Goal: Task Accomplishment & Management: Manage account settings

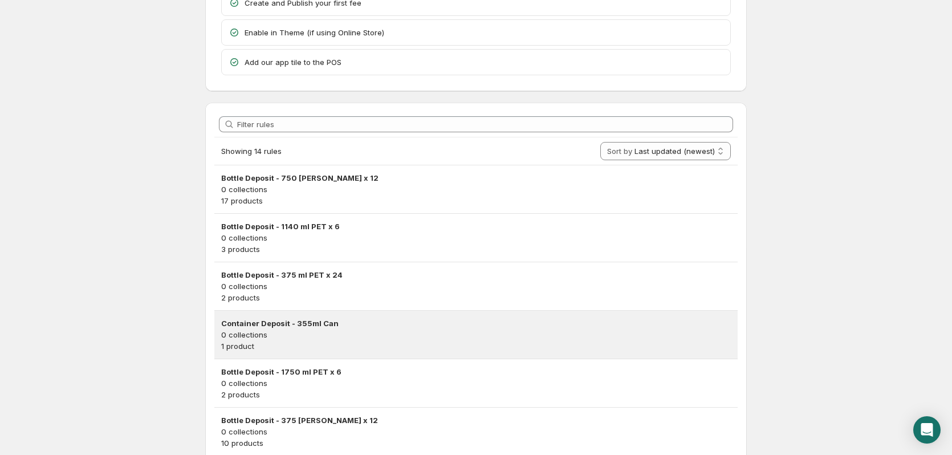
scroll to position [228, 0]
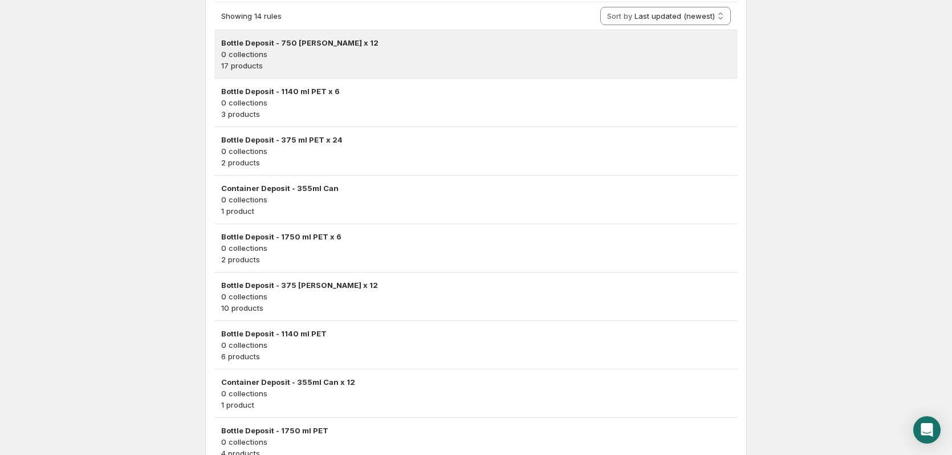
click at [274, 42] on h3 "Bottle Deposit - 750 [PERSON_NAME] x 12" at bounding box center [476, 42] width 510 height 11
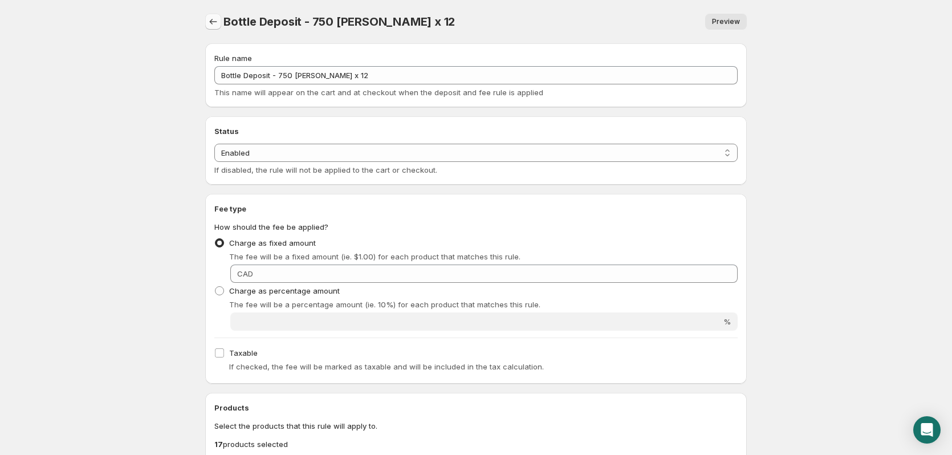
click at [212, 22] on icon "Settings" at bounding box center [213, 21] width 11 height 11
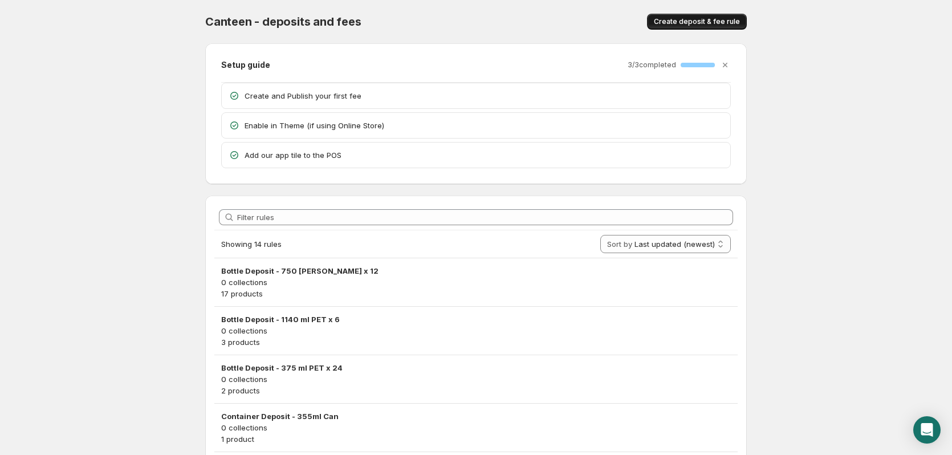
click at [704, 22] on span "Create deposit & fee rule" at bounding box center [697, 21] width 86 height 9
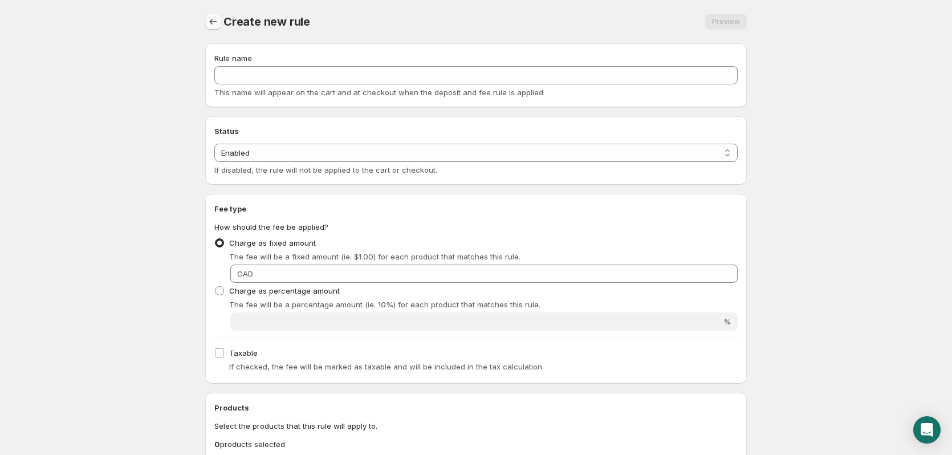
click at [206, 20] on button "Settings" at bounding box center [213, 22] width 16 height 16
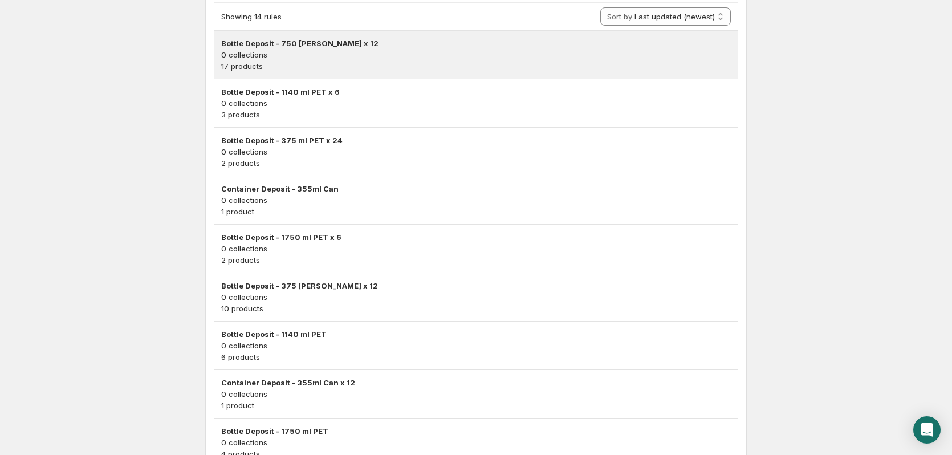
scroll to position [228, 0]
click at [310, 43] on h3 "Bottle Deposit - 750 [PERSON_NAME] x 12" at bounding box center [476, 42] width 510 height 11
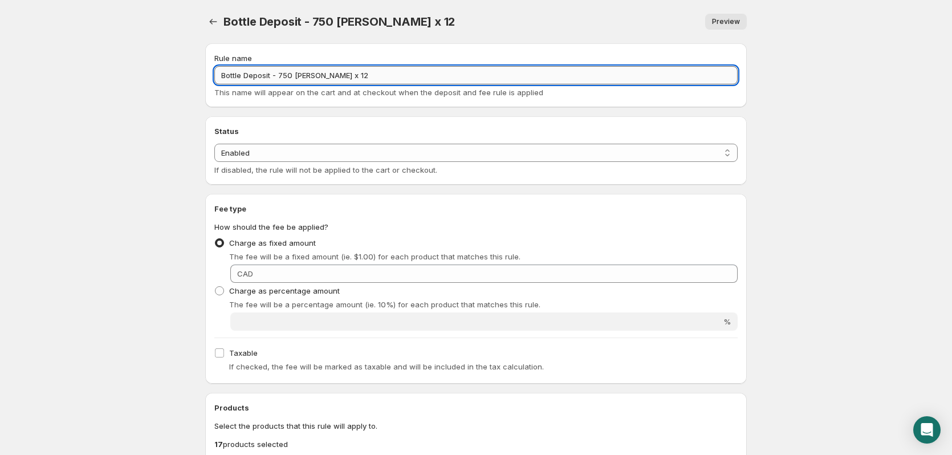
click at [382, 76] on input "Bottle Deposit - 750 [PERSON_NAME] x 12" at bounding box center [475, 75] width 523 height 18
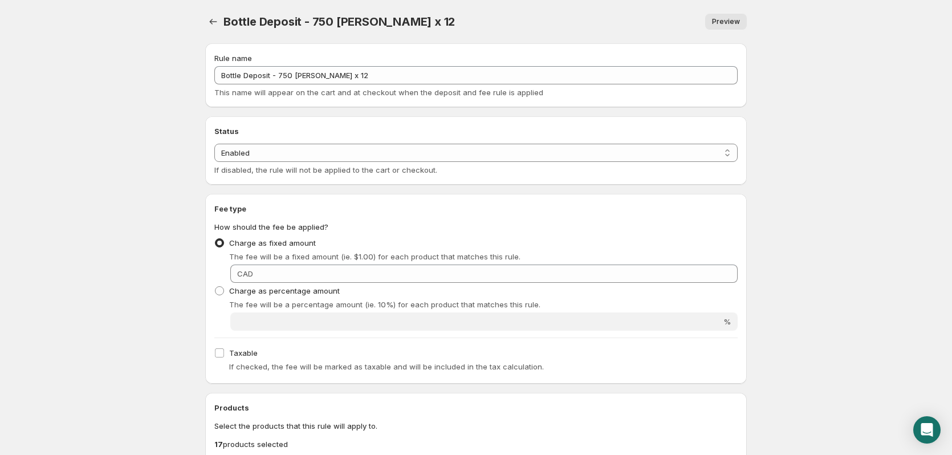
click at [718, 18] on span "Preview" at bounding box center [726, 21] width 28 height 9
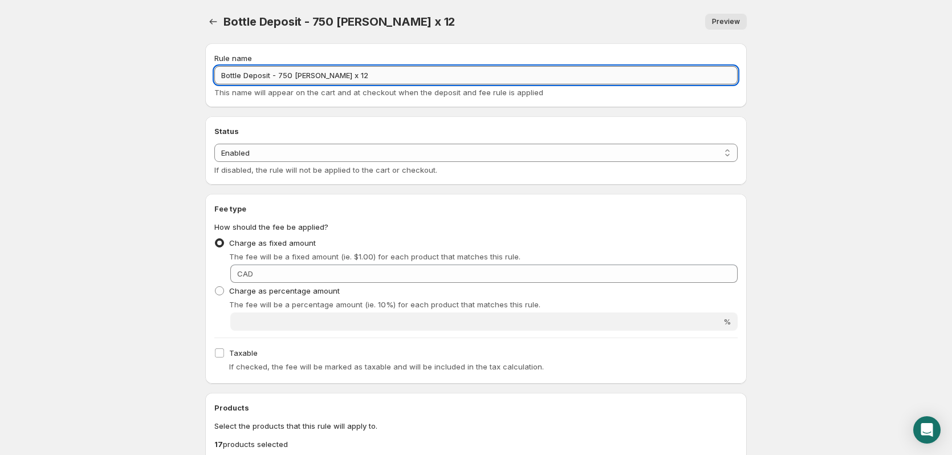
click at [367, 78] on input "Bottle Deposit - 750 [PERSON_NAME] x 12" at bounding box center [475, 75] width 523 height 18
drag, startPoint x: 366, startPoint y: 78, endPoint x: 160, endPoint y: 75, distance: 205.9
click at [160, 75] on body "Home Help Bottle Deposit - 750 [PERSON_NAME] x 12. This page is ready Bottle De…" at bounding box center [476, 227] width 952 height 455
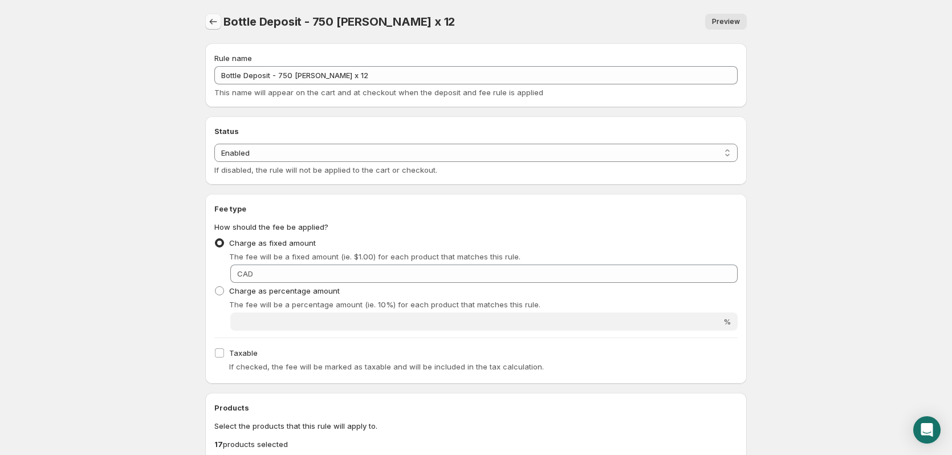
click at [212, 19] on icon "Settings" at bounding box center [213, 21] width 11 height 11
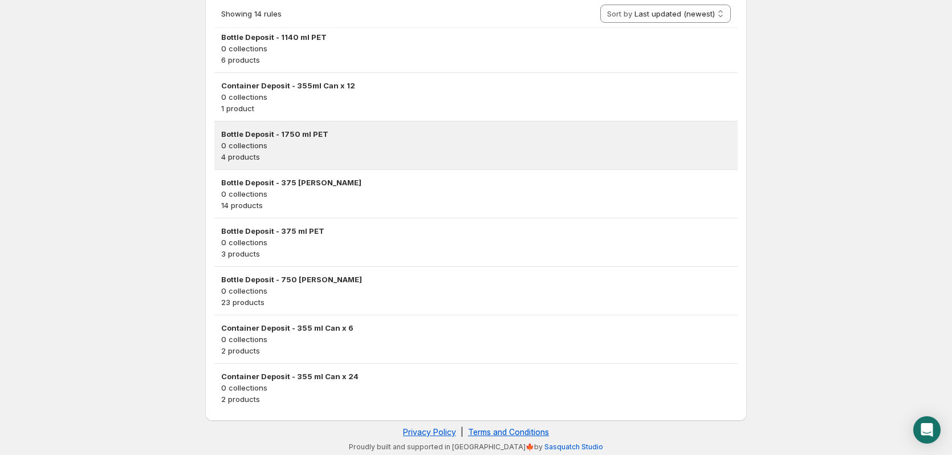
scroll to position [527, 0]
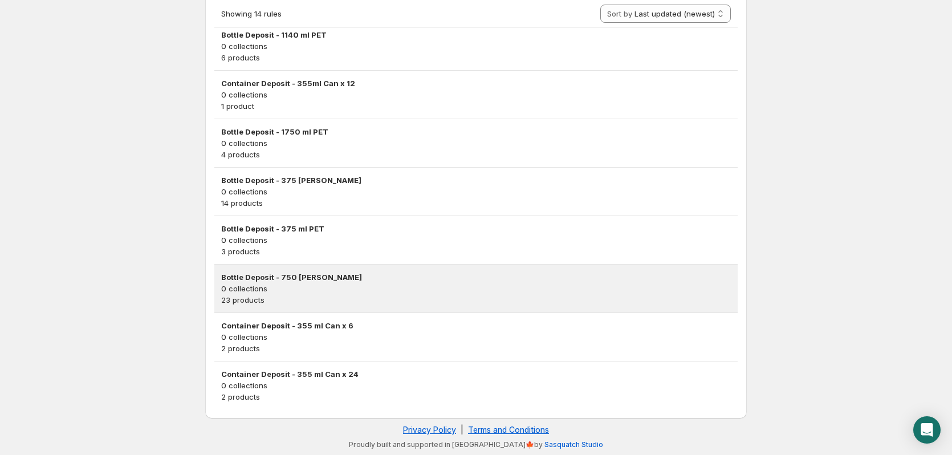
click at [273, 271] on h3 "Bottle Deposit - 750 [PERSON_NAME]" at bounding box center [476, 276] width 510 height 11
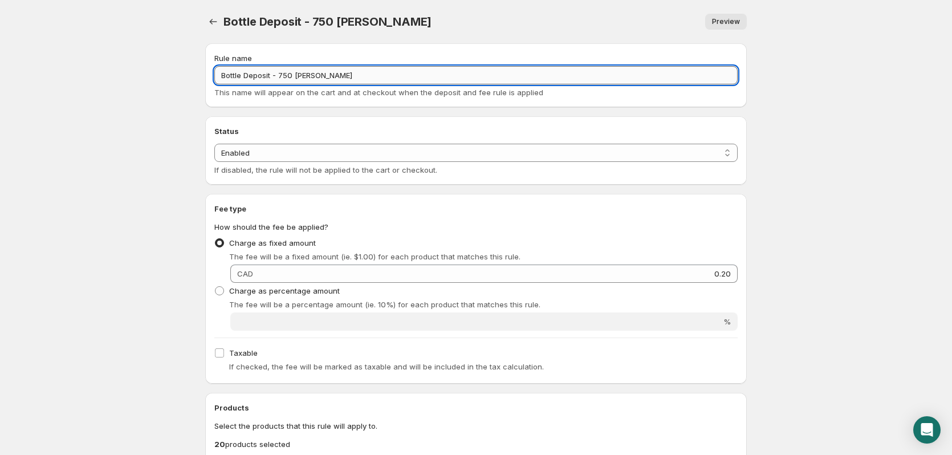
click at [336, 79] on input "Bottle Deposit - 750 [PERSON_NAME]" at bounding box center [475, 75] width 523 height 18
click at [213, 23] on icon "Settings" at bounding box center [213, 21] width 11 height 11
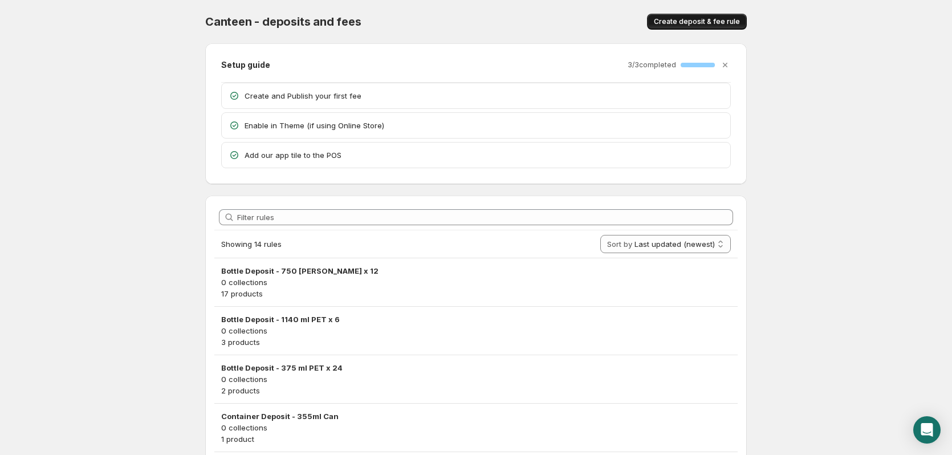
click at [697, 22] on span "Create deposit & fee rule" at bounding box center [697, 21] width 86 height 9
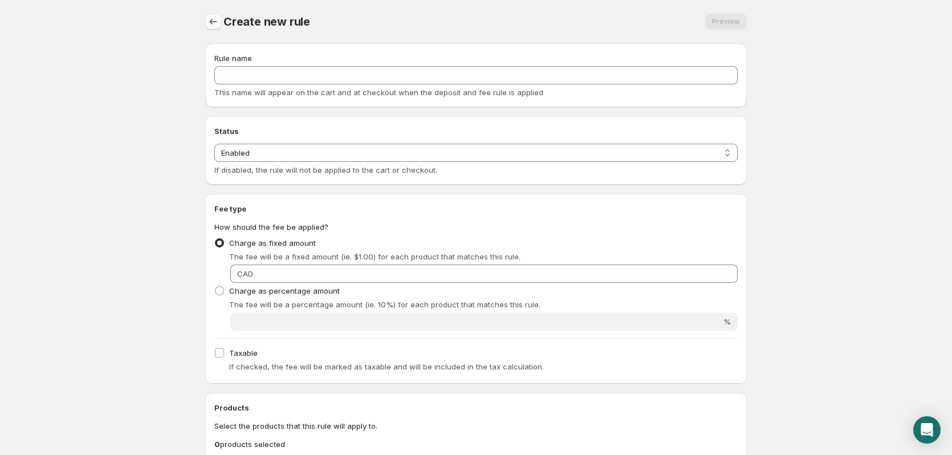
click at [213, 20] on icon "Settings" at bounding box center [213, 21] width 11 height 11
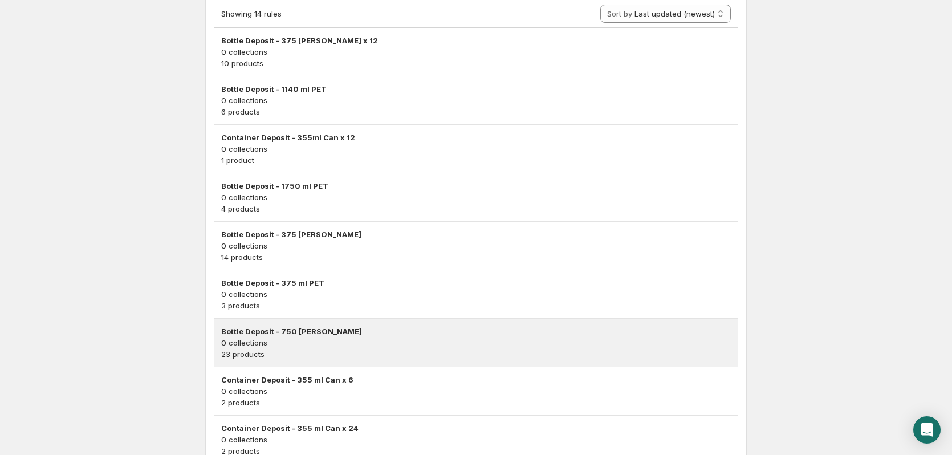
scroll to position [527, 0]
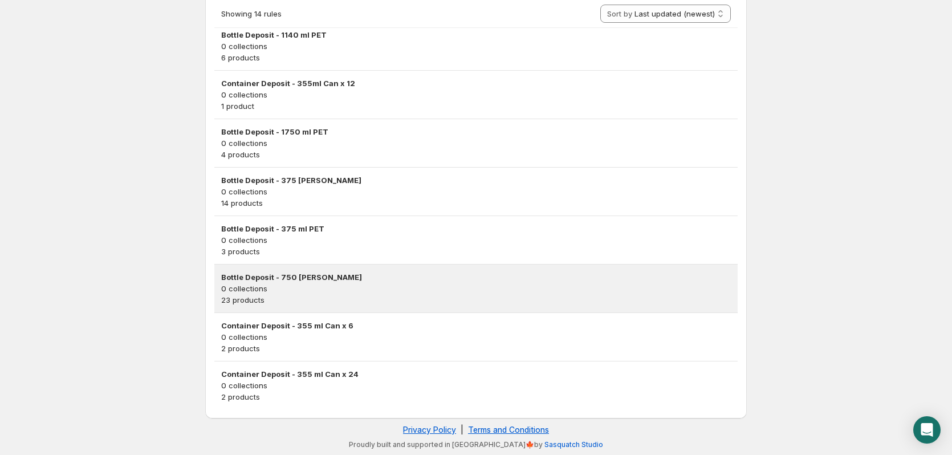
click at [262, 273] on h3 "Bottle Deposit - 750 [PERSON_NAME]" at bounding box center [476, 276] width 510 height 11
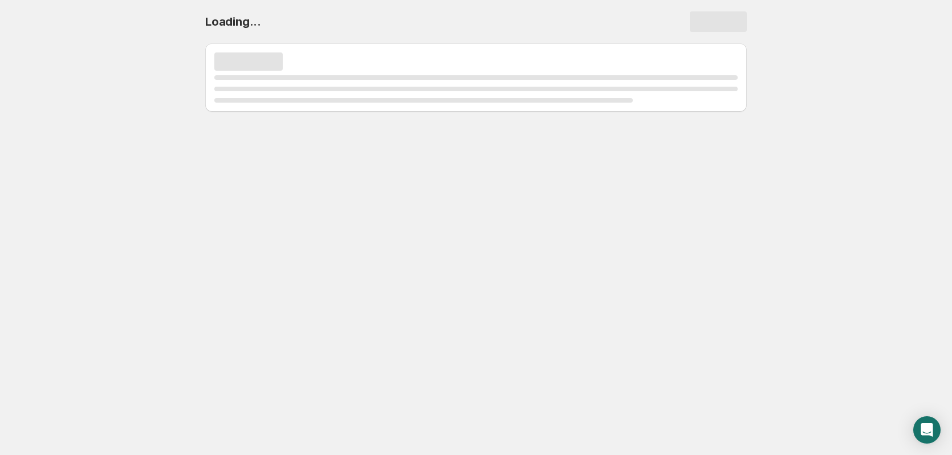
scroll to position [0, 0]
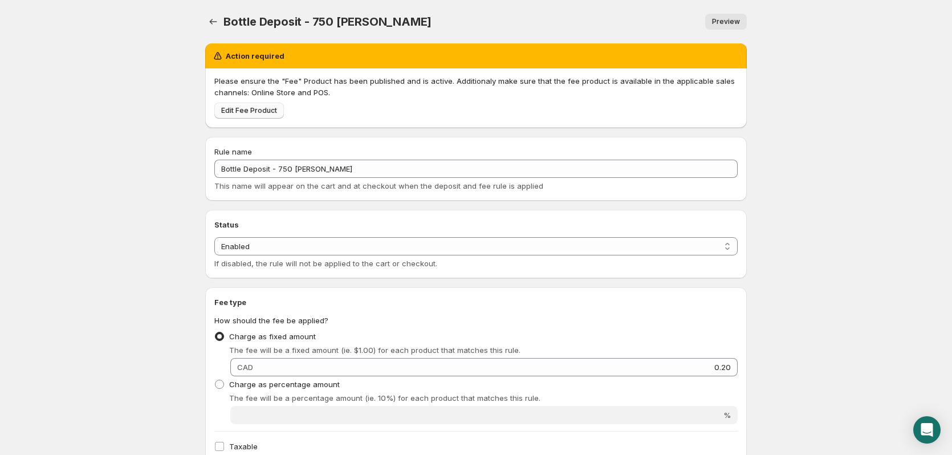
click at [262, 109] on span "Edit Fee Product" at bounding box center [249, 110] width 56 height 9
click at [255, 109] on span "Edit Fee Product" at bounding box center [249, 110] width 56 height 9
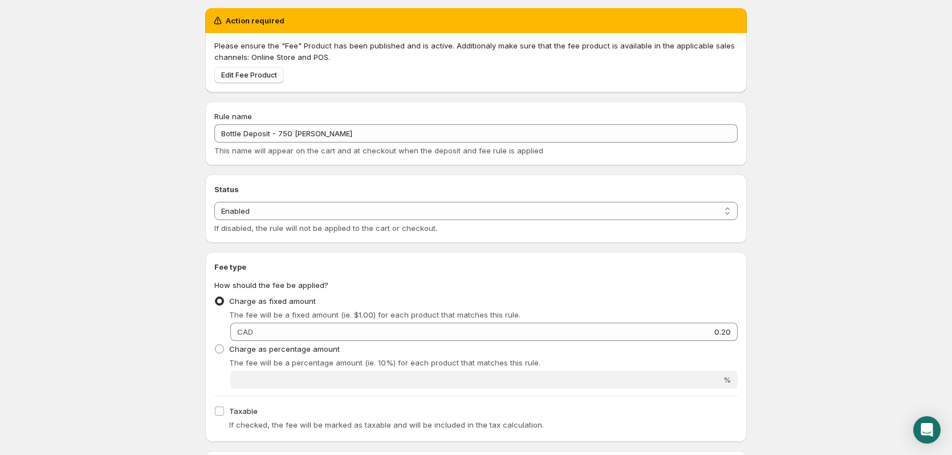
scroll to position [34, 0]
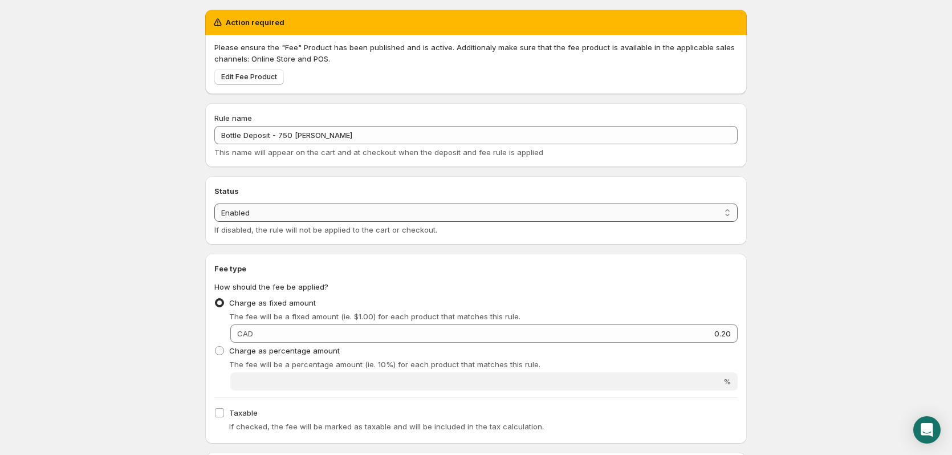
click at [721, 212] on select "Enabled Disabled" at bounding box center [475, 213] width 523 height 18
click at [721, 213] on select "Enabled Disabled" at bounding box center [475, 213] width 523 height 18
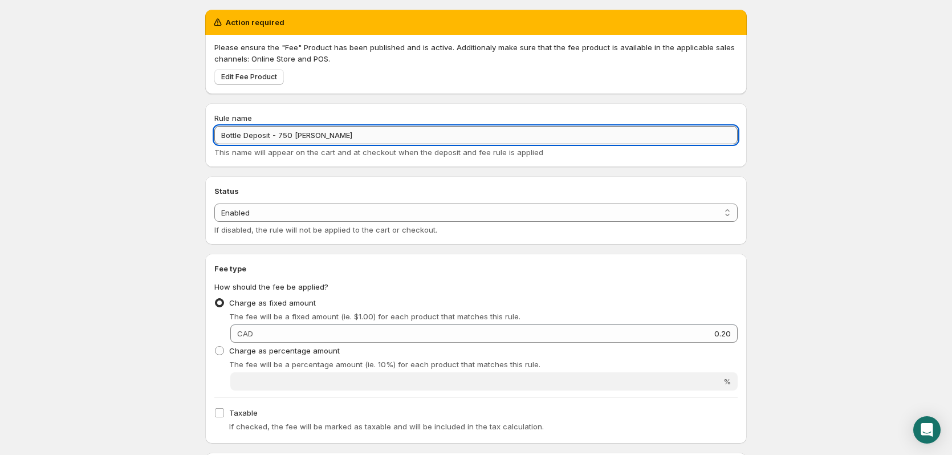
click at [340, 141] on input "Bottle Deposit - 750 [PERSON_NAME]" at bounding box center [475, 135] width 523 height 18
click at [301, 81] on div "Edit Fee Product" at bounding box center [474, 74] width 528 height 21
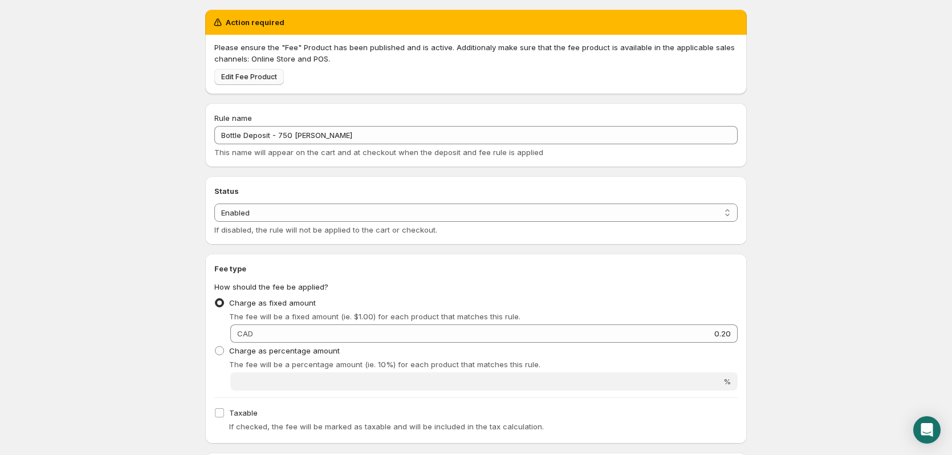
click at [232, 78] on span "Edit Fee Product" at bounding box center [249, 76] width 56 height 9
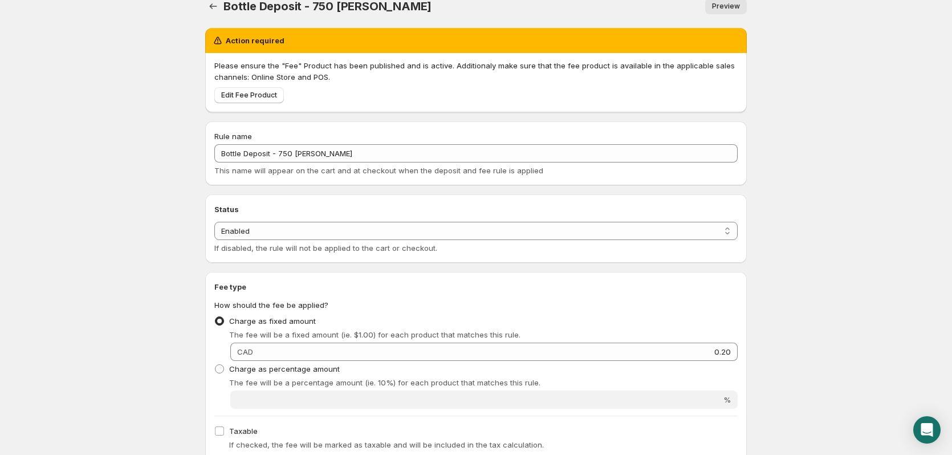
scroll to position [0, 0]
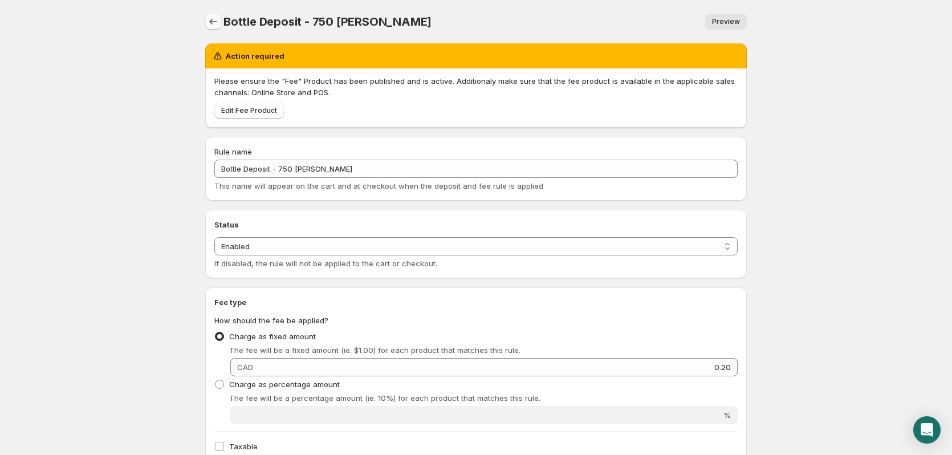
click at [210, 18] on icon "Settings" at bounding box center [213, 21] width 11 height 11
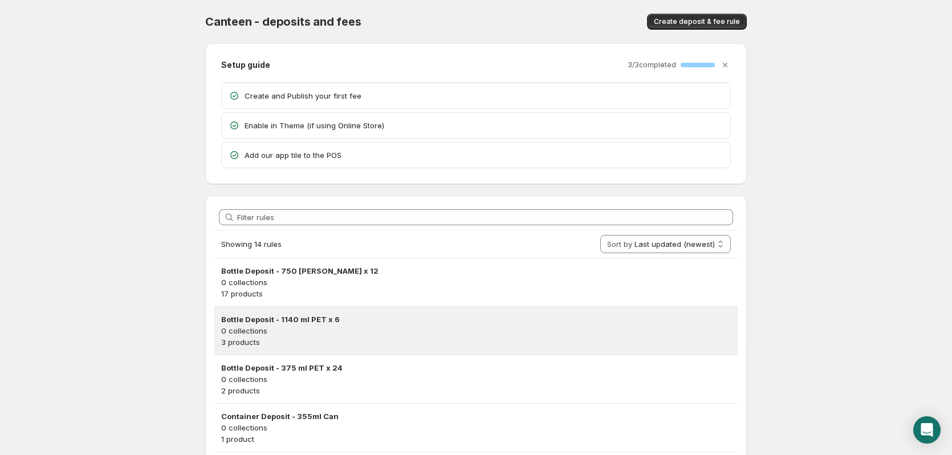
click at [277, 322] on h3 "Bottle Deposit - 1140 ml PET x 6" at bounding box center [476, 319] width 510 height 11
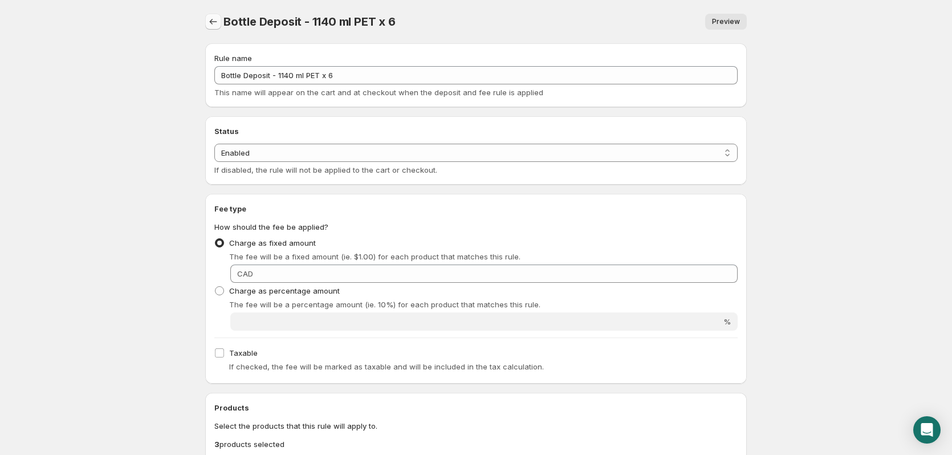
click at [211, 21] on icon "Settings" at bounding box center [213, 21] width 11 height 11
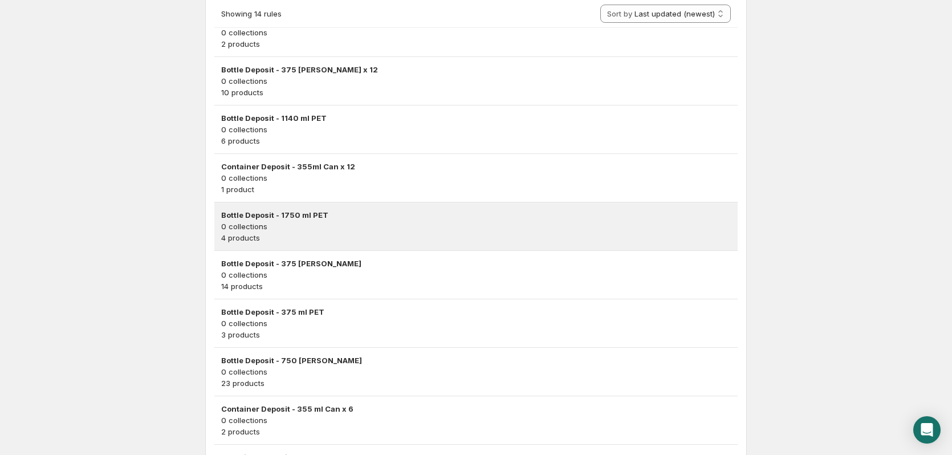
scroll to position [456, 0]
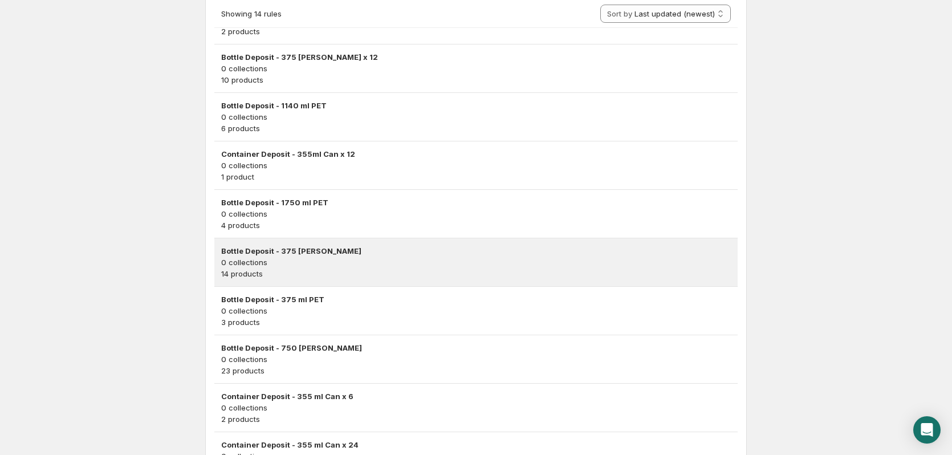
click at [311, 255] on h3 "Bottle Deposit - 375 [PERSON_NAME]" at bounding box center [476, 250] width 510 height 11
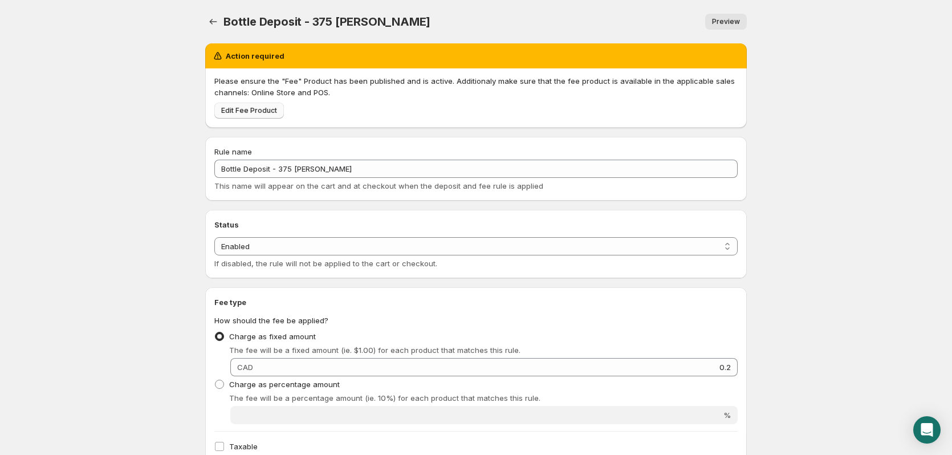
click at [233, 111] on span "Edit Fee Product" at bounding box center [249, 110] width 56 height 9
click at [211, 24] on icon "Settings" at bounding box center [213, 21] width 11 height 11
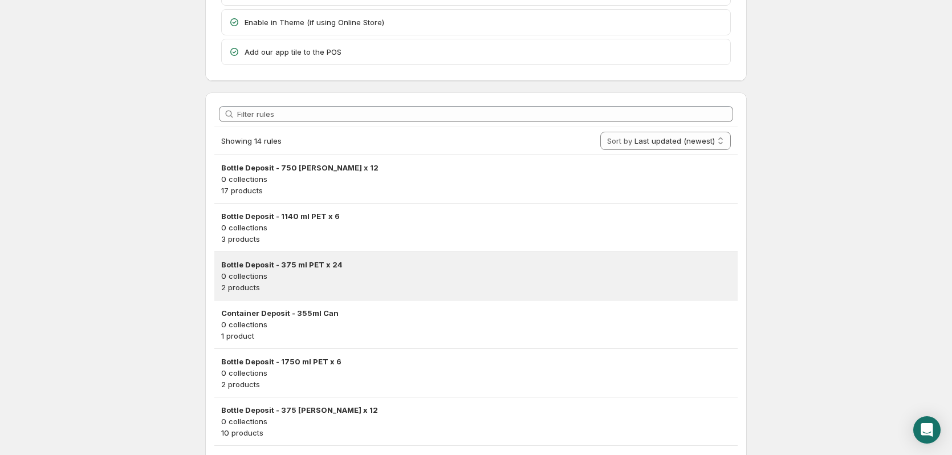
scroll to position [171, 0]
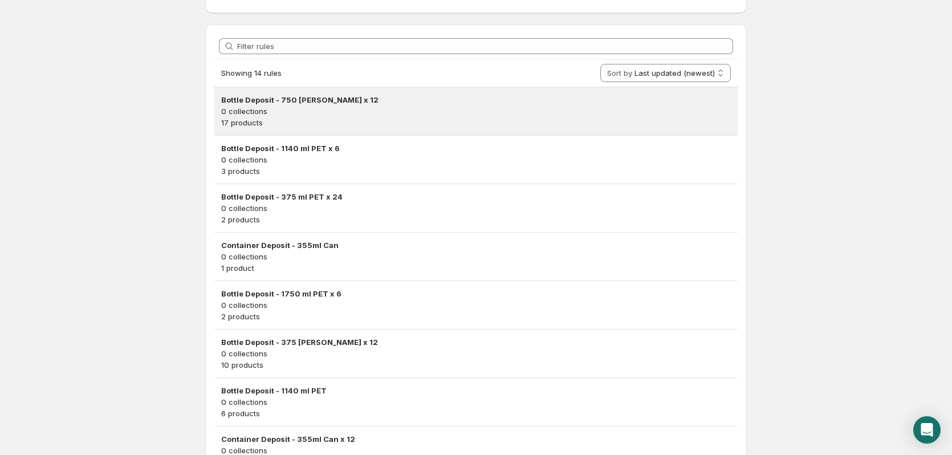
click at [305, 123] on p "17 products" at bounding box center [476, 122] width 510 height 11
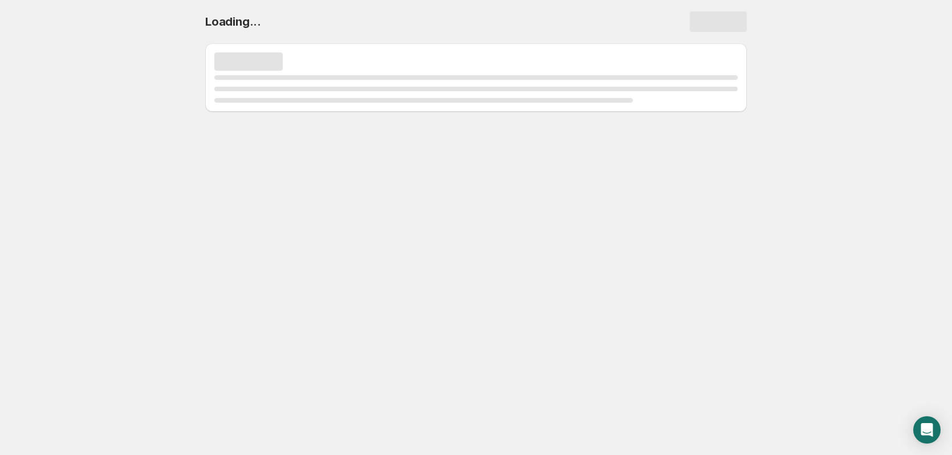
scroll to position [0, 0]
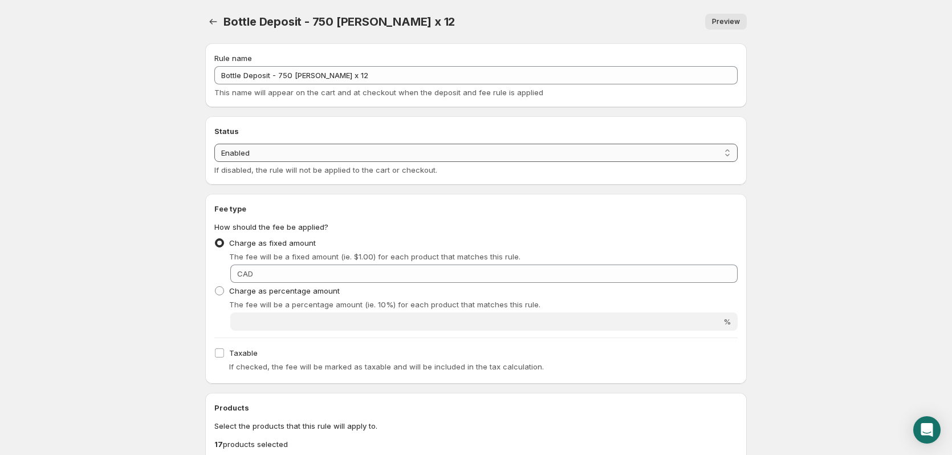
click at [735, 153] on select "Enabled Disabled" at bounding box center [475, 153] width 523 height 18
click at [211, 22] on icon "Settings" at bounding box center [213, 22] width 7 height 6
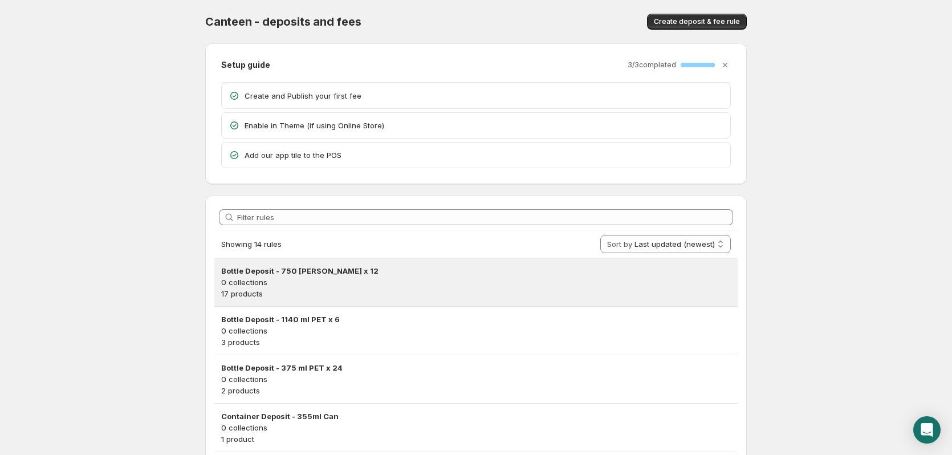
click at [310, 292] on p "17 products" at bounding box center [476, 293] width 510 height 11
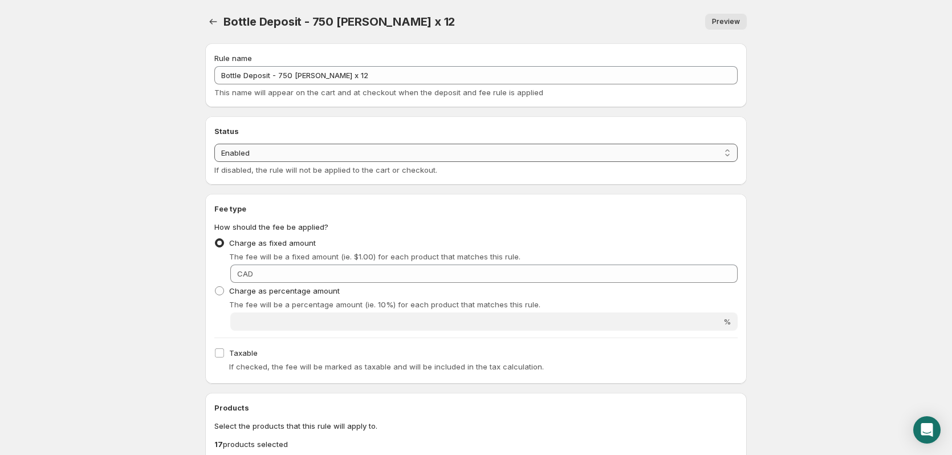
click at [293, 145] on select "Enabled Disabled" at bounding box center [475, 153] width 523 height 18
click at [214, 162] on select "Enabled Disabled" at bounding box center [475, 153] width 523 height 18
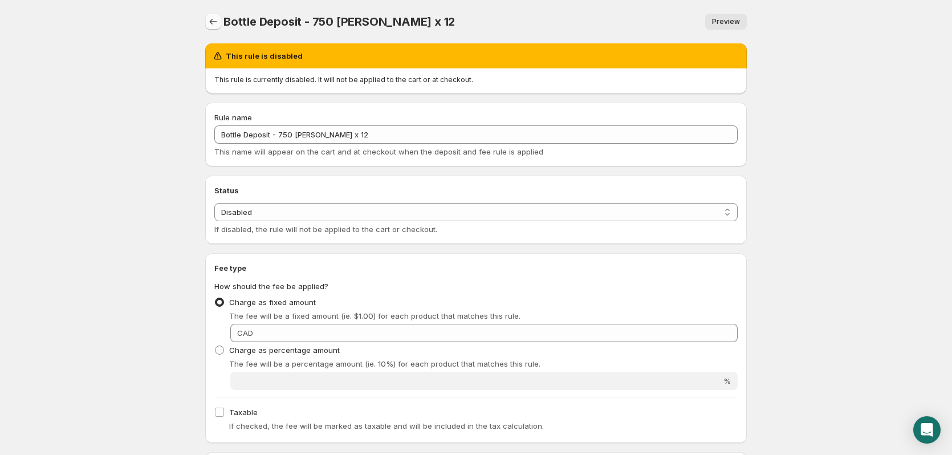
click at [213, 26] on icon "Settings" at bounding box center [213, 21] width 11 height 11
click at [212, 26] on icon "Settings" at bounding box center [213, 21] width 11 height 11
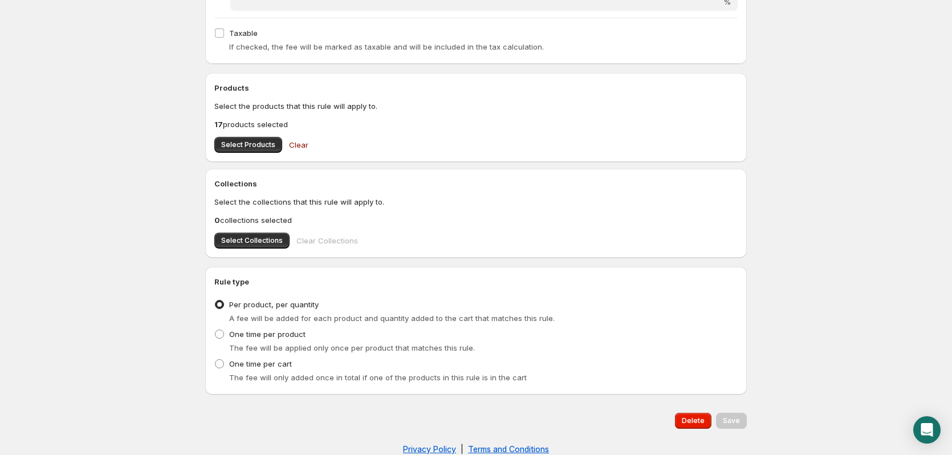
scroll to position [399, 0]
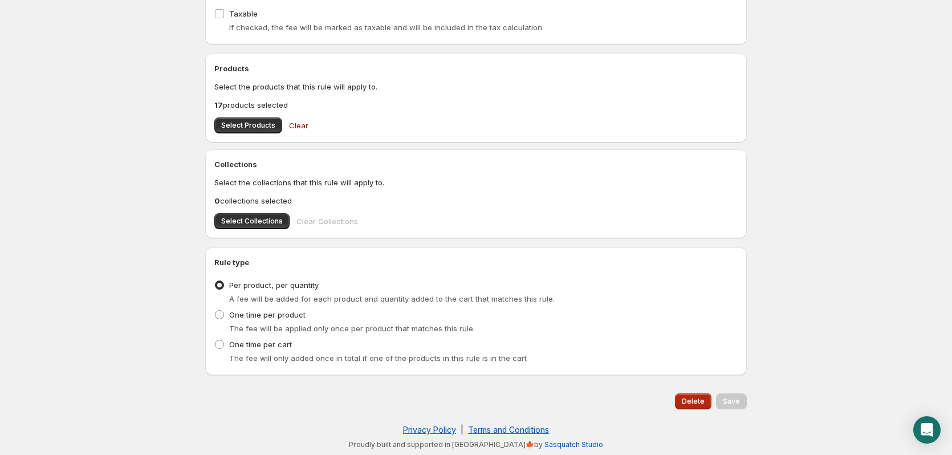
click at [703, 398] on span "Delete" at bounding box center [693, 401] width 23 height 9
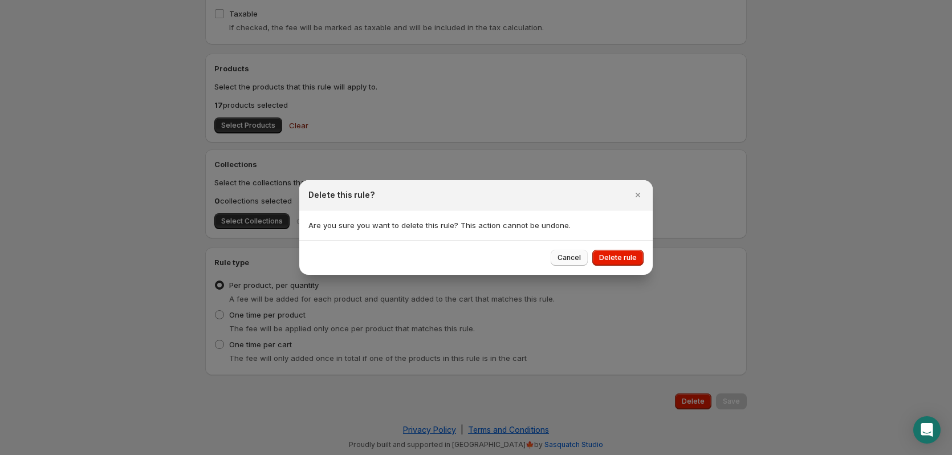
click at [578, 259] on span "Cancel" at bounding box center [569, 257] width 23 height 9
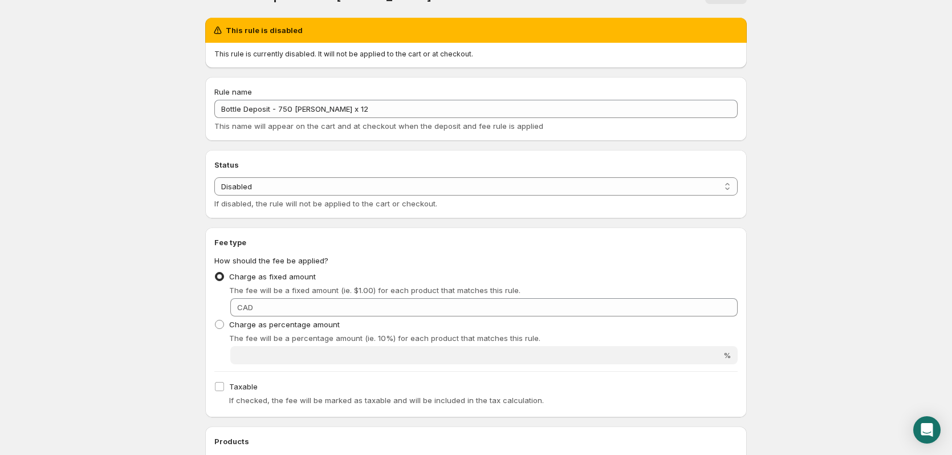
scroll to position [0, 0]
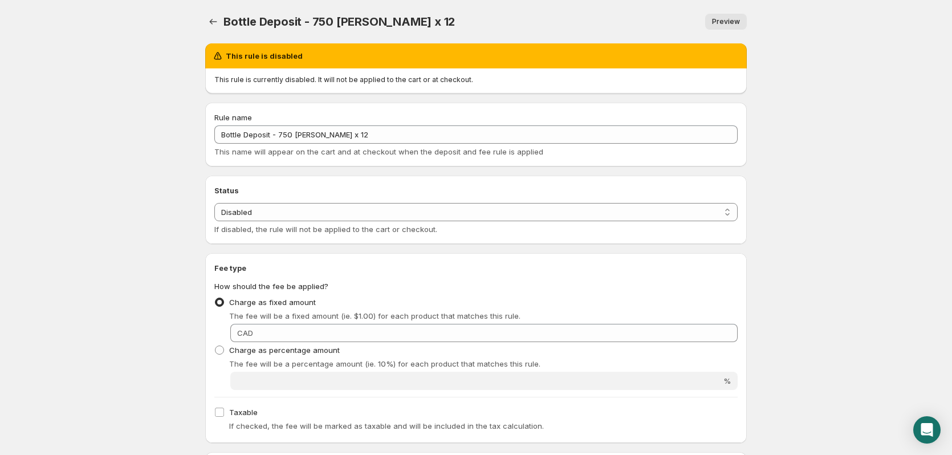
select select "active"
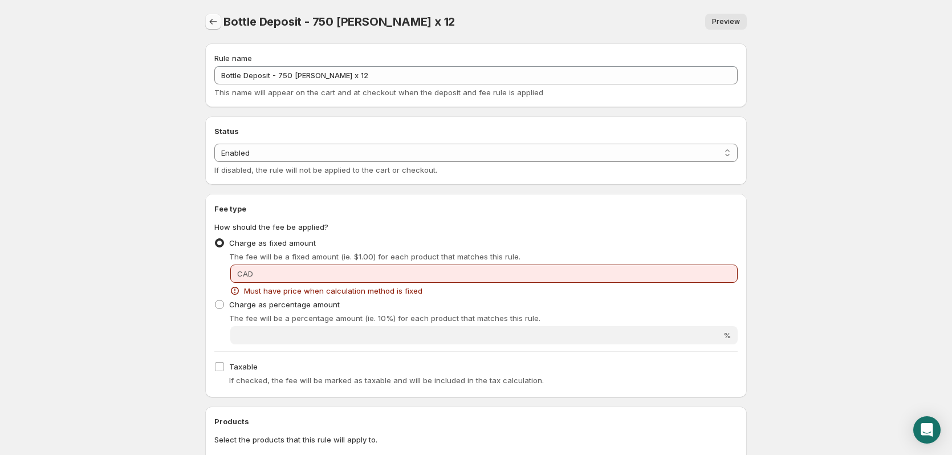
click at [217, 17] on icon "Settings" at bounding box center [213, 21] width 11 height 11
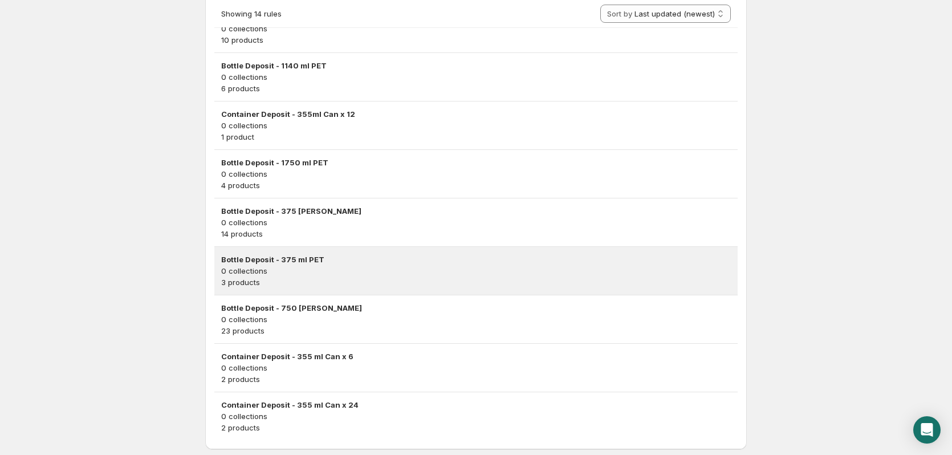
scroll to position [513, 0]
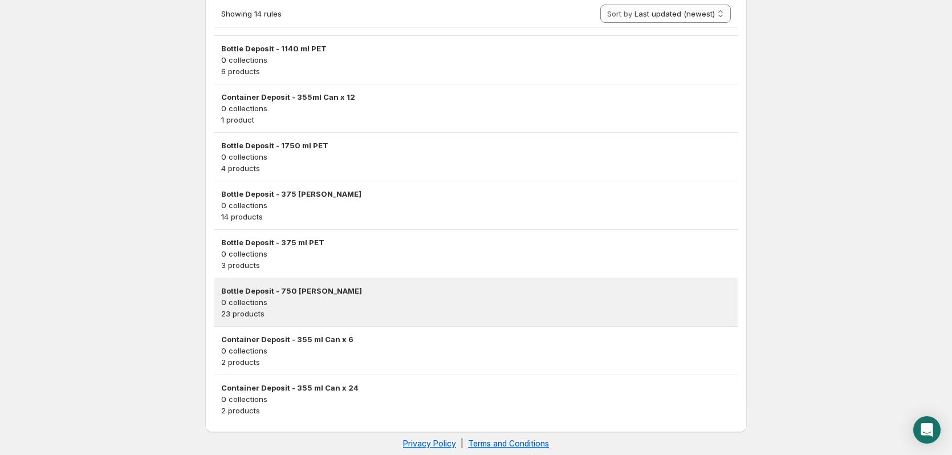
click at [284, 298] on p "0 collections" at bounding box center [476, 302] width 510 height 11
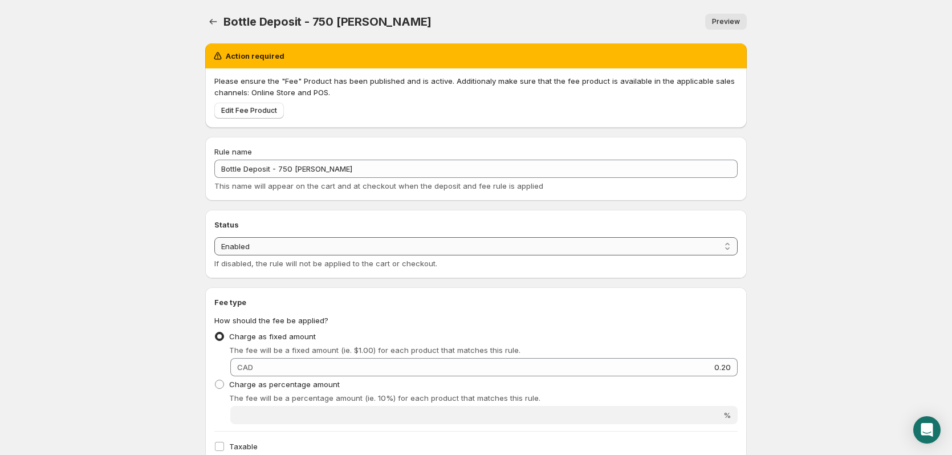
click at [265, 244] on select "Enabled Disabled" at bounding box center [475, 246] width 523 height 18
select select "deactive"
click at [214, 255] on select "Enabled Disabled" at bounding box center [475, 246] width 523 height 18
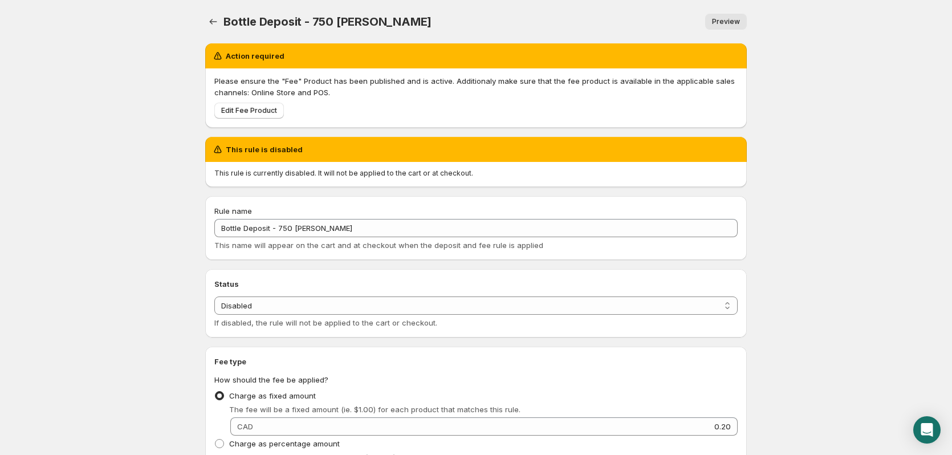
type input "0.2"
click at [213, 24] on icon "Settings" at bounding box center [213, 21] width 11 height 11
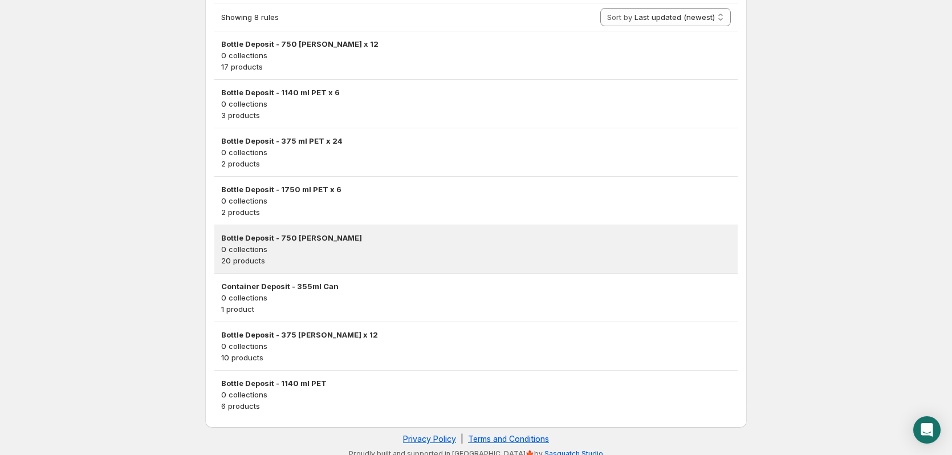
scroll to position [228, 0]
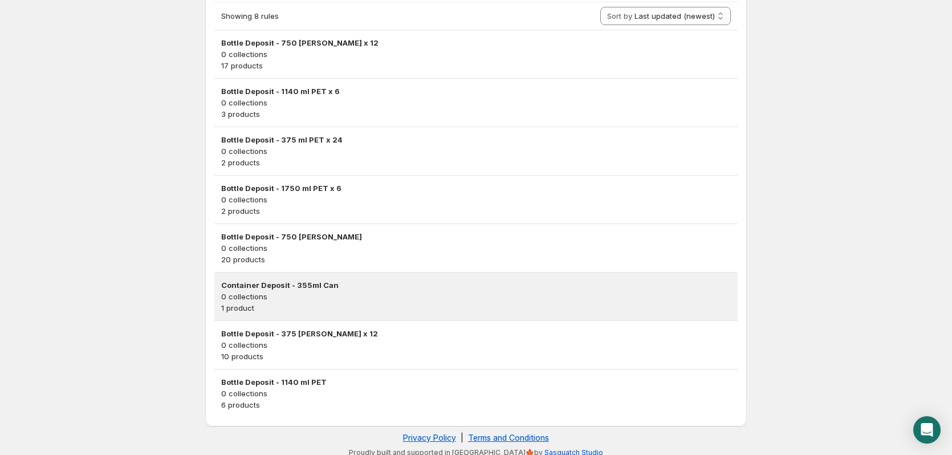
click at [323, 302] on p "0 collections" at bounding box center [476, 296] width 510 height 11
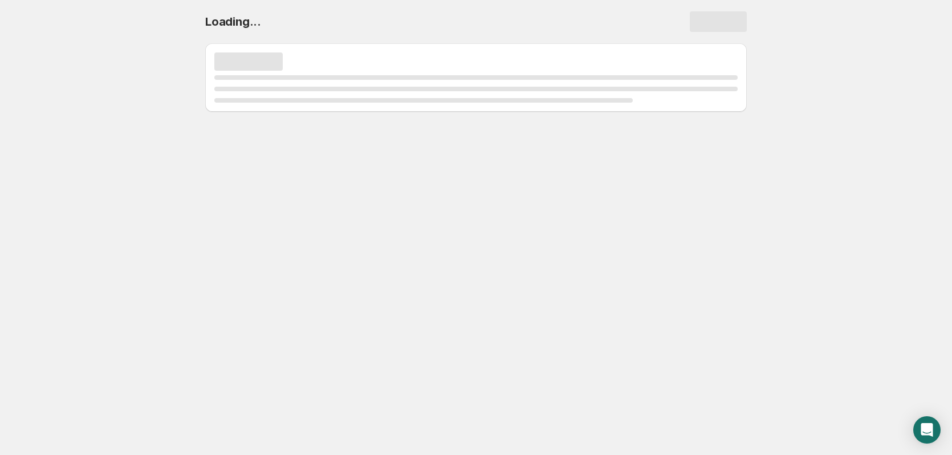
scroll to position [0, 0]
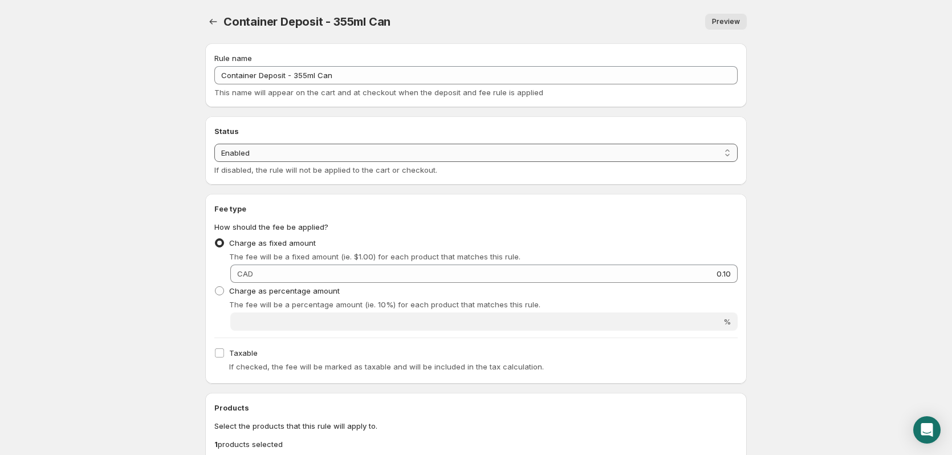
click at [371, 151] on select "Enabled Disabled" at bounding box center [475, 153] width 523 height 18
select select "deactive"
click at [214, 162] on select "Enabled Disabled" at bounding box center [475, 153] width 523 height 18
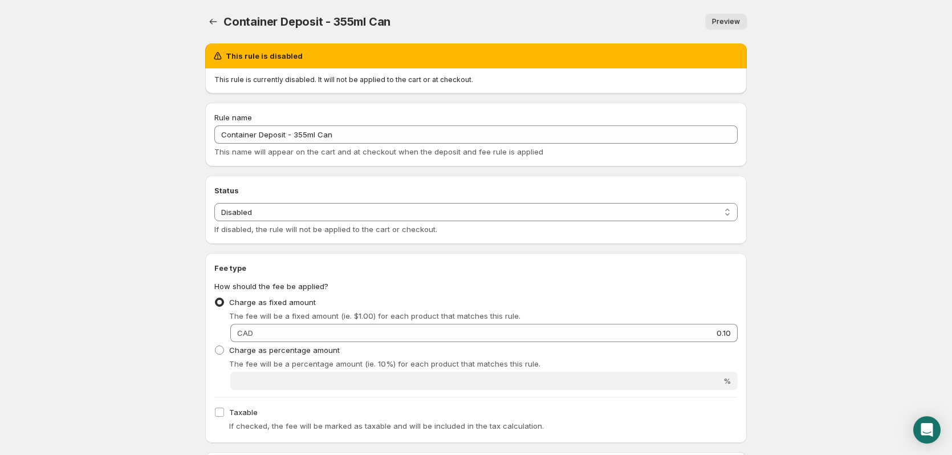
type input "0.1"
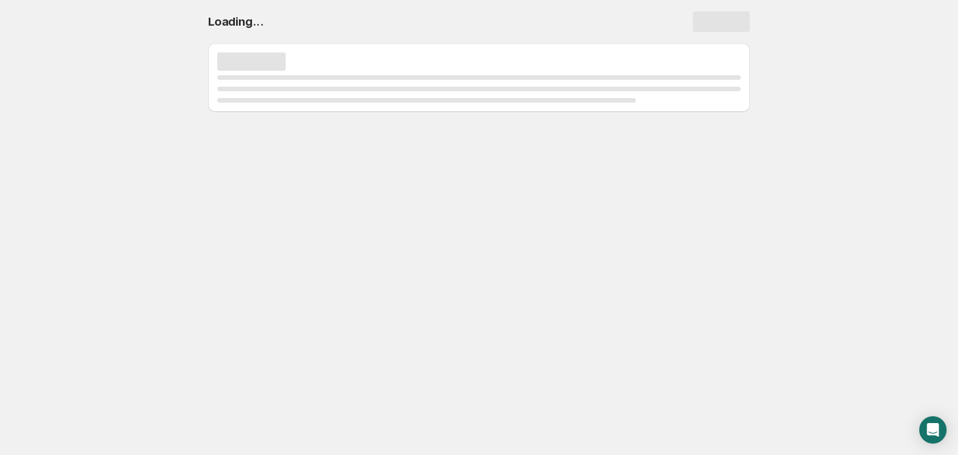
select select "deactive"
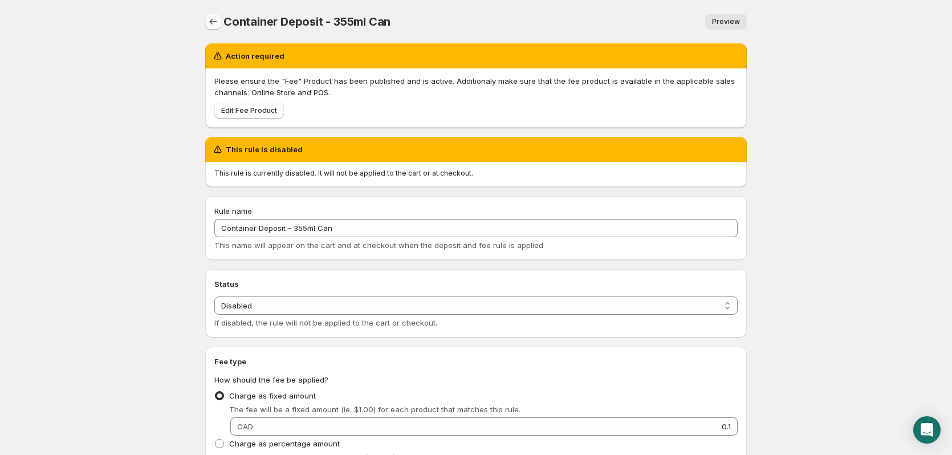
click at [212, 21] on icon "Settings" at bounding box center [213, 21] width 11 height 11
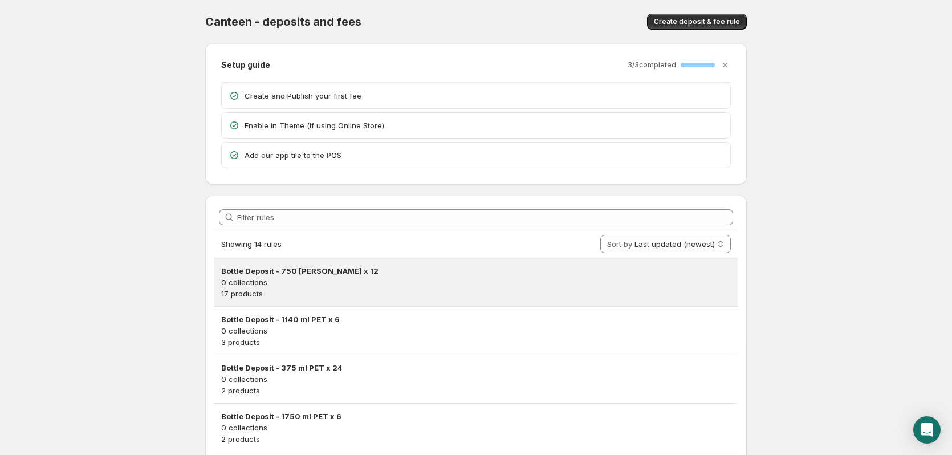
click at [332, 288] on p "17 products" at bounding box center [476, 293] width 510 height 11
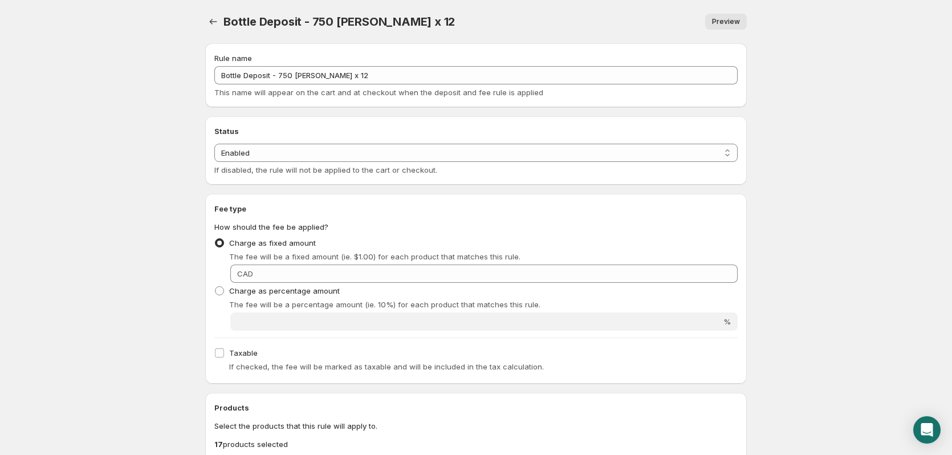
click at [258, 164] on div "Status Enabled Disabled Enabled If disabled, the rule will not be applied to th…" at bounding box center [475, 160] width 523 height 32
click at [258, 159] on select "Enabled Disabled" at bounding box center [475, 153] width 523 height 18
click at [214, 162] on select "Enabled Disabled" at bounding box center [475, 153] width 523 height 18
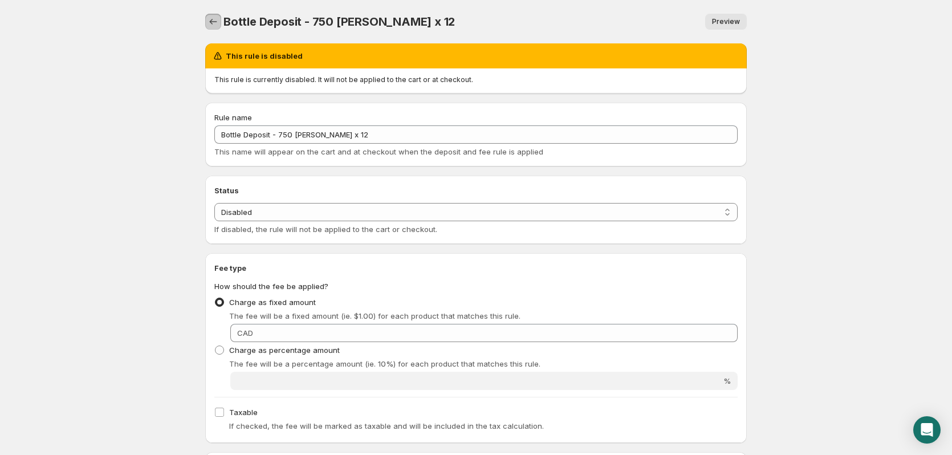
click at [209, 24] on icon "Settings" at bounding box center [213, 21] width 11 height 11
select select "active"
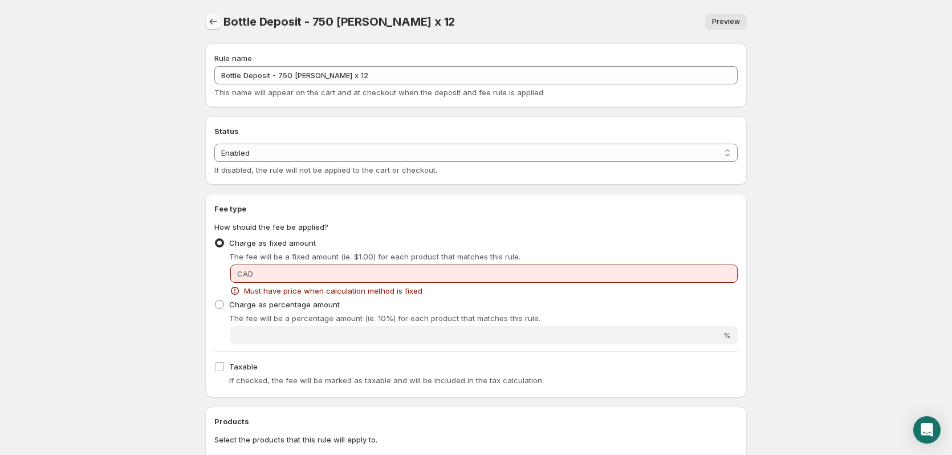
click at [208, 24] on icon "Settings" at bounding box center [213, 21] width 11 height 11
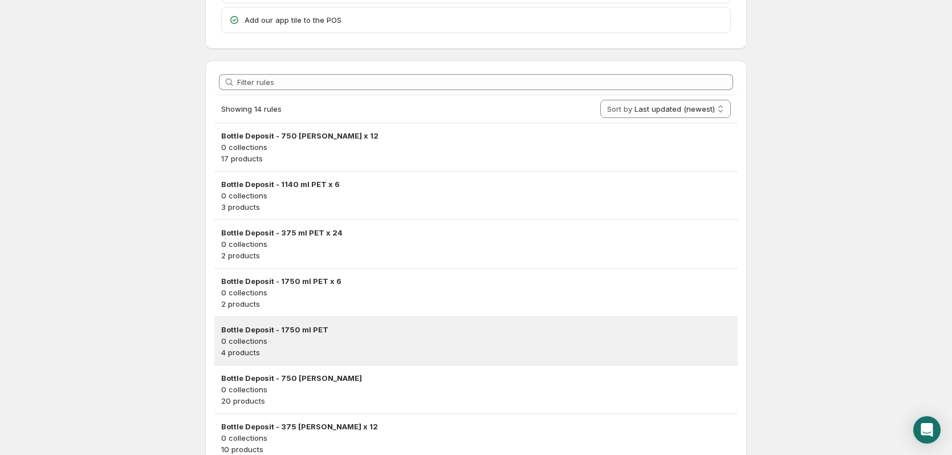
scroll to position [171, 0]
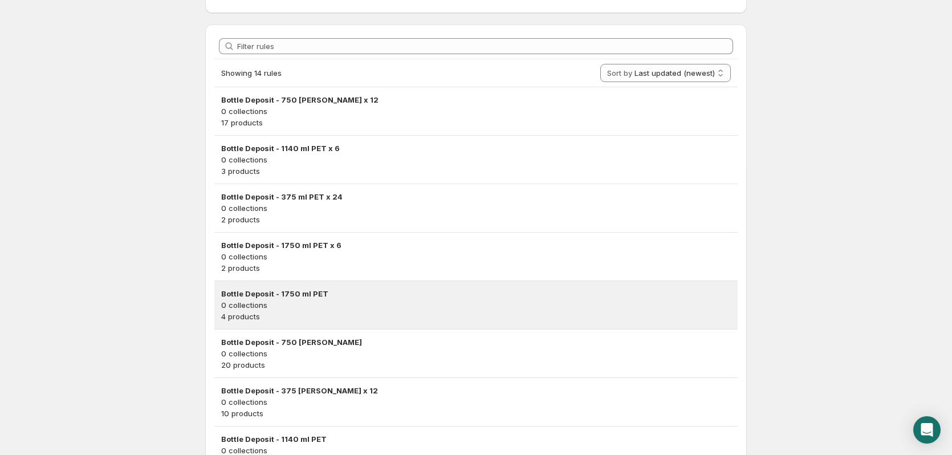
click at [348, 304] on p "0 collections" at bounding box center [476, 304] width 510 height 11
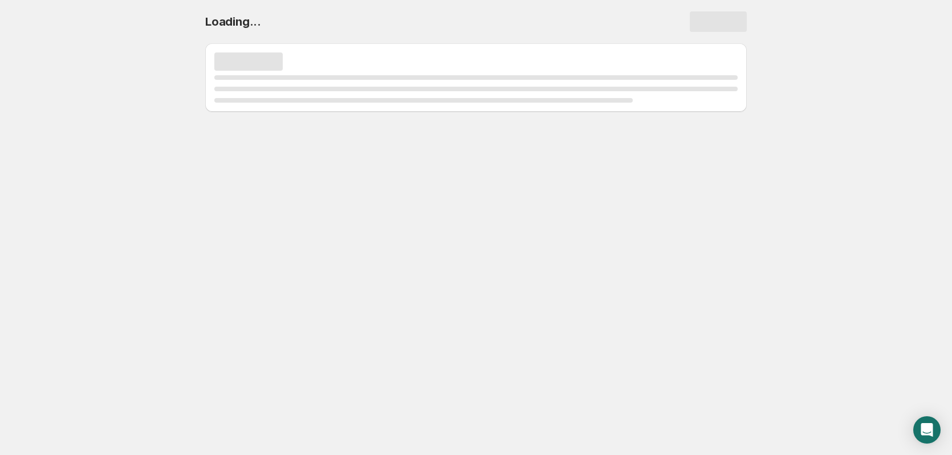
scroll to position [0, 0]
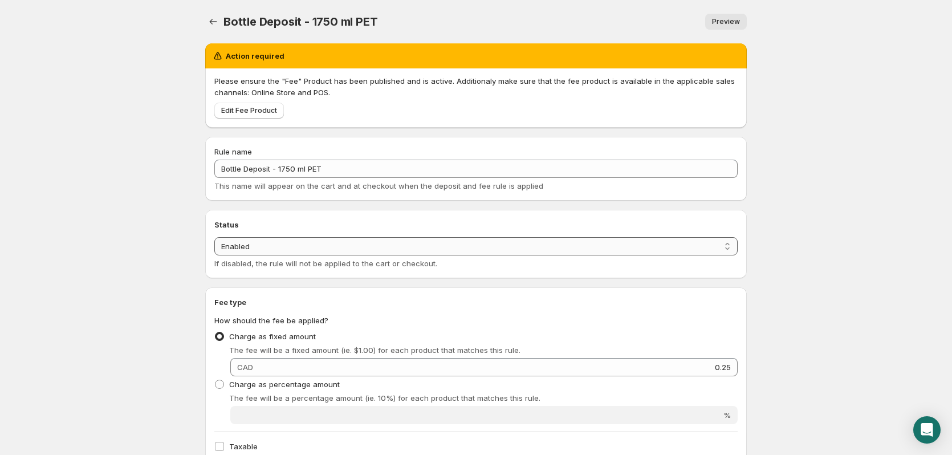
click at [319, 246] on select "Enabled Disabled" at bounding box center [475, 246] width 523 height 18
select select "deactive"
click at [214, 255] on select "Enabled Disabled" at bounding box center [475, 246] width 523 height 18
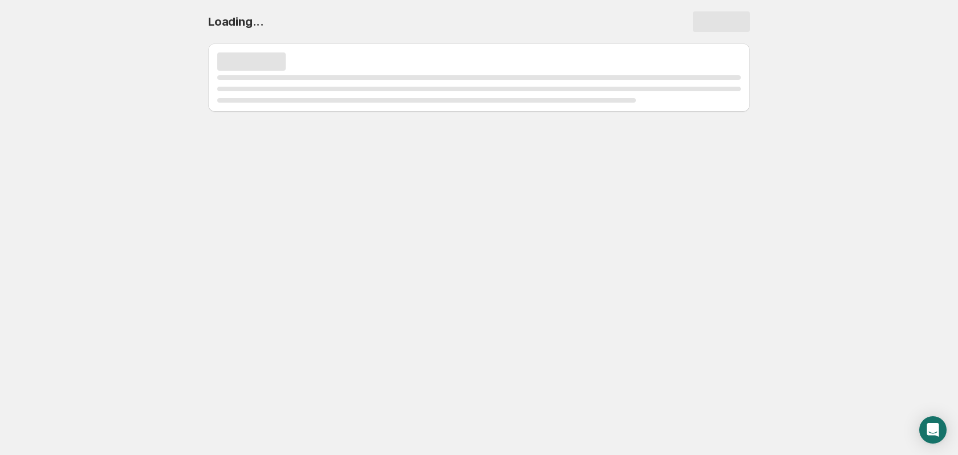
click at [208, 17] on h1 "Loading..." at bounding box center [236, 22] width 56 height 14
select select "deactive"
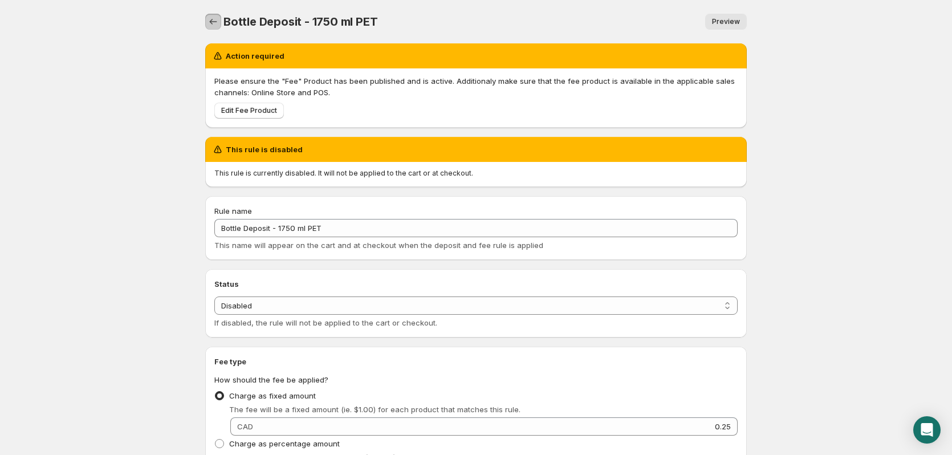
click at [217, 24] on icon "Settings" at bounding box center [213, 21] width 11 height 11
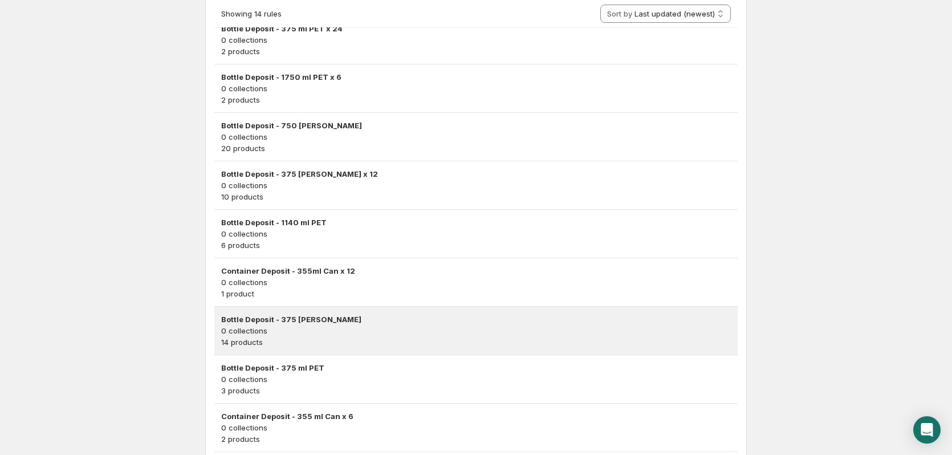
scroll to position [342, 0]
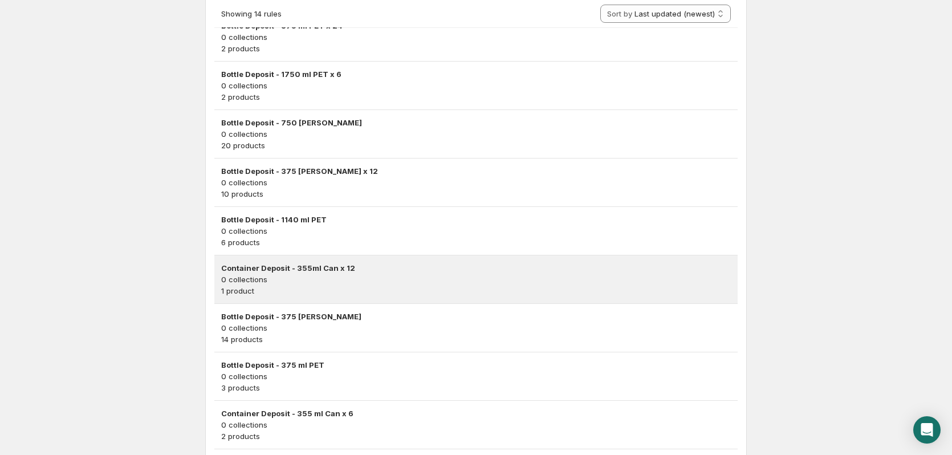
click at [416, 266] on h3 "Container Deposit - 355ml Can x 12" at bounding box center [476, 267] width 510 height 11
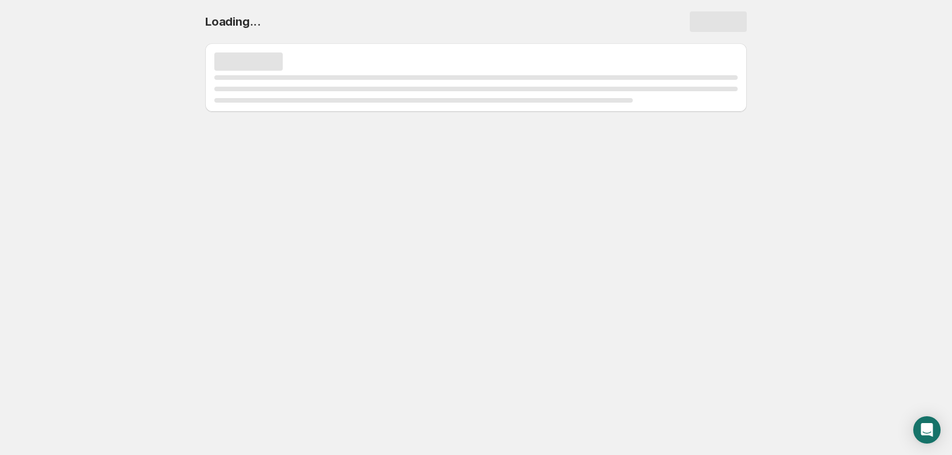
scroll to position [0, 0]
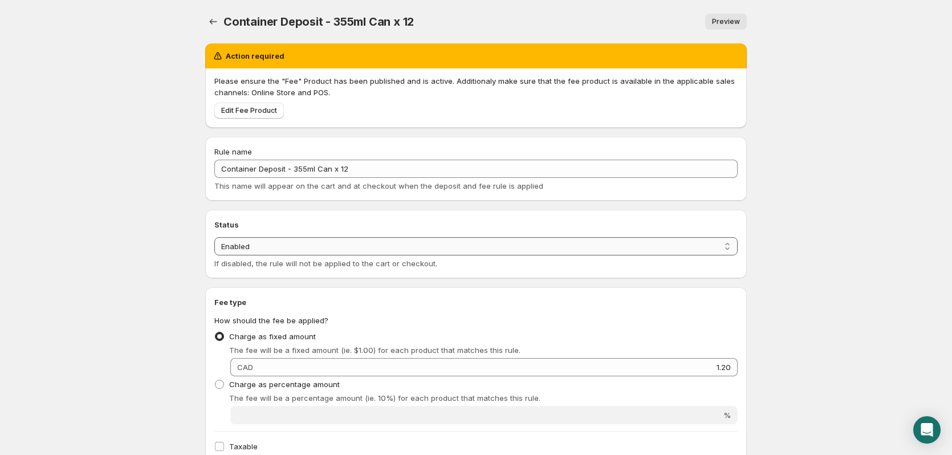
click at [282, 243] on select "Enabled Disabled" at bounding box center [475, 246] width 523 height 18
select select "deactive"
click at [214, 255] on select "Enabled Disabled" at bounding box center [475, 246] width 523 height 18
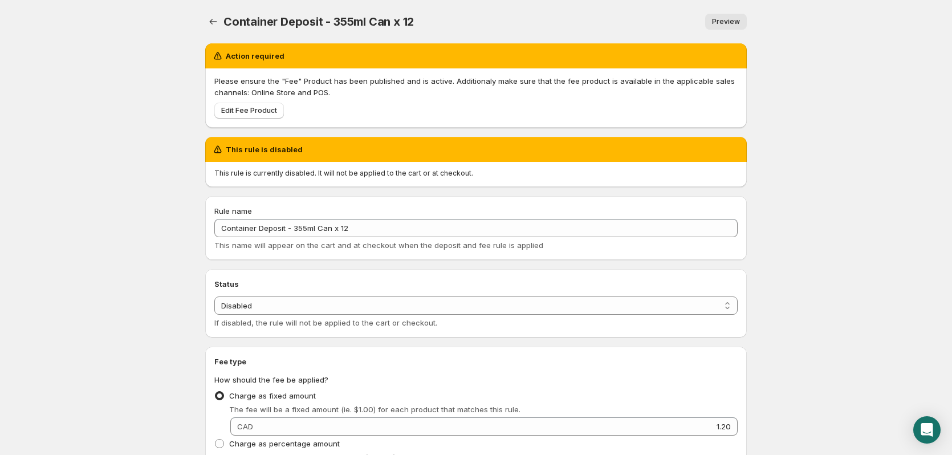
type input "1.2"
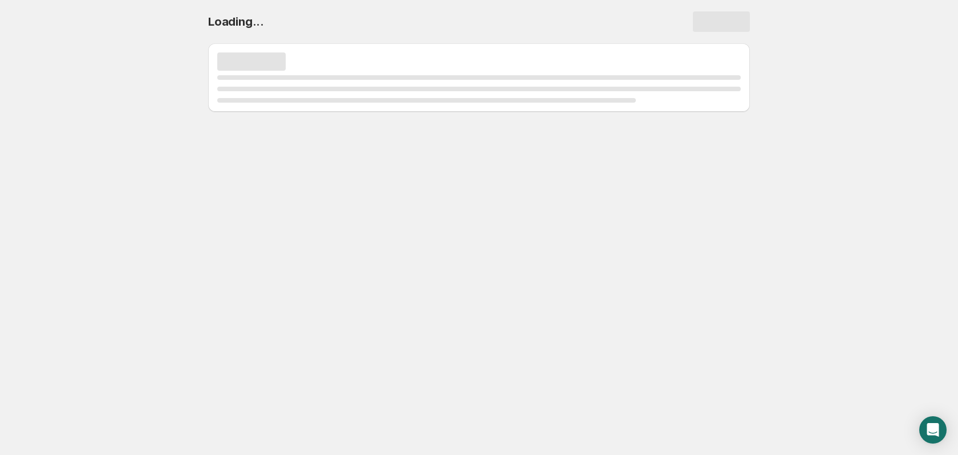
select select "deactive"
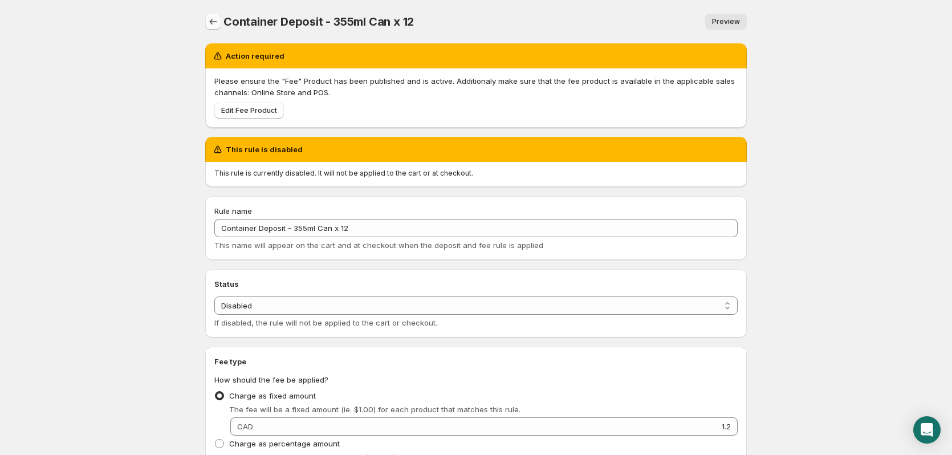
click at [212, 23] on icon "Settings" at bounding box center [213, 21] width 11 height 11
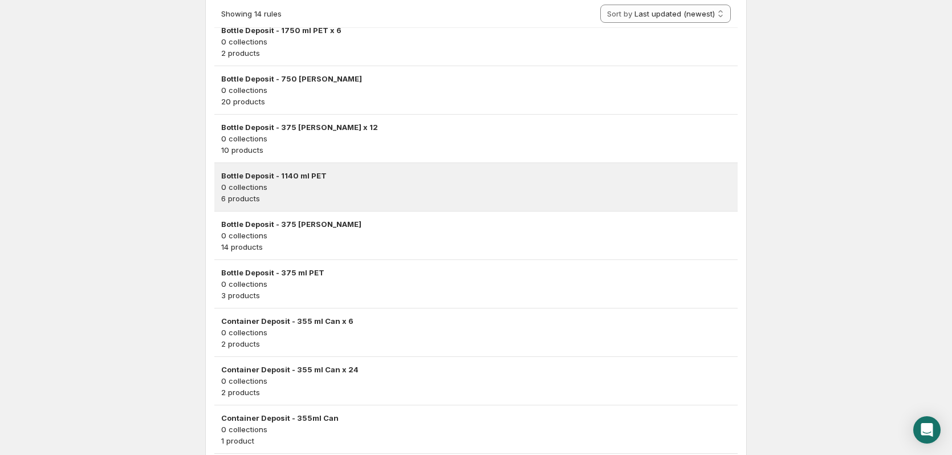
scroll to position [399, 0]
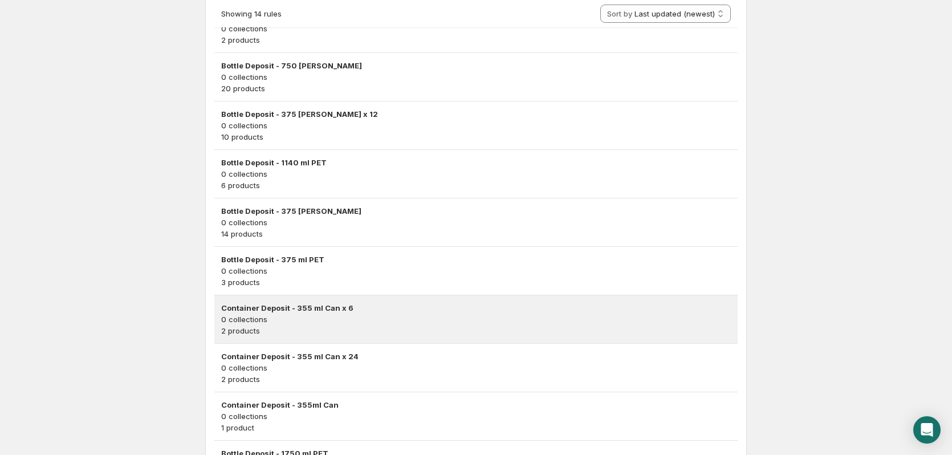
click at [358, 322] on p "0 collections" at bounding box center [476, 319] width 510 height 11
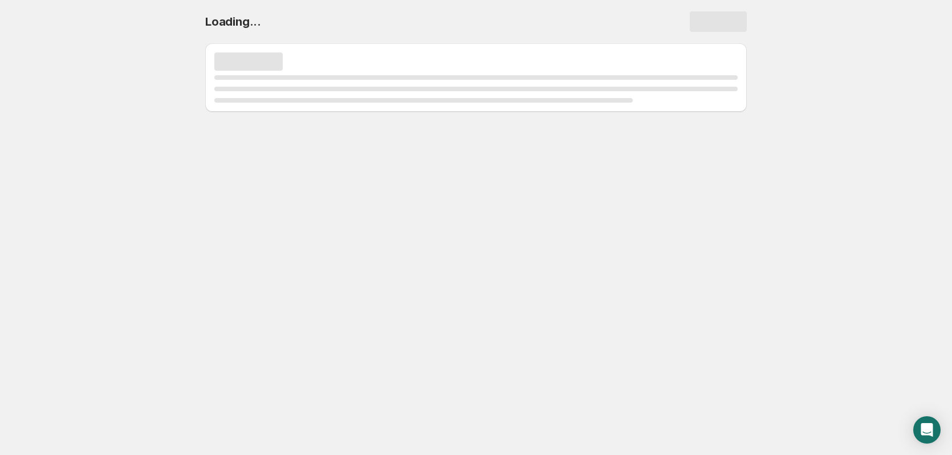
scroll to position [0, 0]
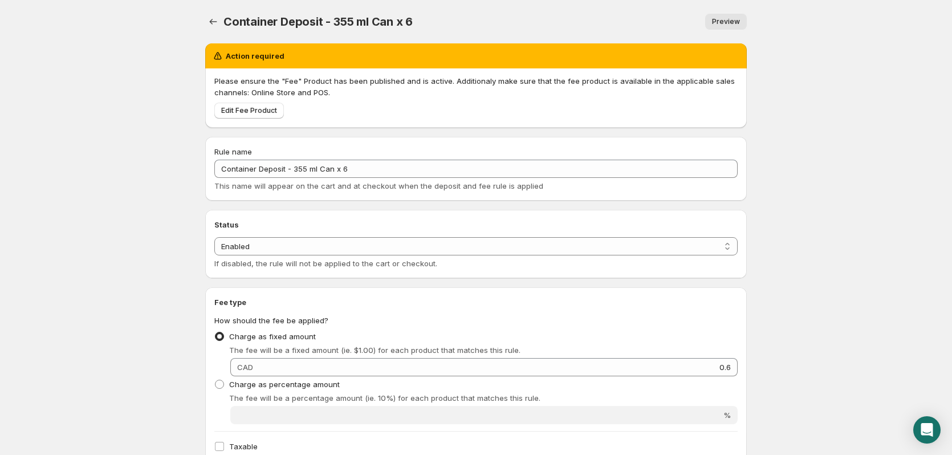
click at [294, 235] on div "Status Status Enabled Disabled Enabled If disabled, the rule will not be applie…" at bounding box center [475, 244] width 523 height 50
click at [295, 246] on select "Enabled Disabled" at bounding box center [475, 246] width 523 height 18
select select "deactive"
click at [214, 255] on select "Enabled Disabled" at bounding box center [475, 246] width 523 height 18
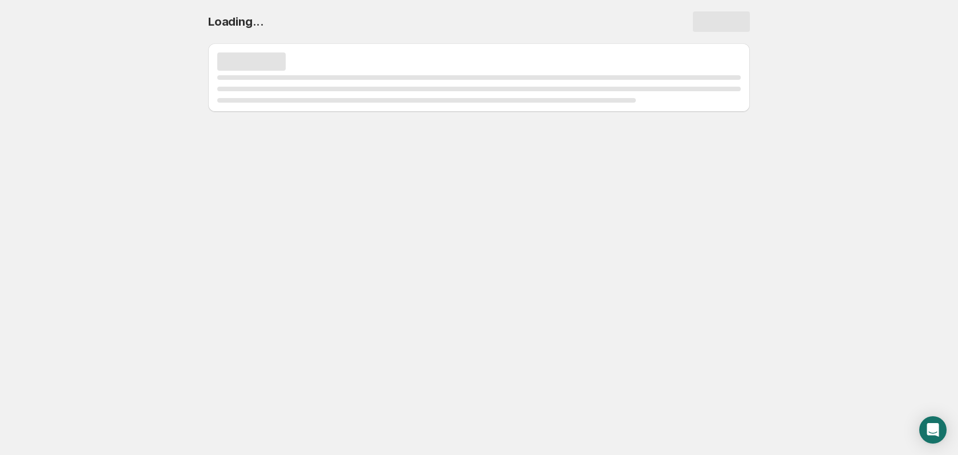
select select "deactive"
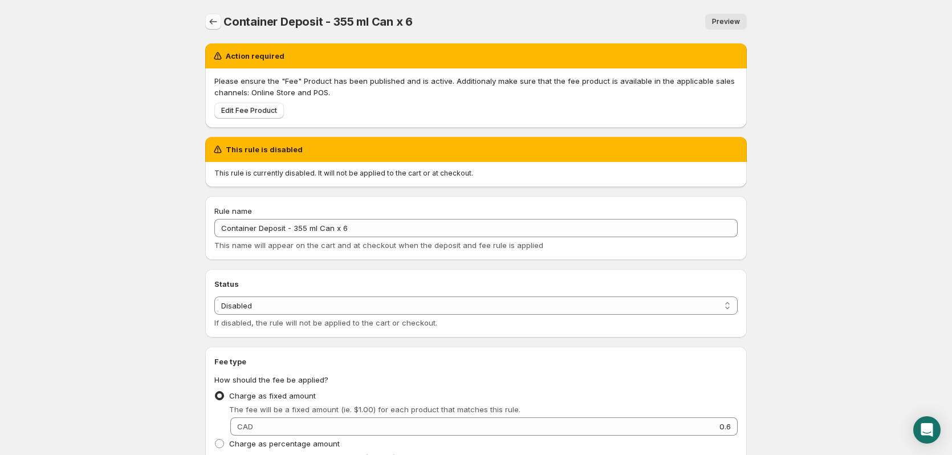
click at [209, 21] on icon "Settings" at bounding box center [213, 21] width 11 height 11
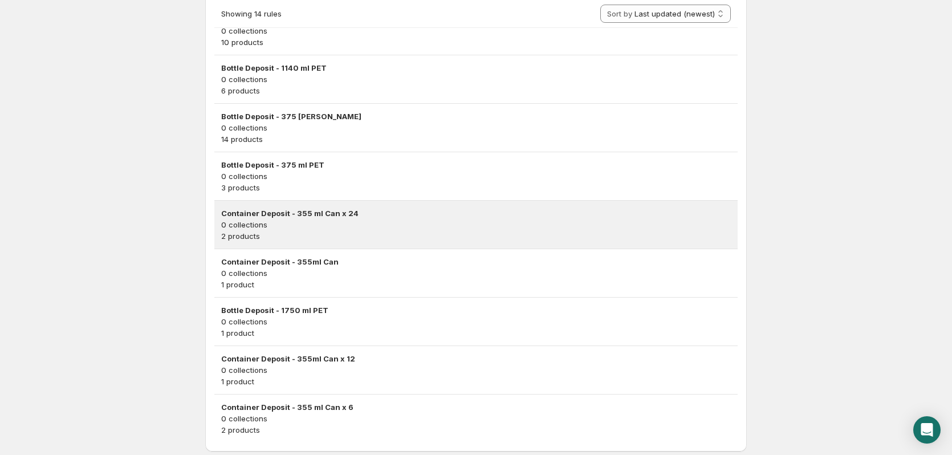
scroll to position [527, 0]
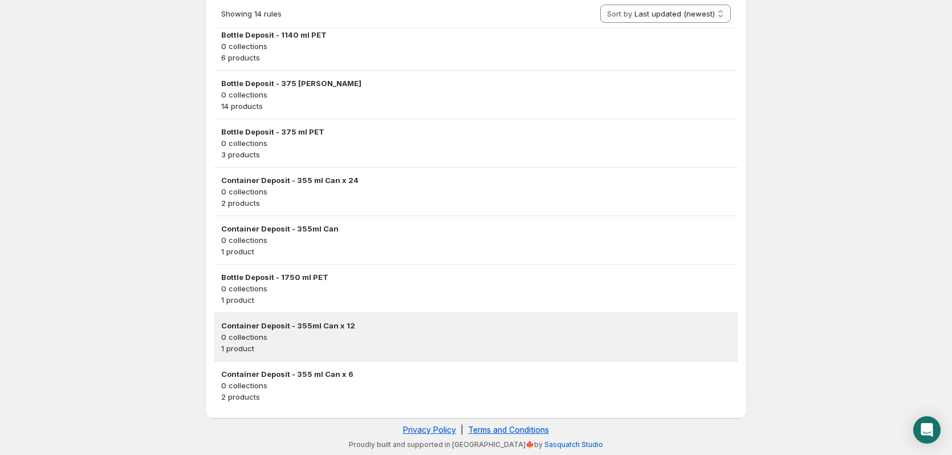
click at [396, 338] on p "0 collections" at bounding box center [476, 336] width 510 height 11
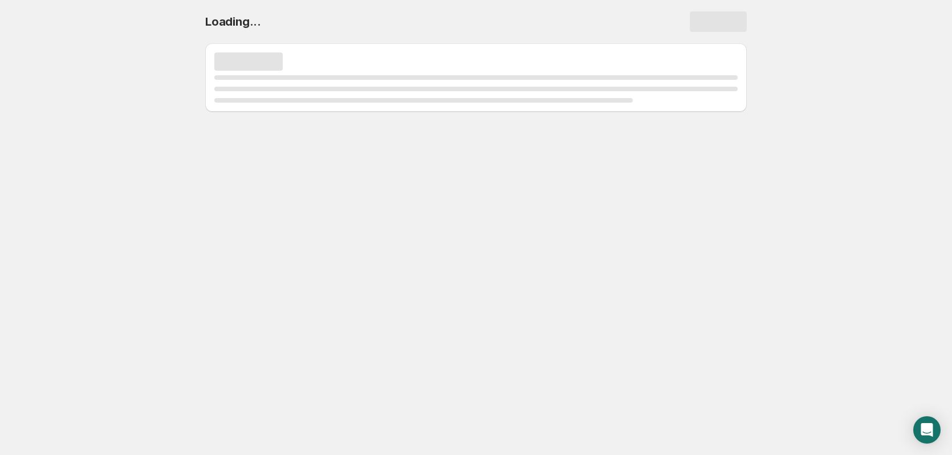
scroll to position [0, 0]
select select "deactive"
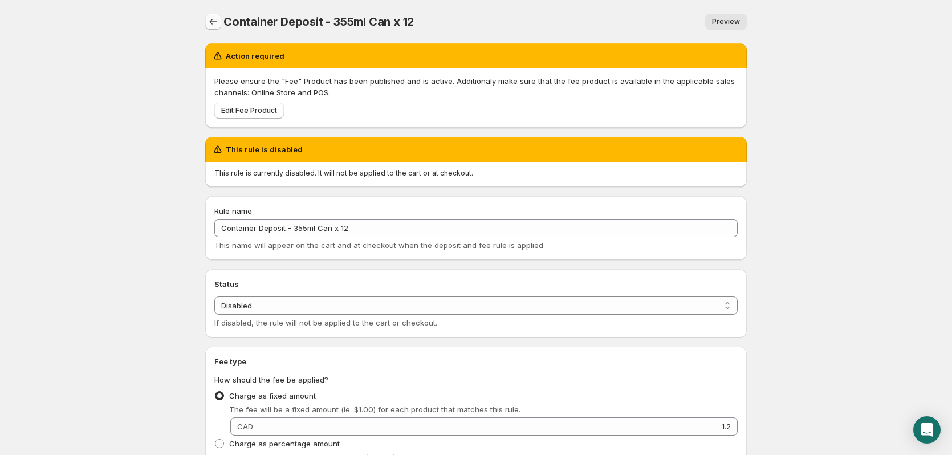
click at [211, 21] on icon "Settings" at bounding box center [213, 22] width 7 height 6
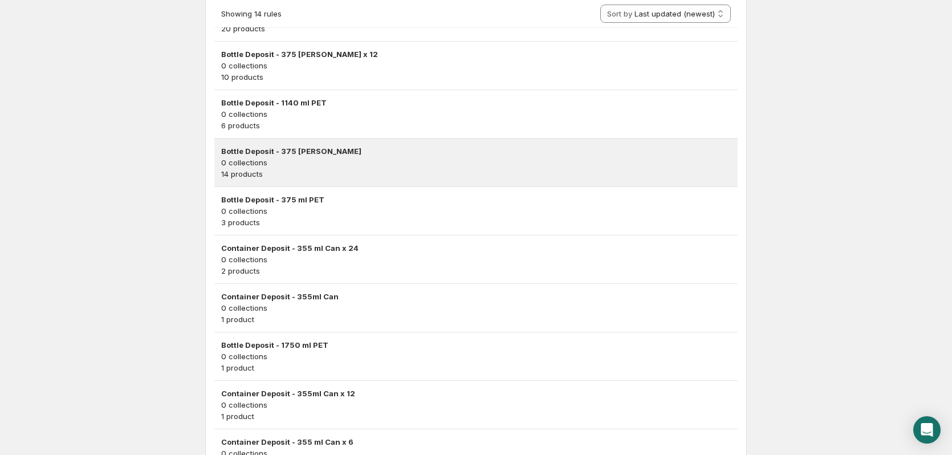
scroll to position [356, 0]
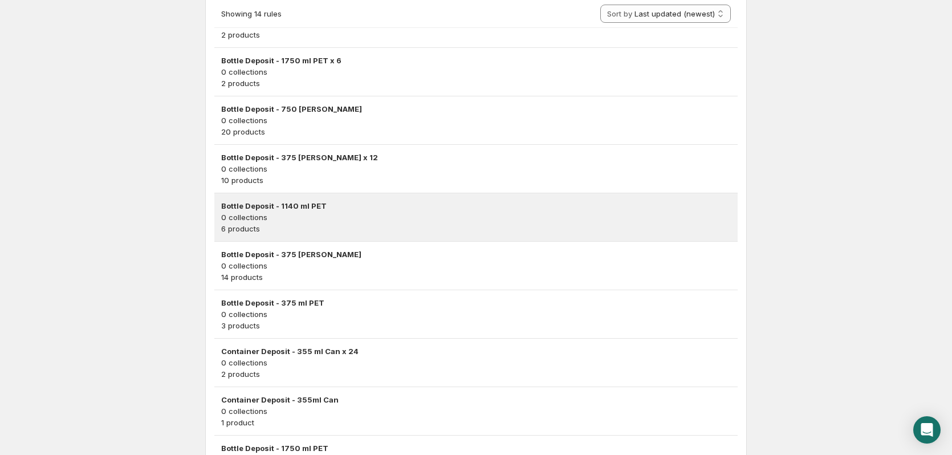
click at [362, 225] on p "6 products" at bounding box center [476, 228] width 510 height 11
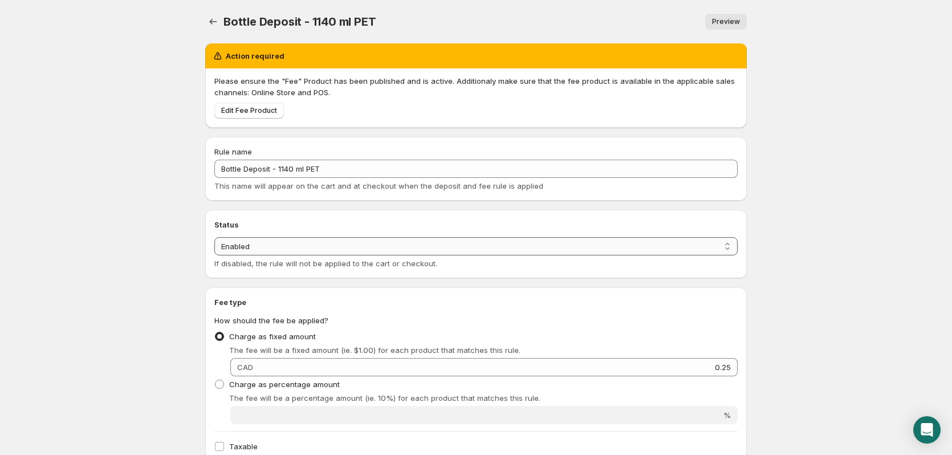
click at [350, 246] on select "Enabled Disabled" at bounding box center [475, 246] width 523 height 18
select select "deactive"
click at [214, 255] on select "Enabled Disabled" at bounding box center [475, 246] width 523 height 18
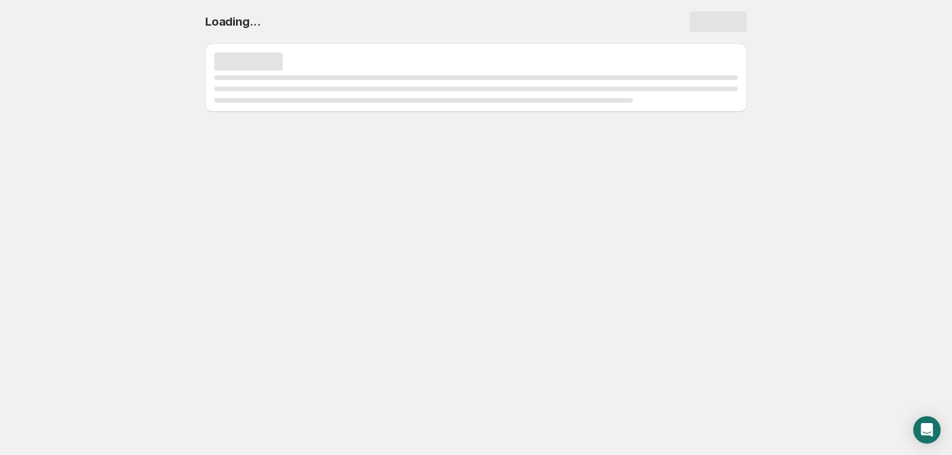
select select "deactive"
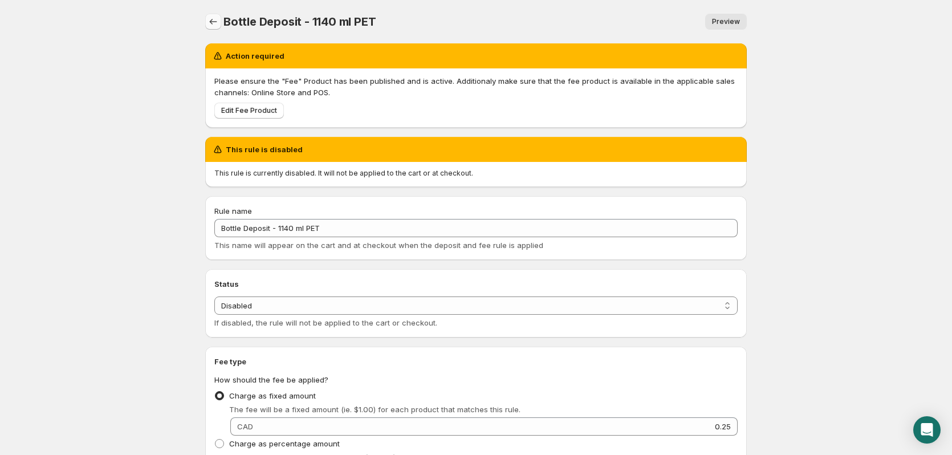
click at [218, 19] on icon "Settings" at bounding box center [213, 21] width 11 height 11
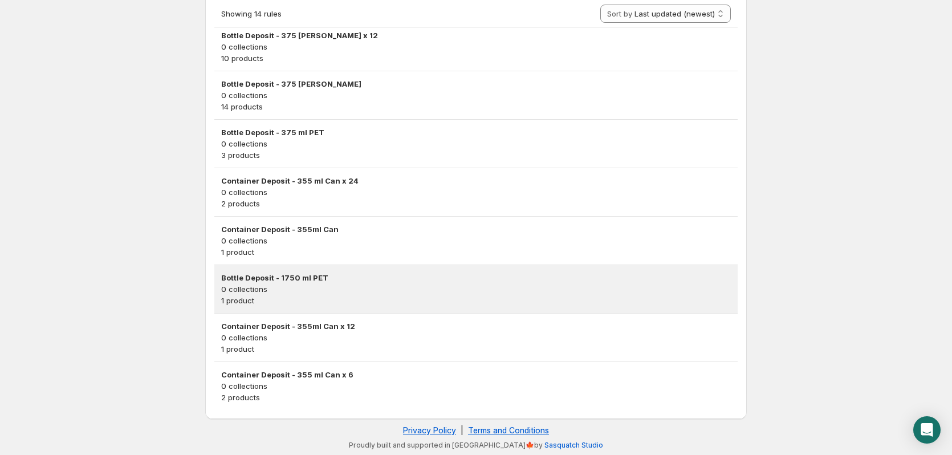
scroll to position [527, 0]
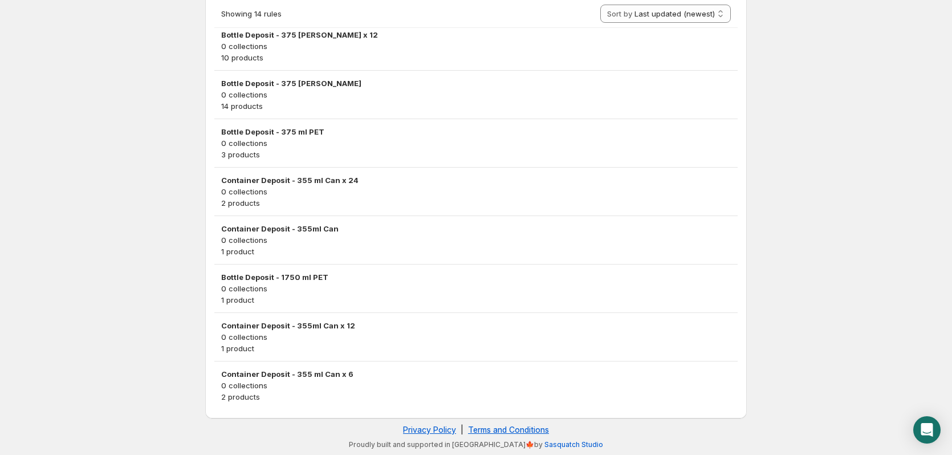
click at [361, 284] on p "0 collections" at bounding box center [476, 288] width 510 height 11
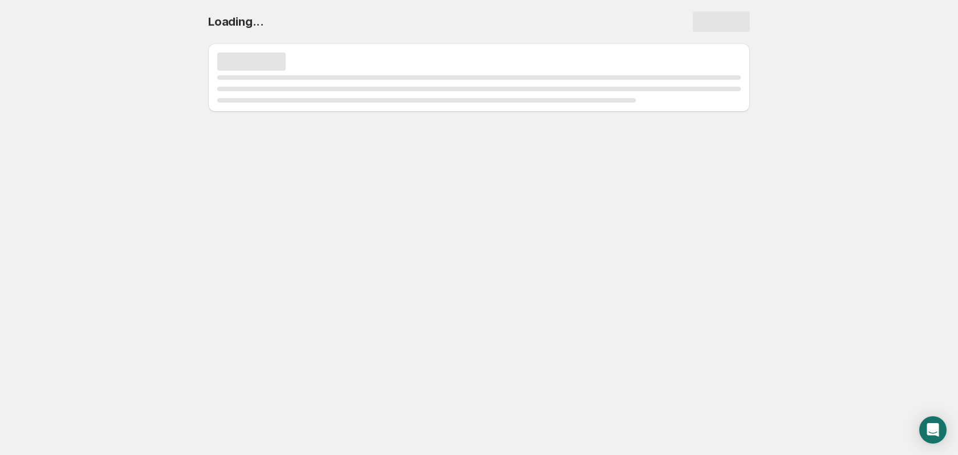
select select "deactive"
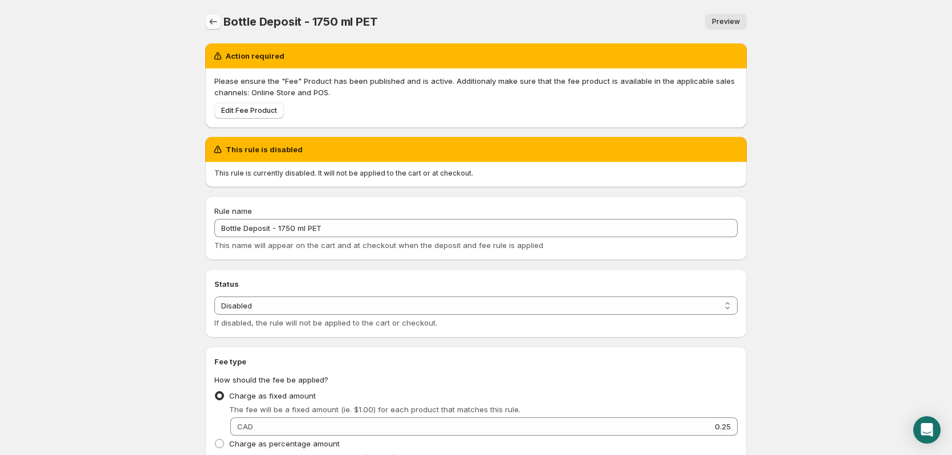
click at [216, 25] on icon "Settings" at bounding box center [213, 21] width 11 height 11
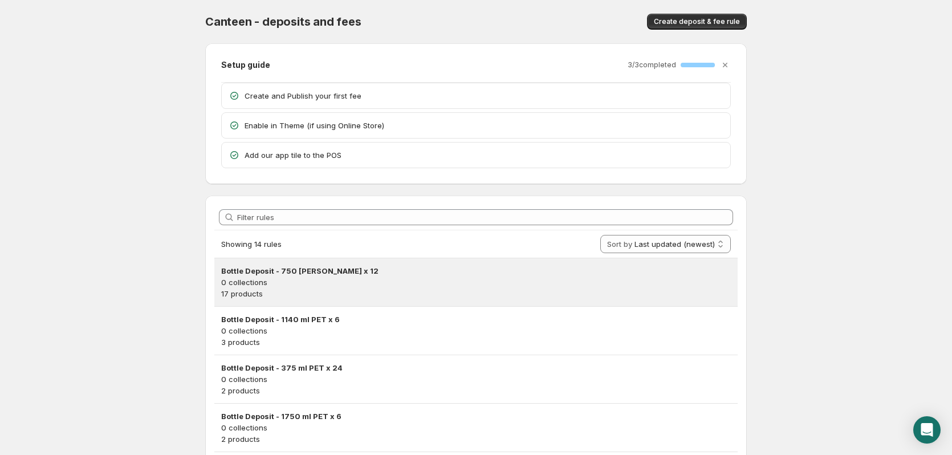
click at [350, 293] on p "17 products" at bounding box center [476, 293] width 510 height 11
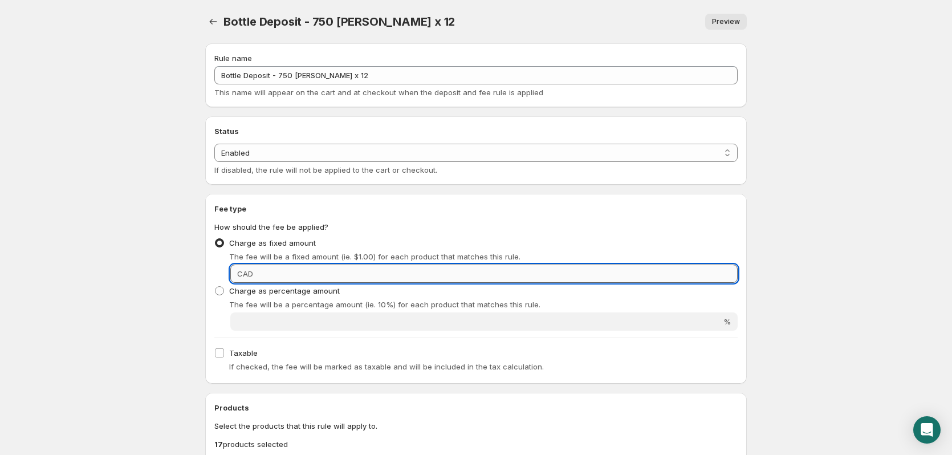
click at [292, 277] on input "Fixed amount" at bounding box center [497, 274] width 481 height 18
click at [207, 20] on button "Settings" at bounding box center [213, 22] width 16 height 16
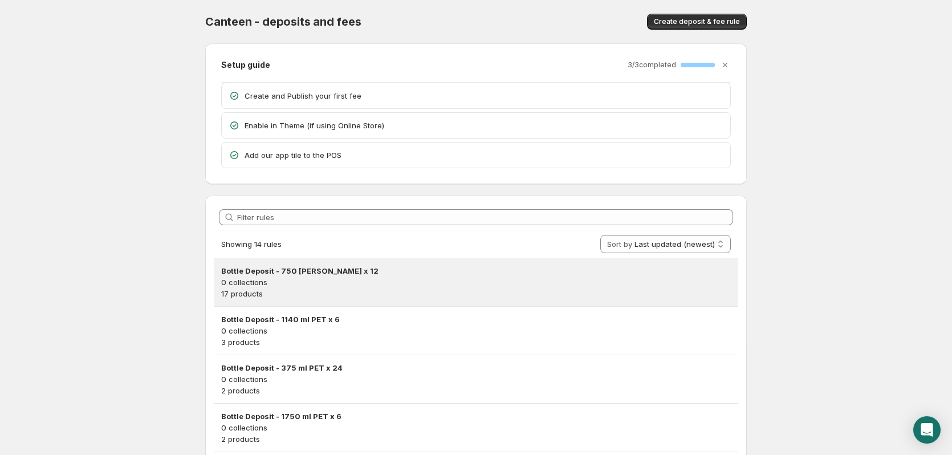
click at [381, 287] on p "0 collections" at bounding box center [476, 282] width 510 height 11
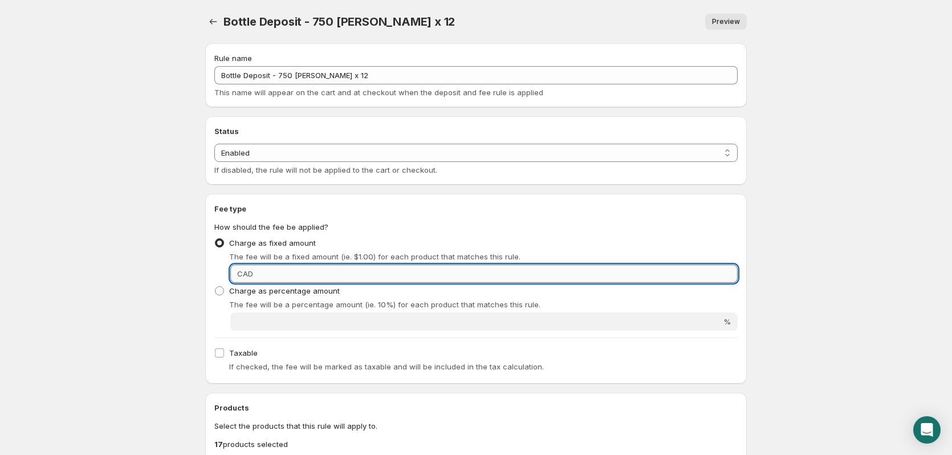
click at [382, 279] on input "Fixed amount" at bounding box center [497, 274] width 481 height 18
click at [724, 271] on input "240" at bounding box center [497, 274] width 481 height 18
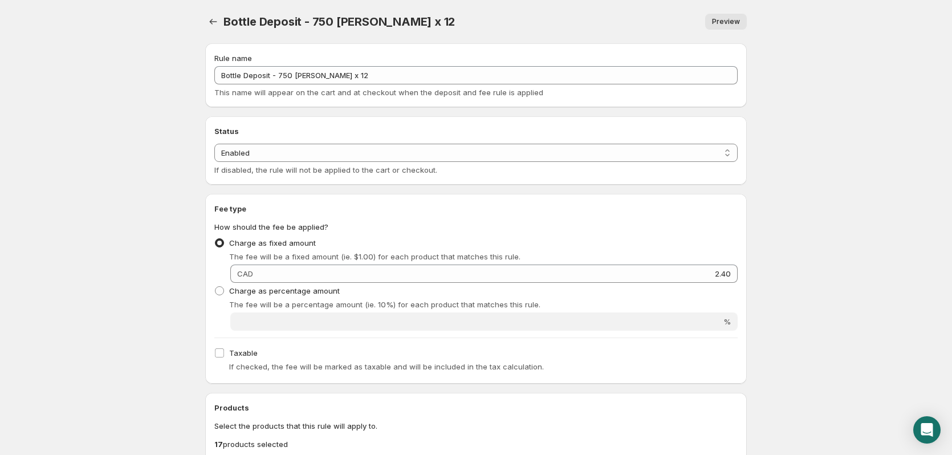
type input "2.4"
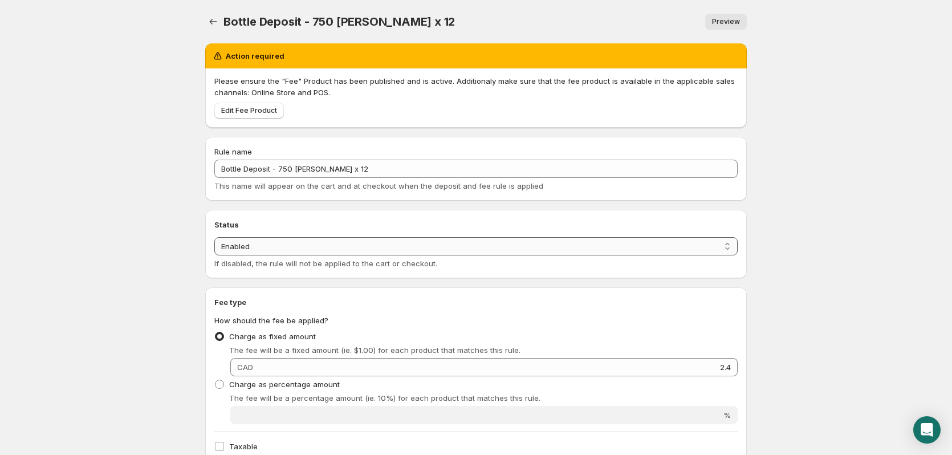
click at [296, 248] on select "Enabled Disabled" at bounding box center [475, 246] width 523 height 18
select select "deactive"
click at [214, 255] on select "Enabled Disabled" at bounding box center [475, 246] width 523 height 18
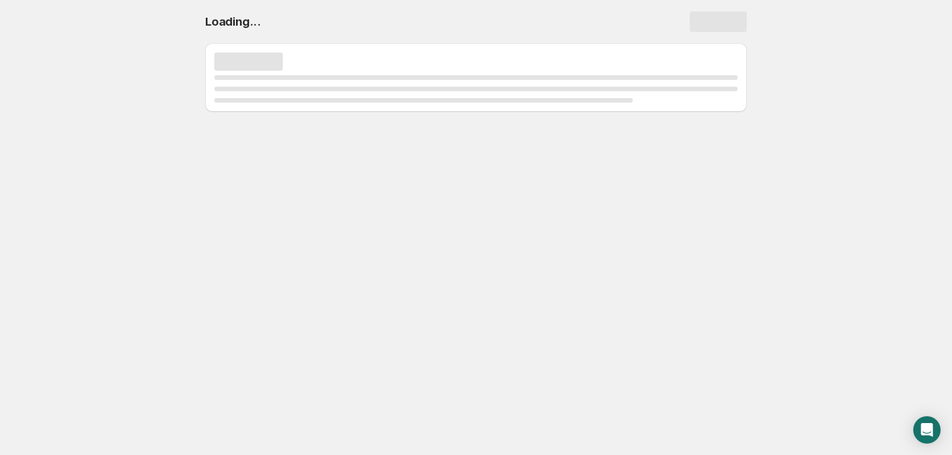
select select "deactive"
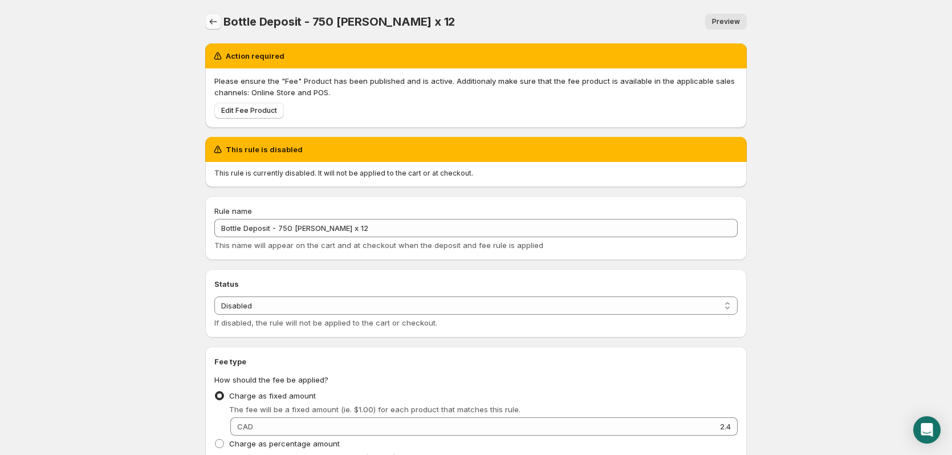
click at [219, 20] on button "Settings" at bounding box center [213, 22] width 16 height 16
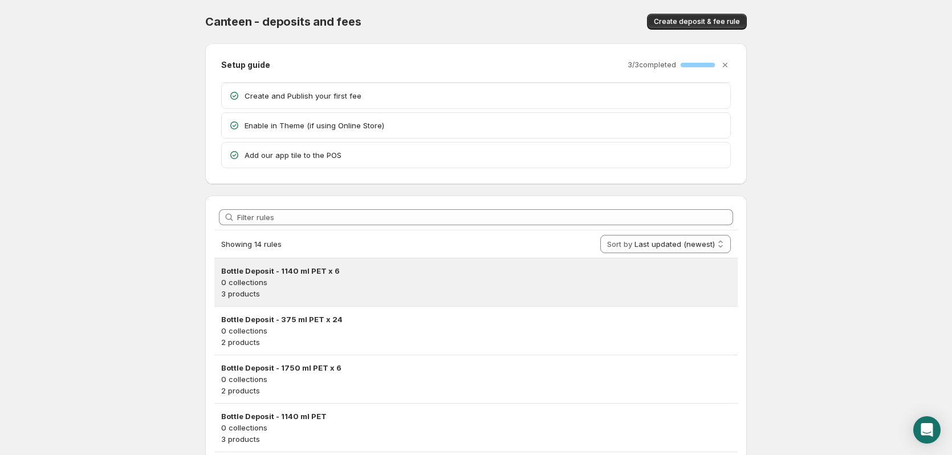
click at [326, 287] on p "0 collections" at bounding box center [476, 282] width 510 height 11
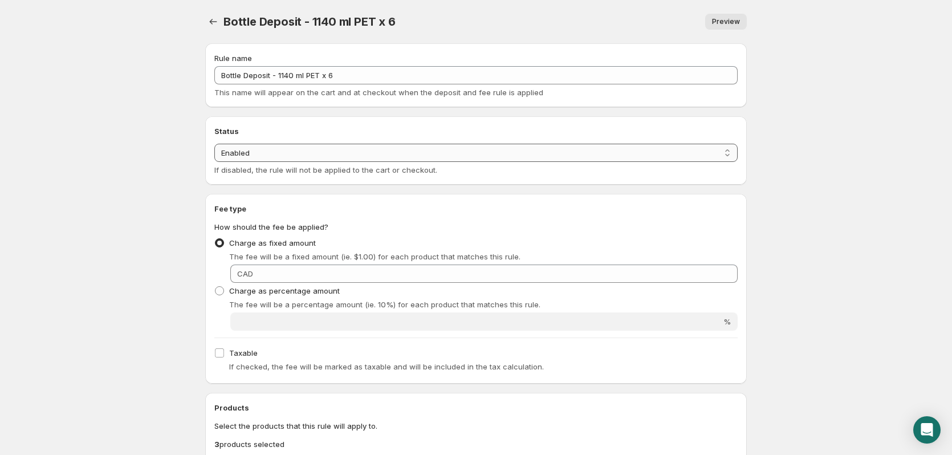
click at [458, 148] on select "Enabled Disabled" at bounding box center [475, 153] width 523 height 18
select select "deactive"
click at [214, 162] on select "Enabled Disabled" at bounding box center [475, 153] width 523 height 18
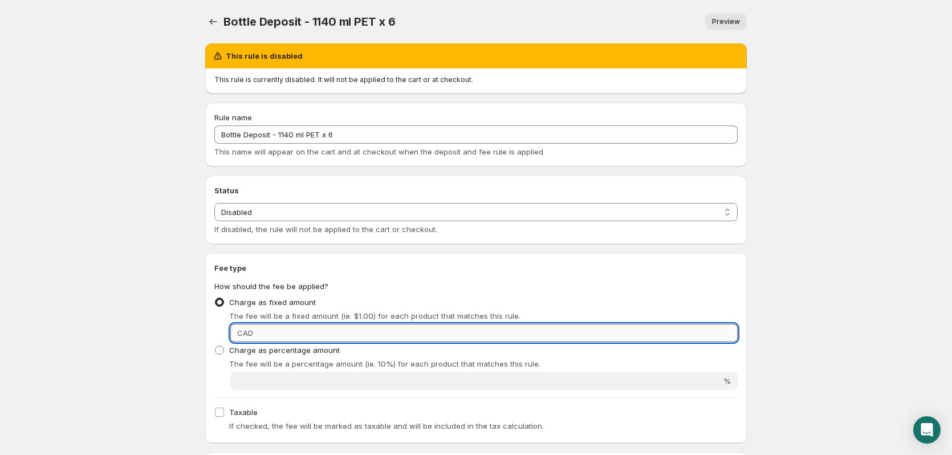
click at [297, 336] on input "Fixed amount" at bounding box center [497, 333] width 481 height 18
click at [328, 331] on input "Fixed amount" at bounding box center [497, 333] width 481 height 18
type input "1.5"
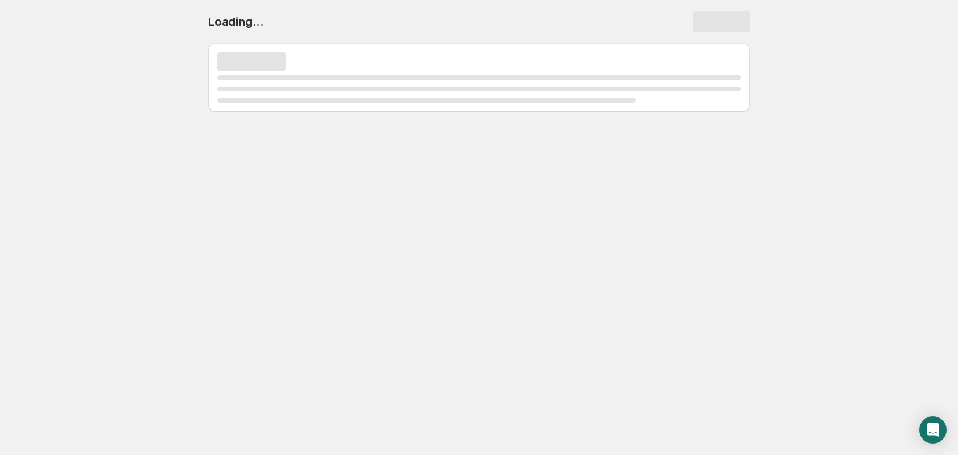
select select "deactive"
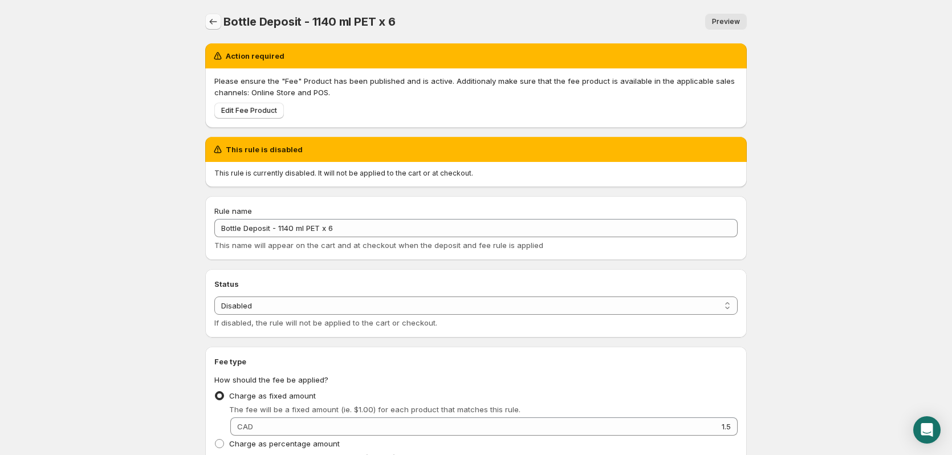
click at [206, 18] on button "Settings" at bounding box center [213, 22] width 16 height 16
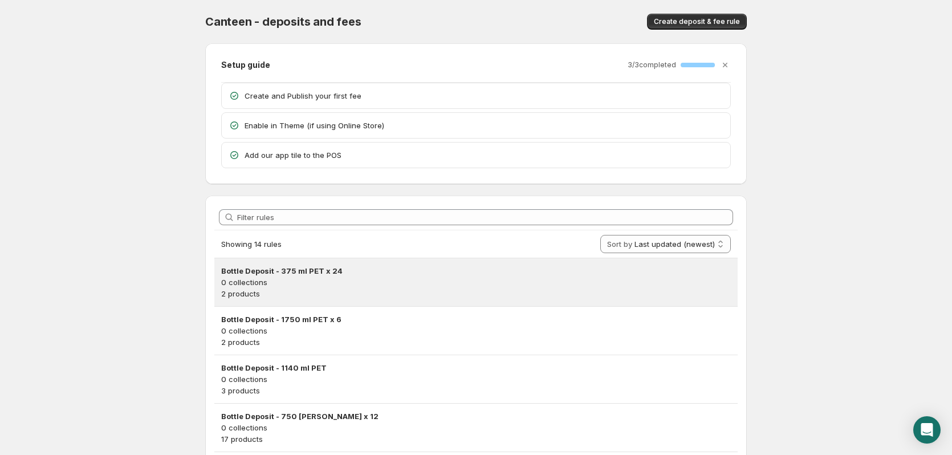
click at [355, 281] on p "0 collections" at bounding box center [476, 282] width 510 height 11
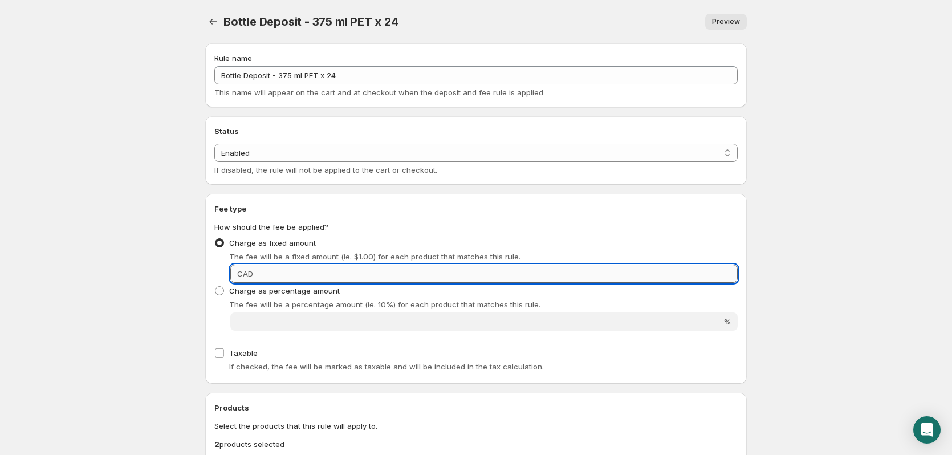
click at [321, 277] on input "Fixed amount" at bounding box center [497, 274] width 481 height 18
type input "2.40"
click at [400, 149] on select "Enabled Disabled" at bounding box center [475, 153] width 523 height 18
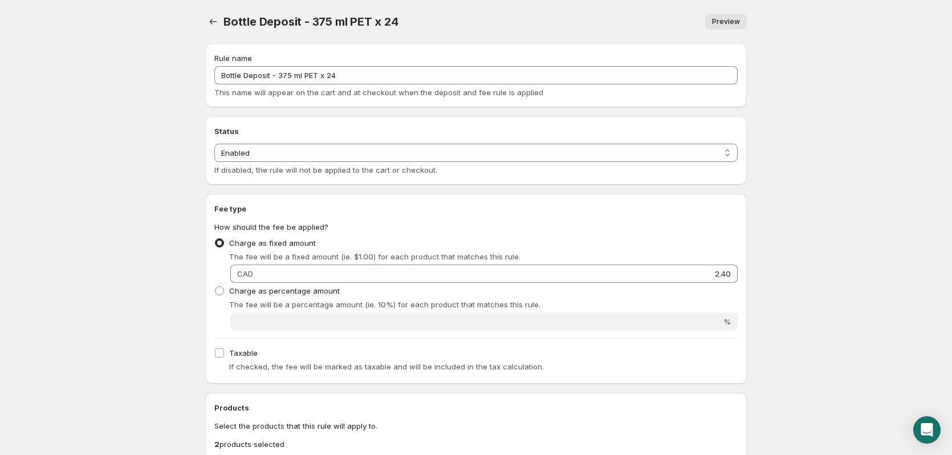
select select "deactive"
click at [214, 162] on select "Enabled Disabled" at bounding box center [475, 153] width 523 height 18
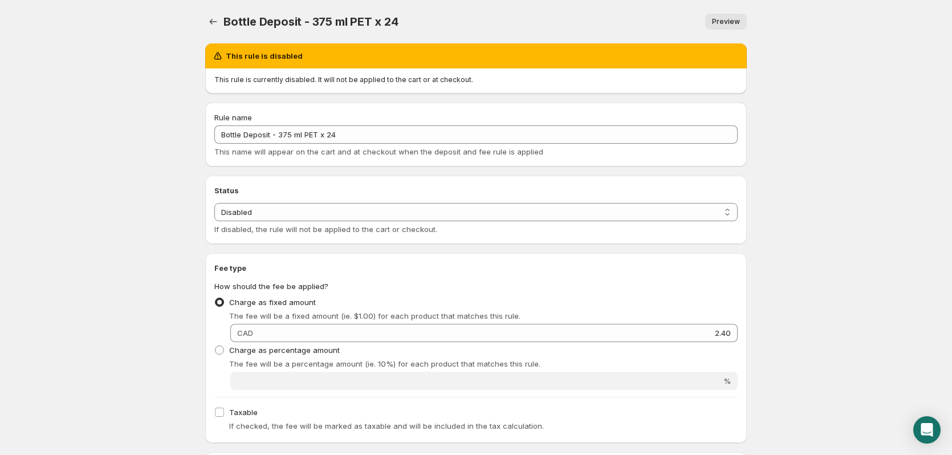
type input "2.4"
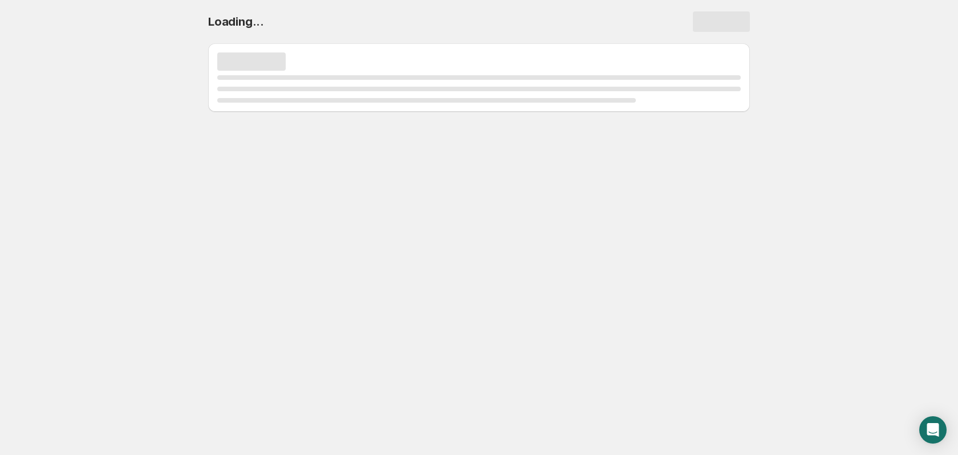
select select "deactive"
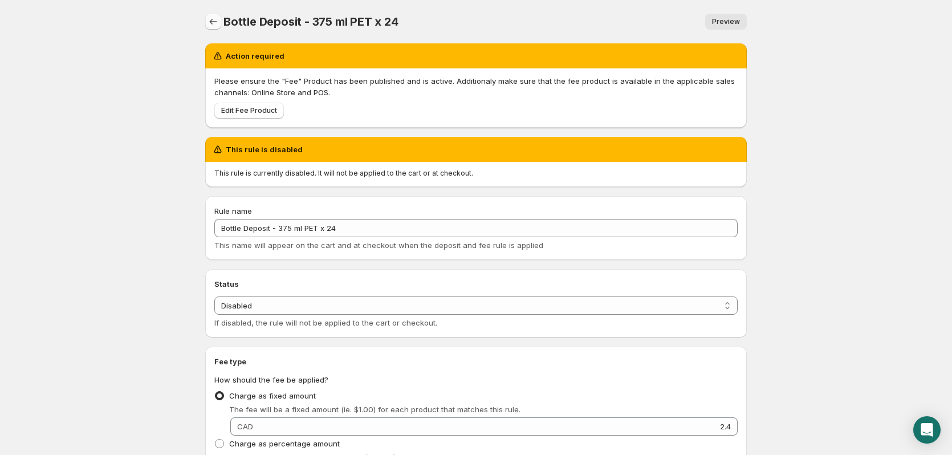
click at [208, 20] on icon "Settings" at bounding box center [213, 21] width 11 height 11
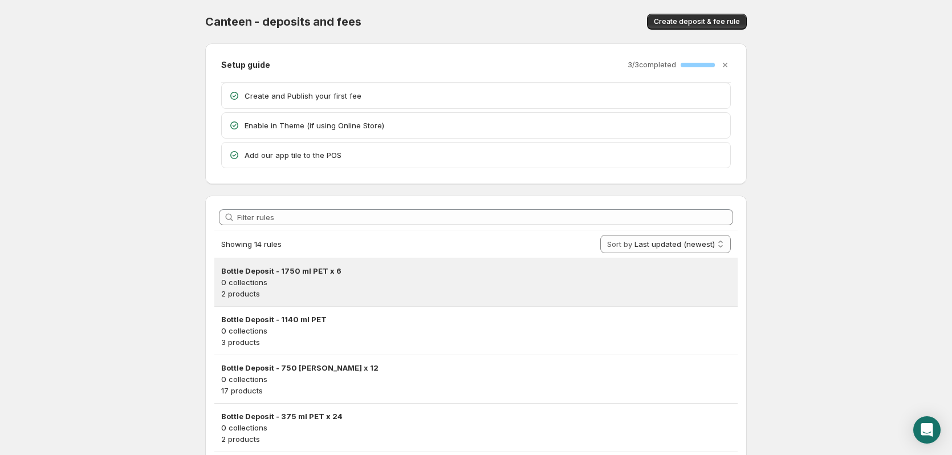
click at [340, 283] on p "0 collections" at bounding box center [476, 282] width 510 height 11
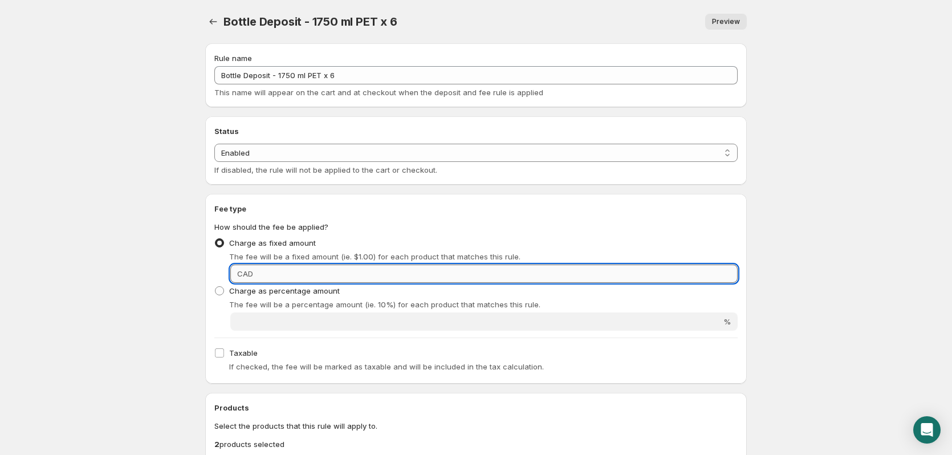
click at [478, 276] on input "Fixed amount" at bounding box center [497, 274] width 481 height 18
click at [364, 280] on input "Fixed amount" at bounding box center [497, 274] width 481 height 18
click at [364, 277] on input "Fixed amount" at bounding box center [497, 274] width 481 height 18
type input "1.5"
click at [301, 147] on select "Enabled Disabled" at bounding box center [475, 153] width 523 height 18
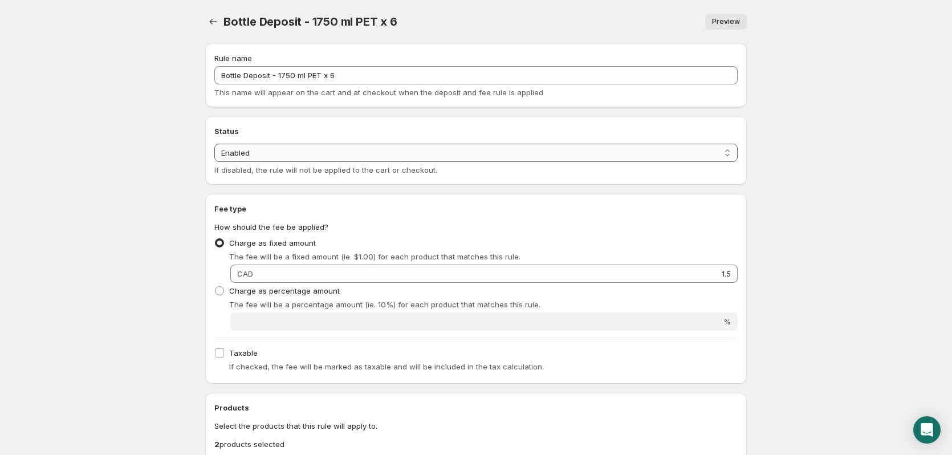
select select "deactive"
click at [214, 162] on select "Enabled Disabled" at bounding box center [475, 153] width 523 height 18
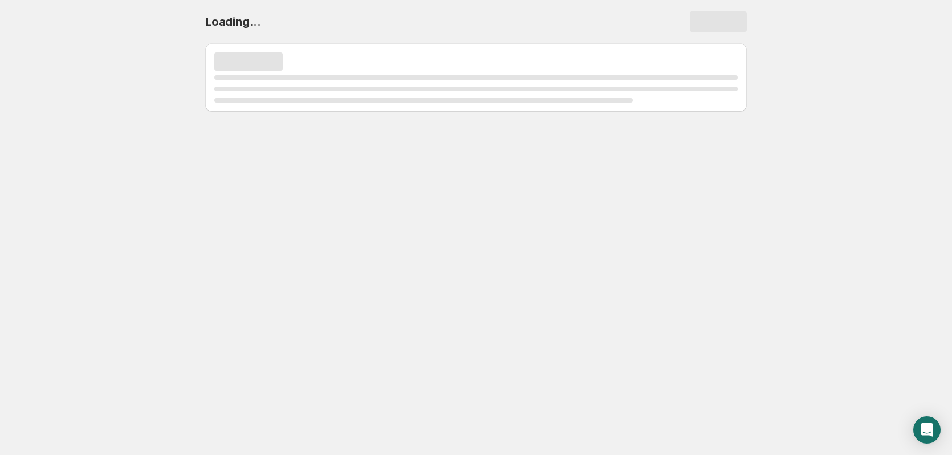
select select "deactive"
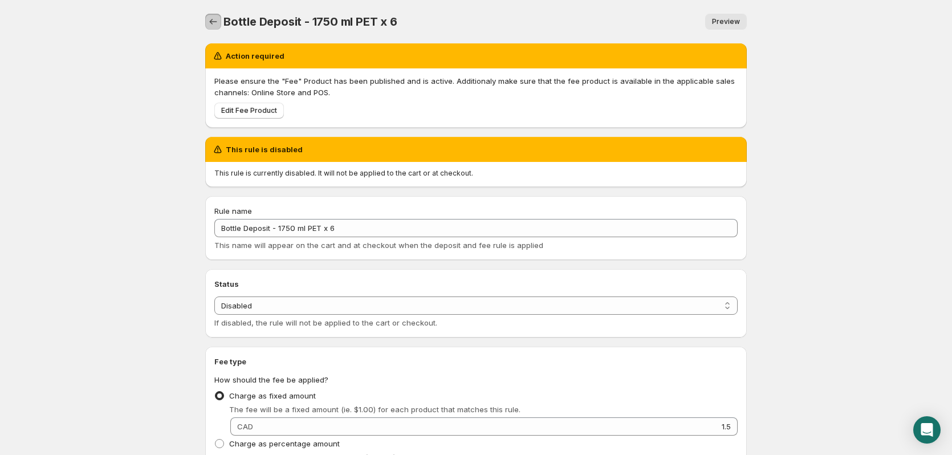
click at [212, 26] on icon "Settings" at bounding box center [213, 21] width 11 height 11
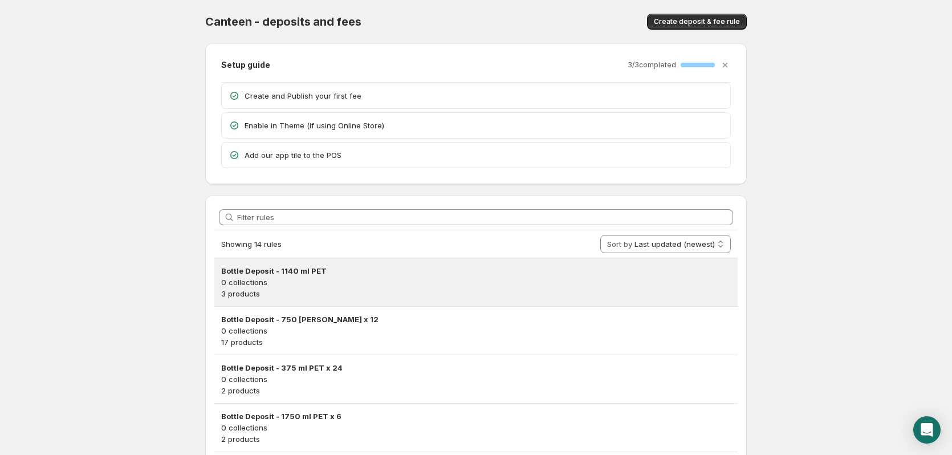
click at [386, 283] on p "0 collections" at bounding box center [476, 282] width 510 height 11
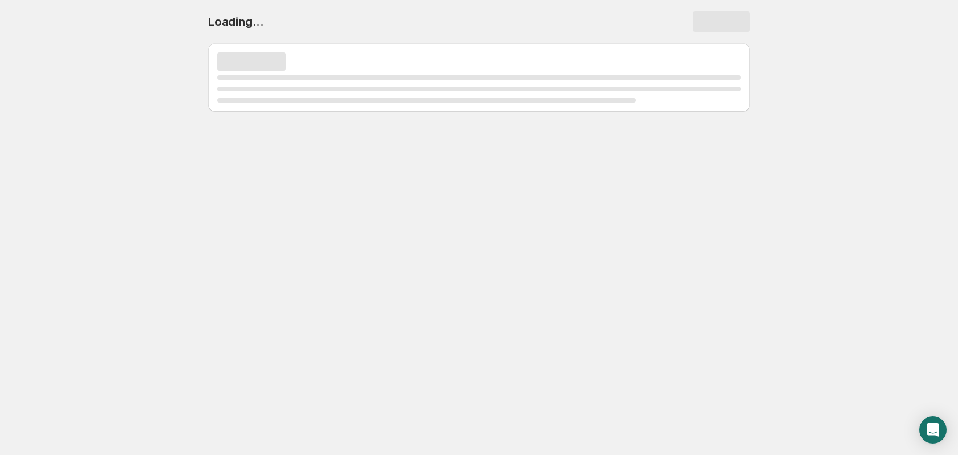
select select "deactive"
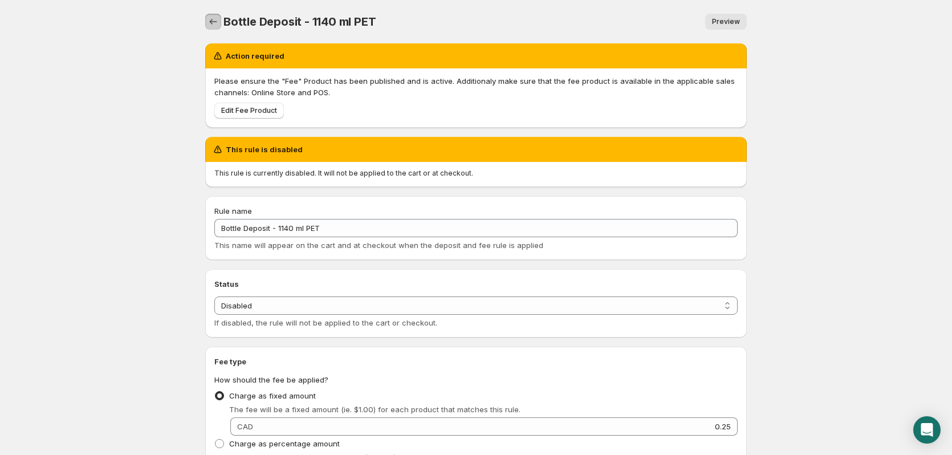
click at [214, 22] on icon "Settings" at bounding box center [213, 21] width 11 height 11
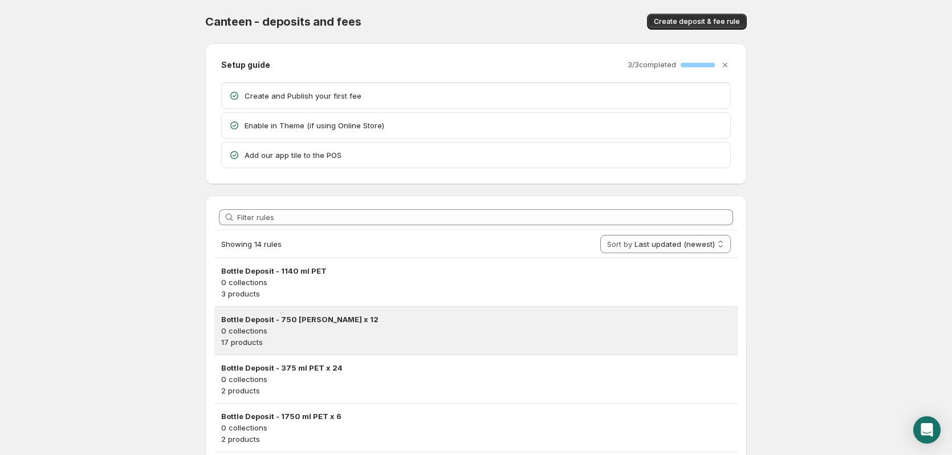
click at [398, 327] on p "0 collections" at bounding box center [476, 330] width 510 height 11
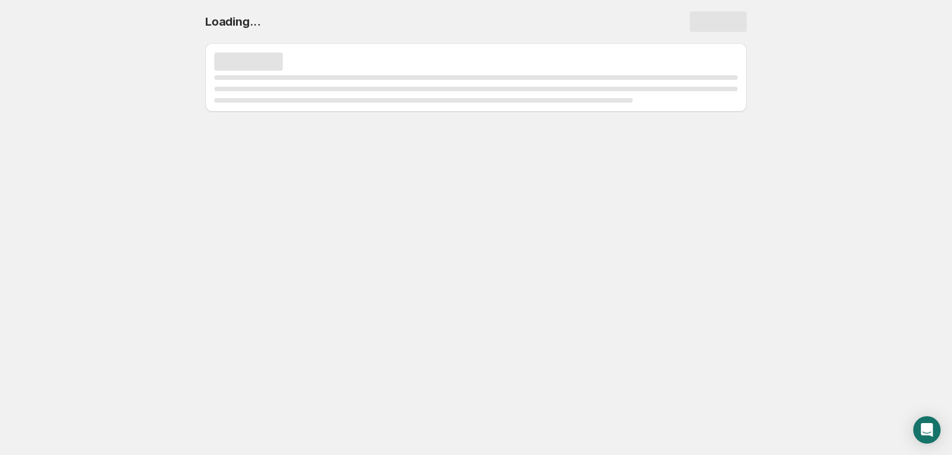
select select "deactive"
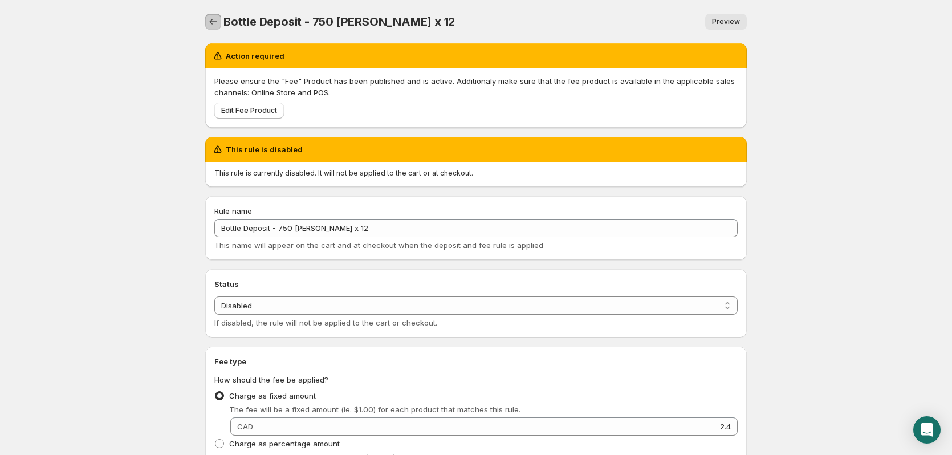
click at [214, 22] on icon "Settings" at bounding box center [213, 21] width 11 height 11
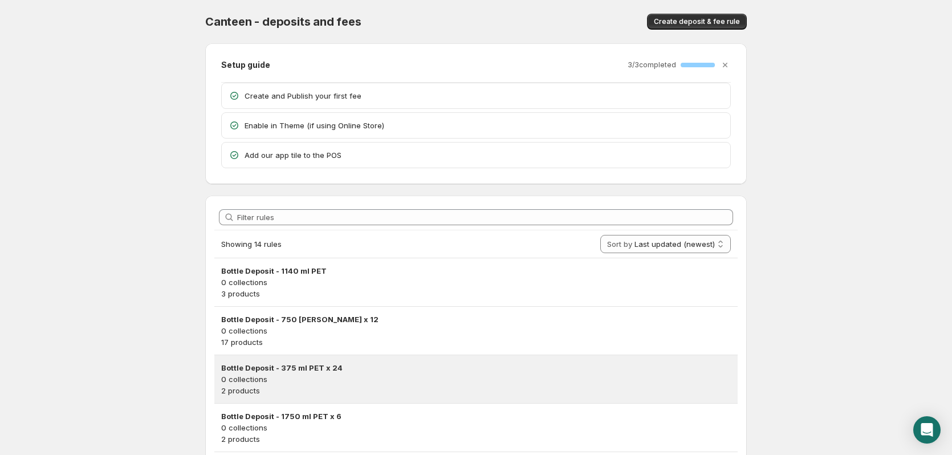
click at [445, 381] on p "0 collections" at bounding box center [476, 378] width 510 height 11
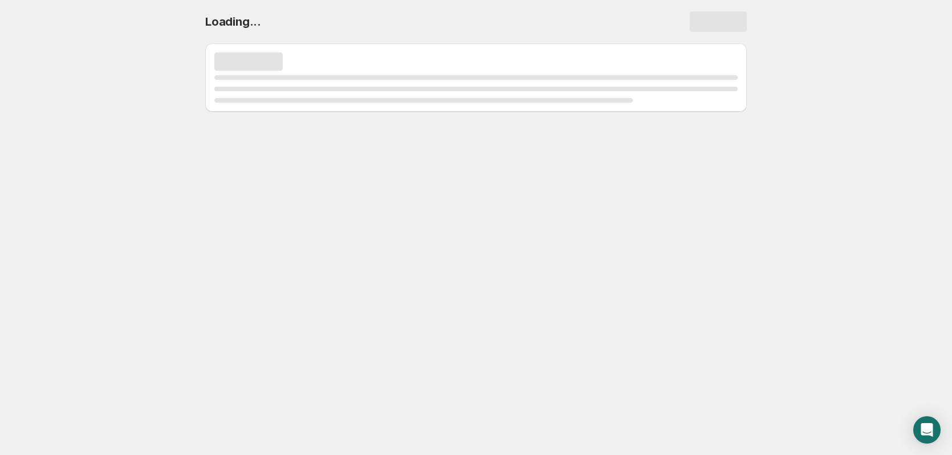
select select "deactive"
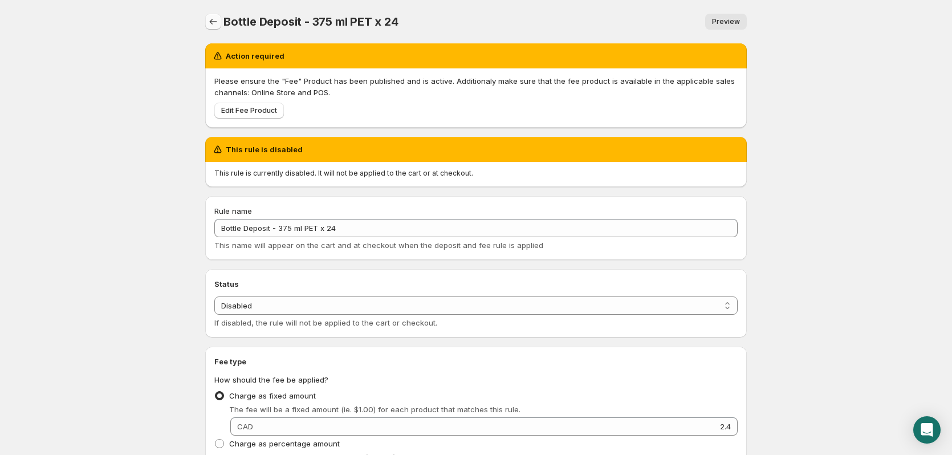
click at [212, 22] on icon "Settings" at bounding box center [213, 21] width 11 height 11
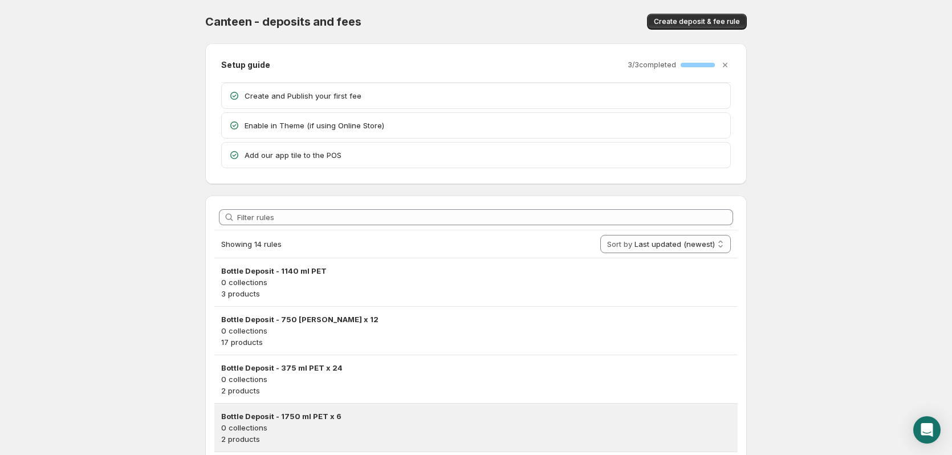
click at [416, 429] on p "0 collections" at bounding box center [476, 427] width 510 height 11
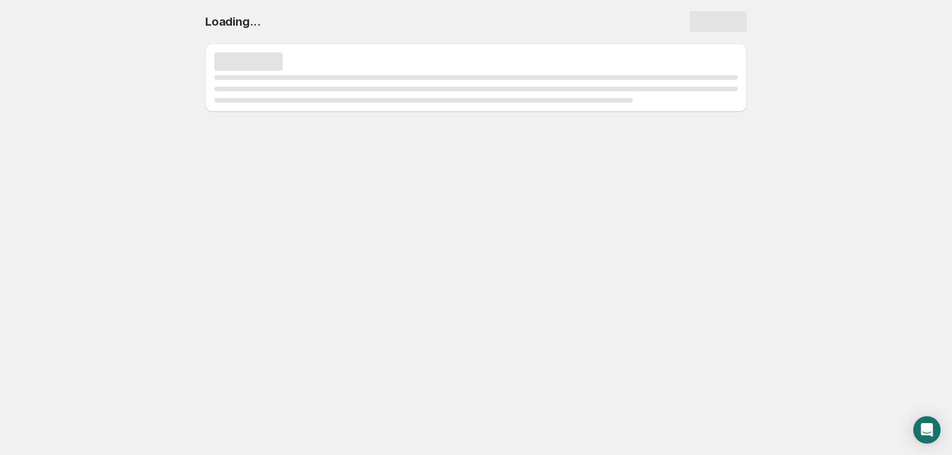
select select "deactive"
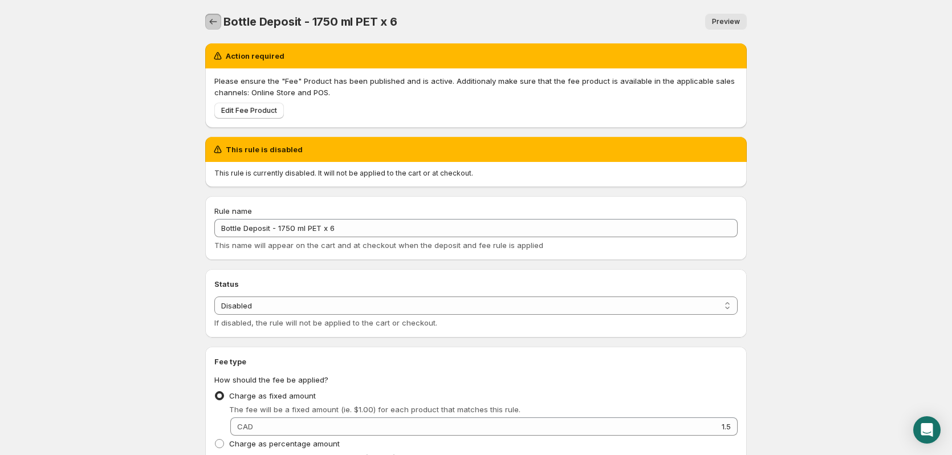
click at [211, 19] on icon "Settings" at bounding box center [213, 21] width 11 height 11
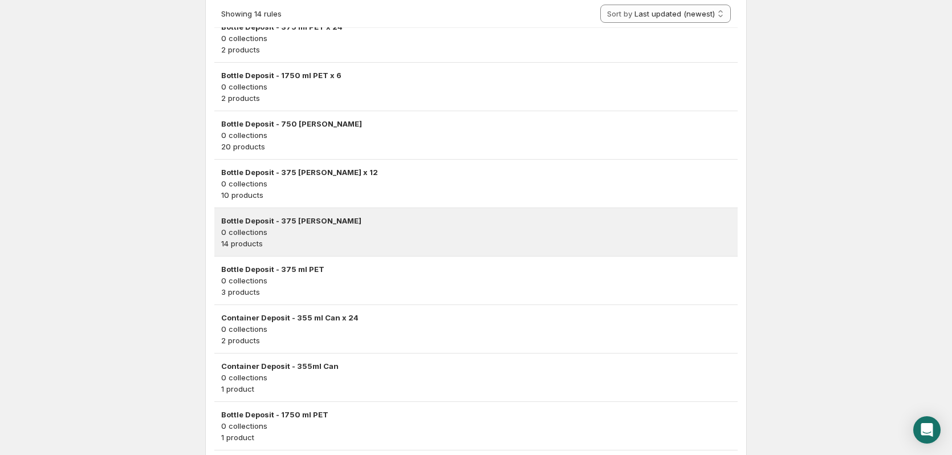
scroll to position [342, 0]
click at [383, 224] on h3 "Bottle Deposit - 375 [PERSON_NAME]" at bounding box center [476, 219] width 510 height 11
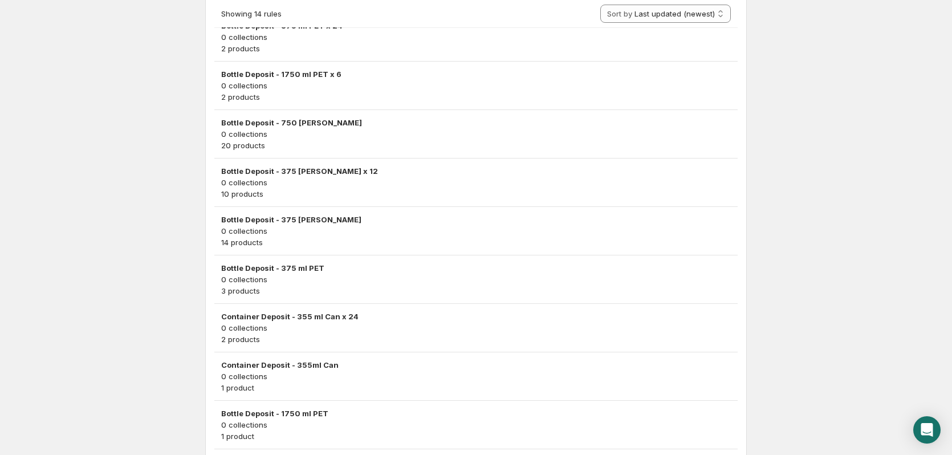
scroll to position [0, 0]
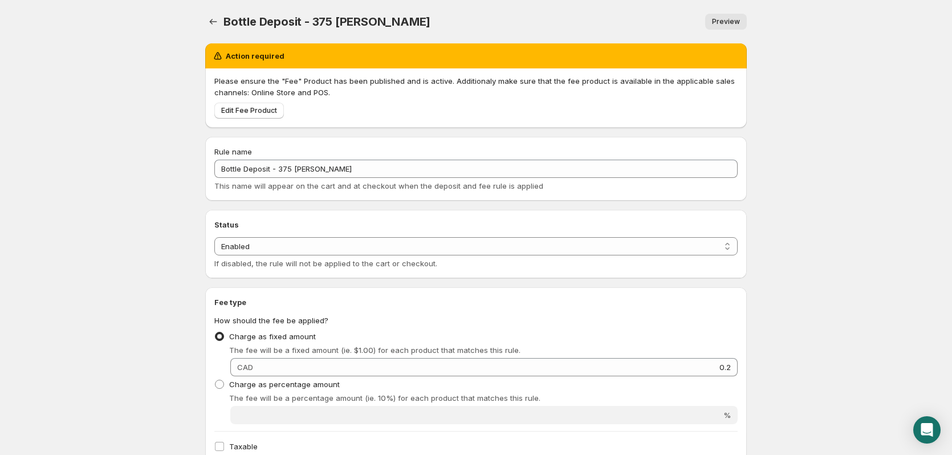
click at [213, 11] on div "Bottle Deposit - 375 ml Glass. This page is ready Bottle Deposit - 375 ml Glass…" at bounding box center [476, 21] width 542 height 43
click at [406, 247] on select "Enabled Disabled" at bounding box center [475, 246] width 523 height 18
select select "deactive"
click at [214, 255] on select "Enabled Disabled" at bounding box center [475, 246] width 523 height 18
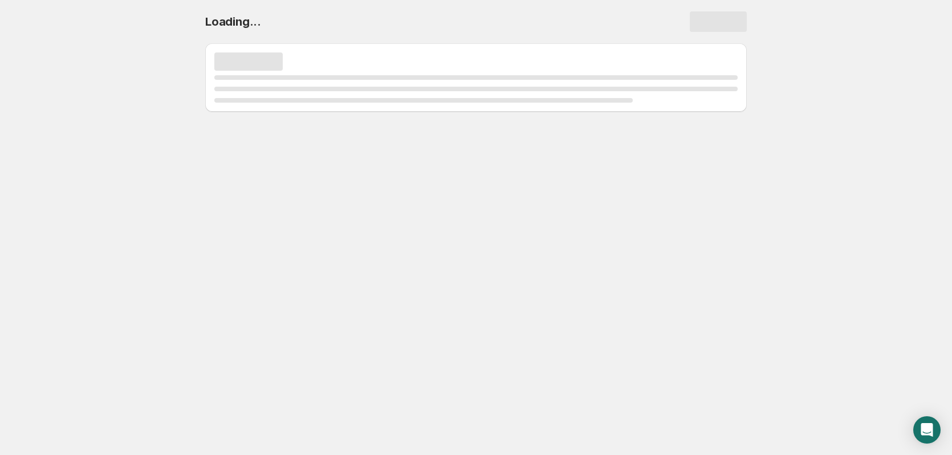
select select "deactive"
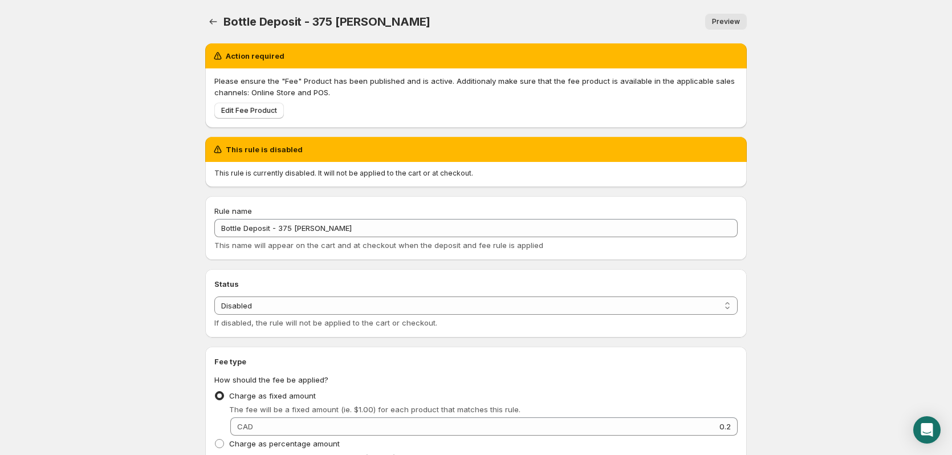
click at [209, 18] on icon "Settings" at bounding box center [213, 21] width 11 height 11
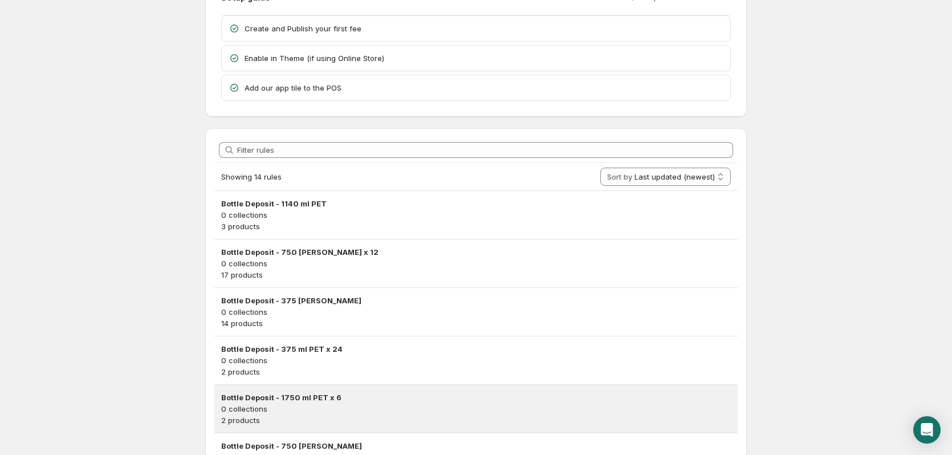
scroll to position [171, 0]
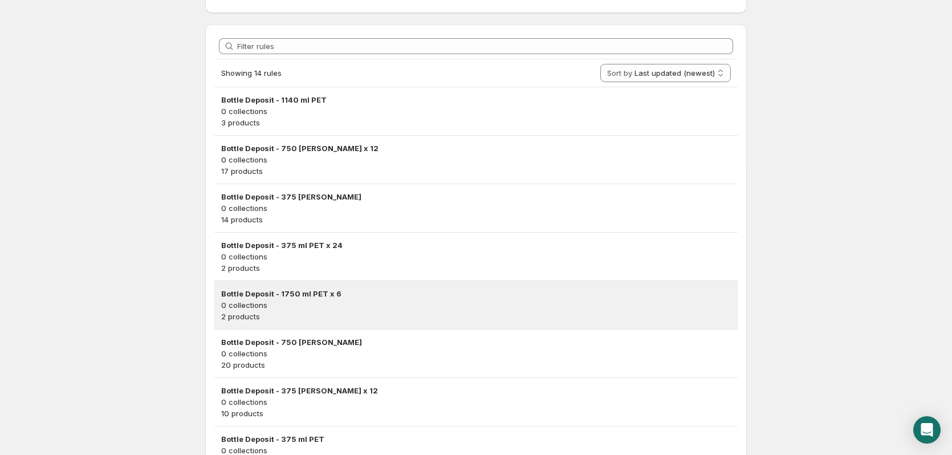
click at [448, 294] on h3 "Bottle Deposit - 1750 ml PET x 6" at bounding box center [476, 293] width 510 height 11
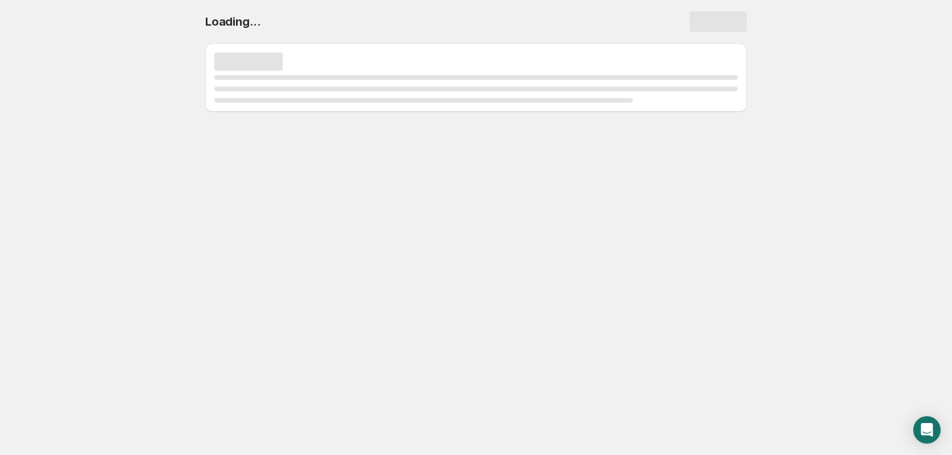
scroll to position [0, 0]
select select "deactive"
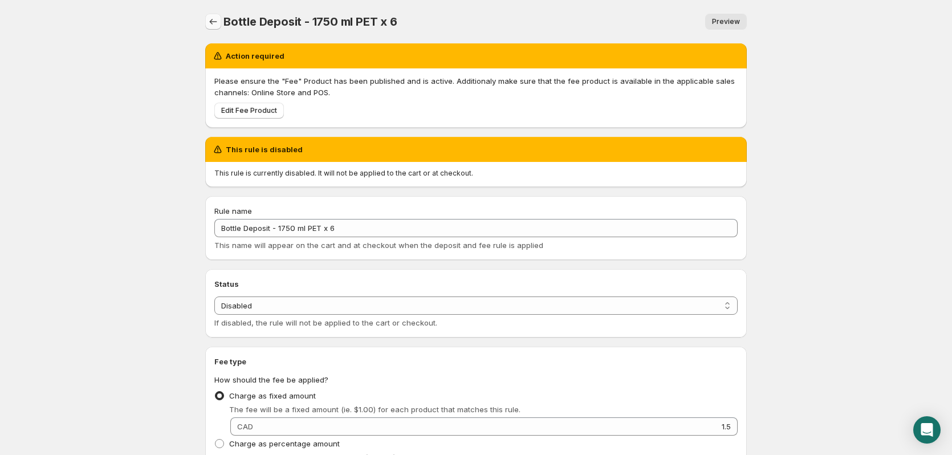
click at [214, 24] on icon "Settings" at bounding box center [213, 21] width 11 height 11
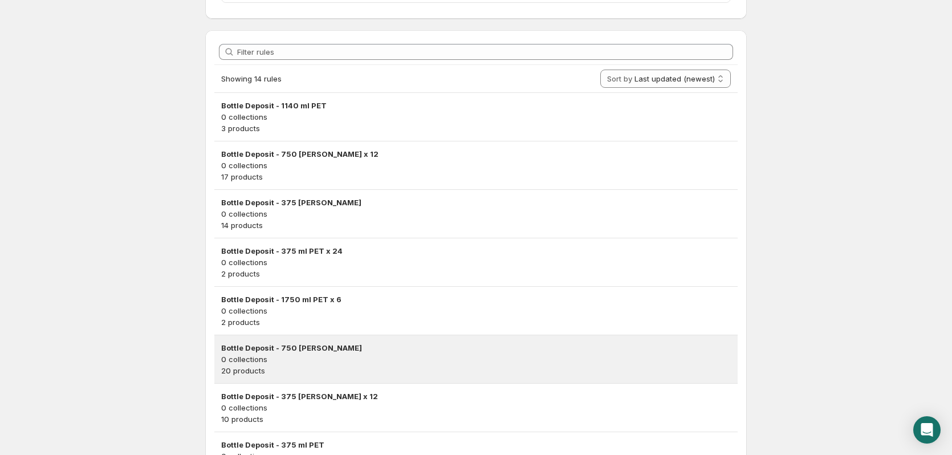
scroll to position [171, 0]
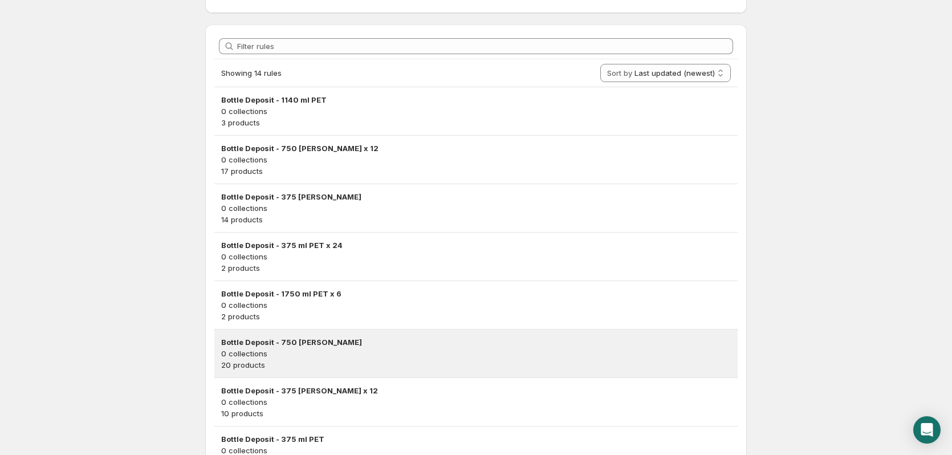
click at [419, 347] on h3 "Bottle Deposit - 750 [PERSON_NAME]" at bounding box center [476, 341] width 510 height 11
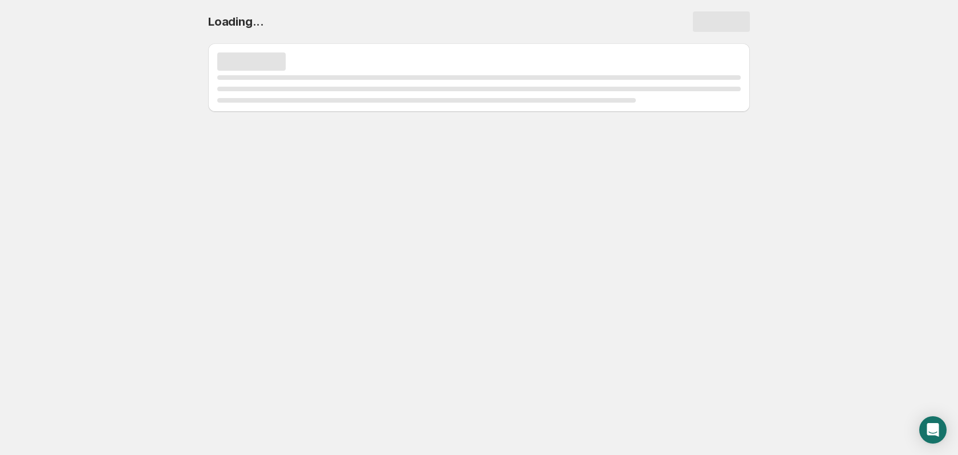
select select "deactive"
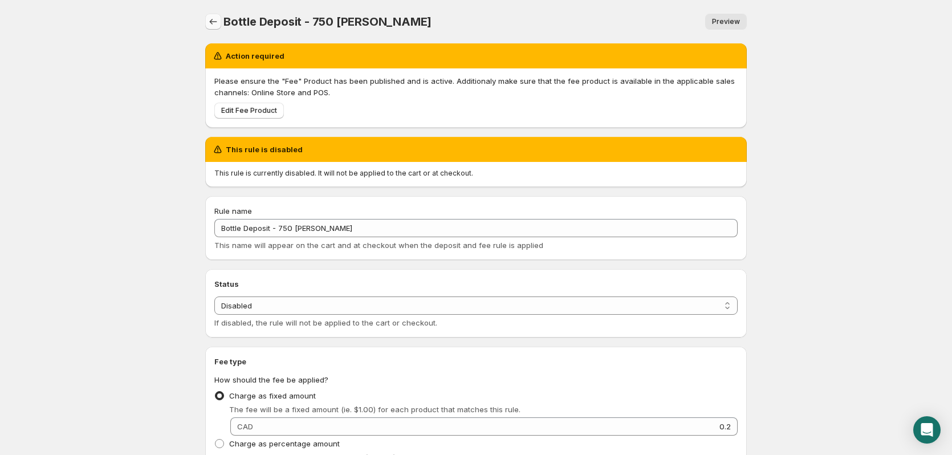
click at [216, 21] on icon "Settings" at bounding box center [213, 21] width 11 height 11
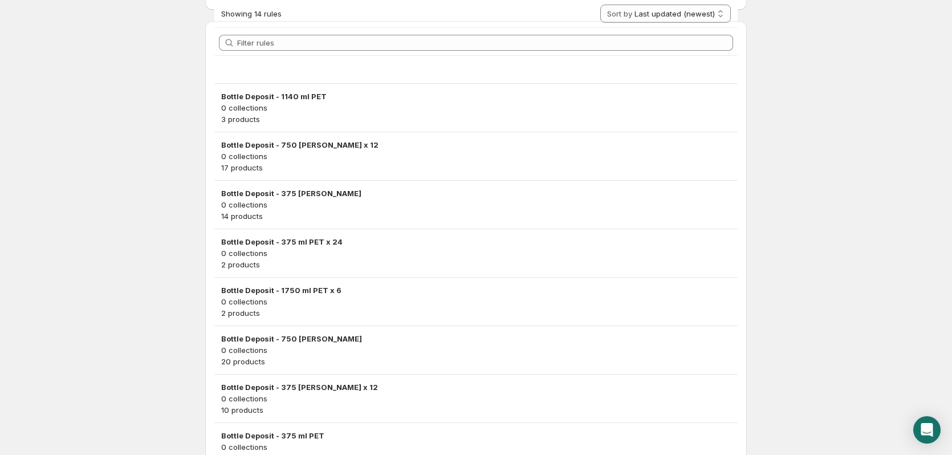
scroll to position [342, 0]
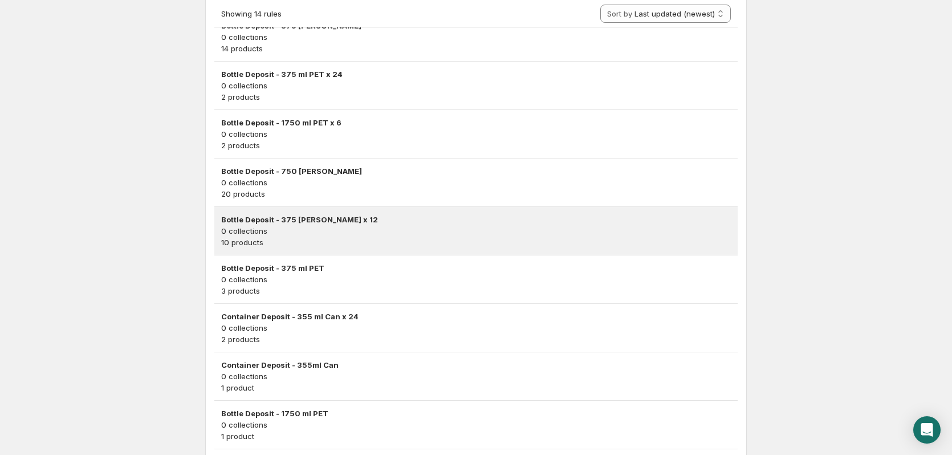
click at [398, 232] on p "0 collections" at bounding box center [476, 230] width 510 height 11
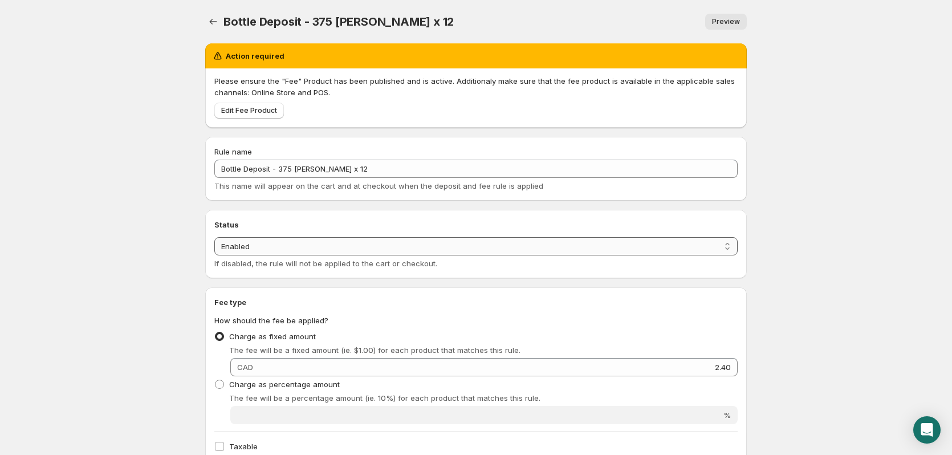
click at [283, 248] on select "Enabled Disabled" at bounding box center [475, 246] width 523 height 18
select select "deactive"
click at [214, 255] on select "Enabled Disabled" at bounding box center [475, 246] width 523 height 18
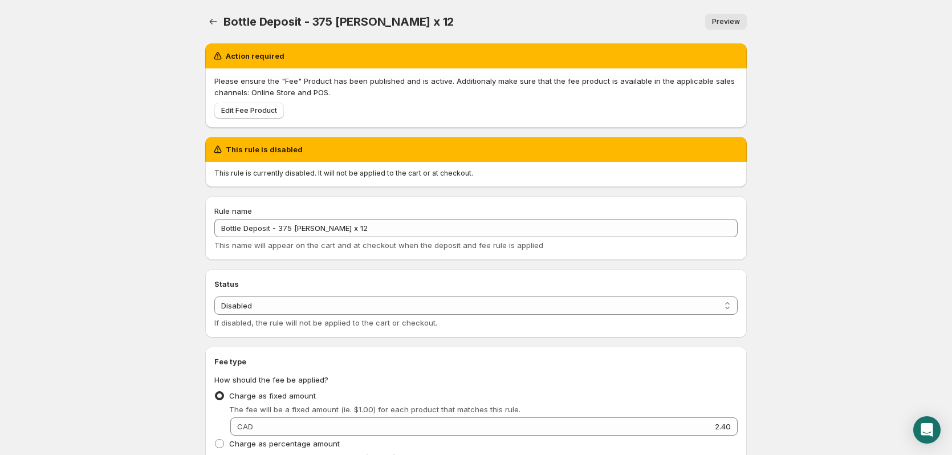
type input "2.4"
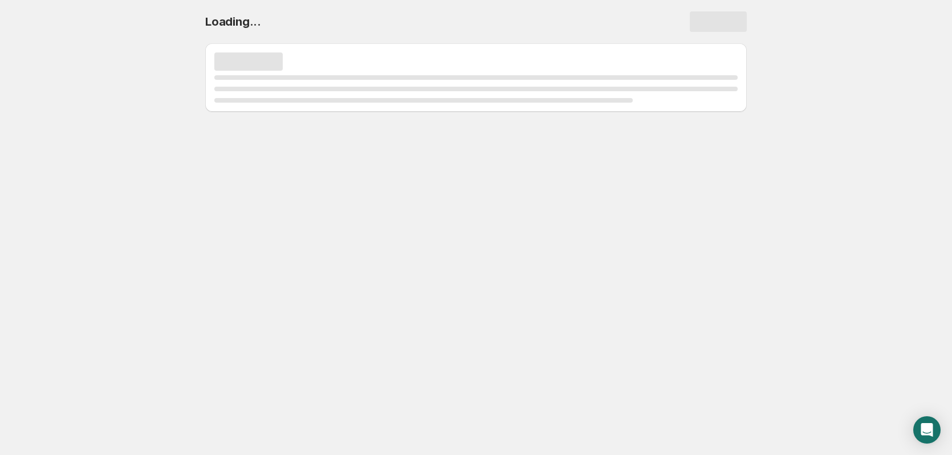
select select "deactive"
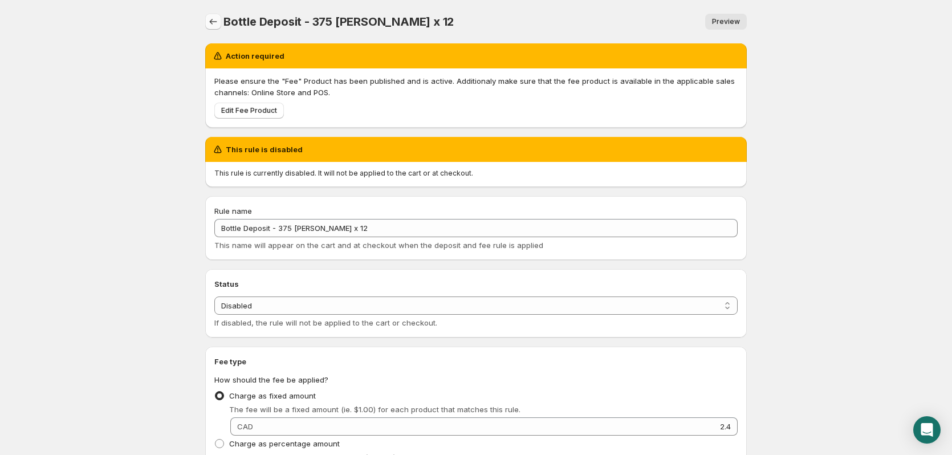
click at [213, 21] on icon "Settings" at bounding box center [213, 21] width 11 height 11
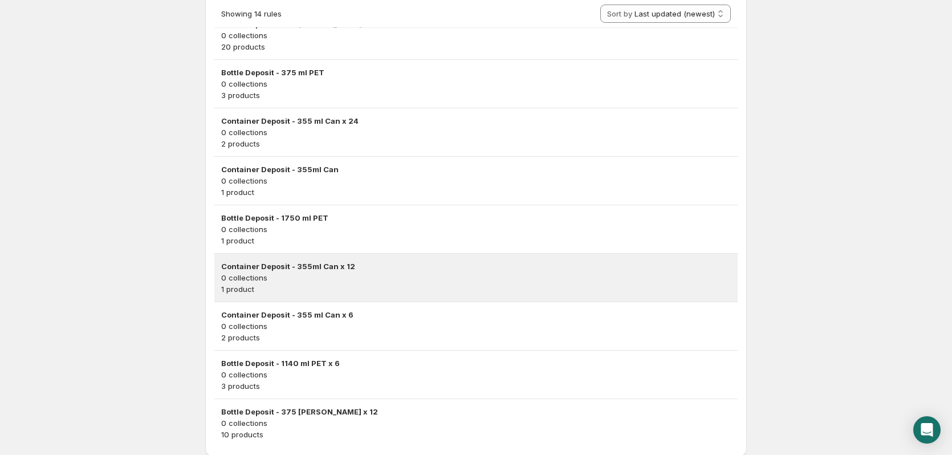
scroll to position [527, 0]
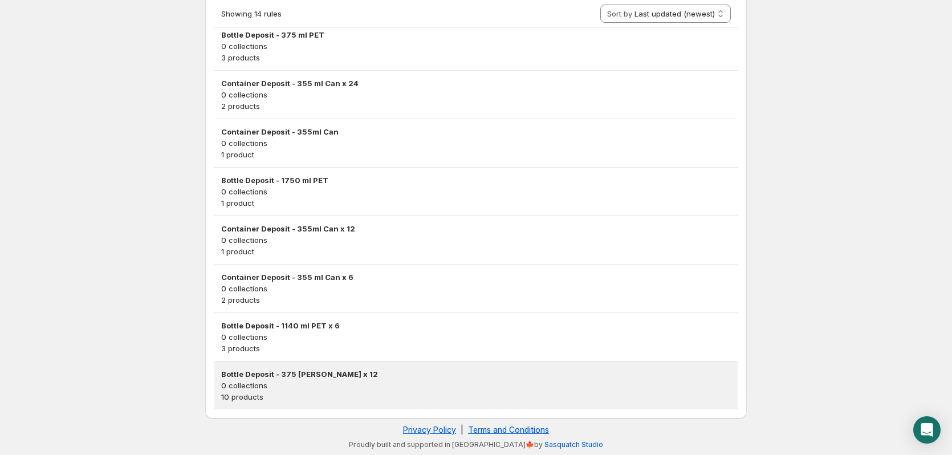
click at [336, 389] on p "0 collections" at bounding box center [476, 385] width 510 height 11
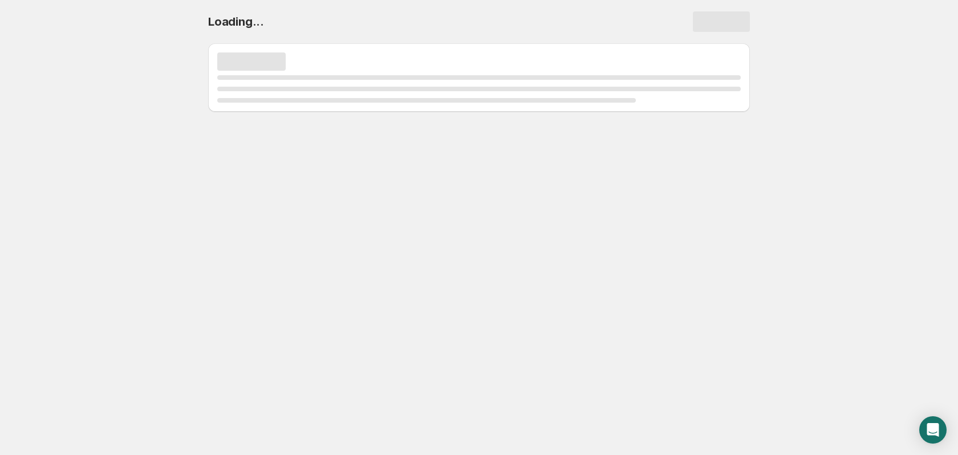
select select "deactive"
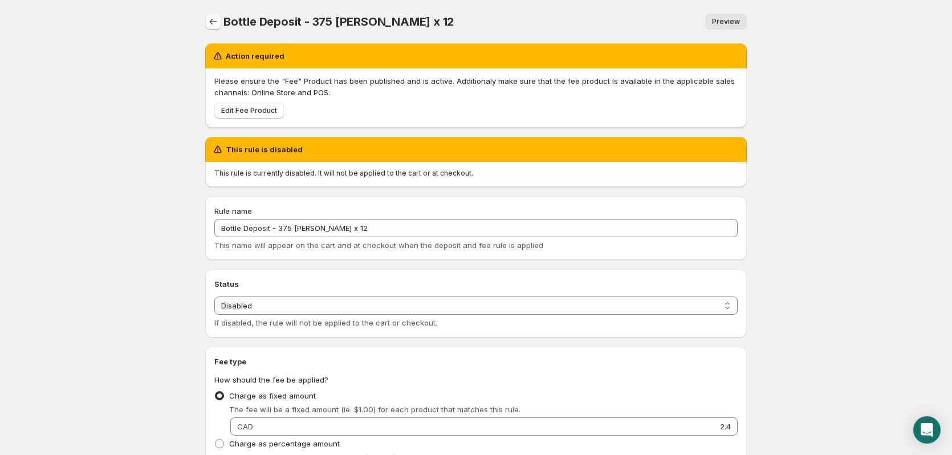
click at [212, 23] on icon "Settings" at bounding box center [213, 21] width 11 height 11
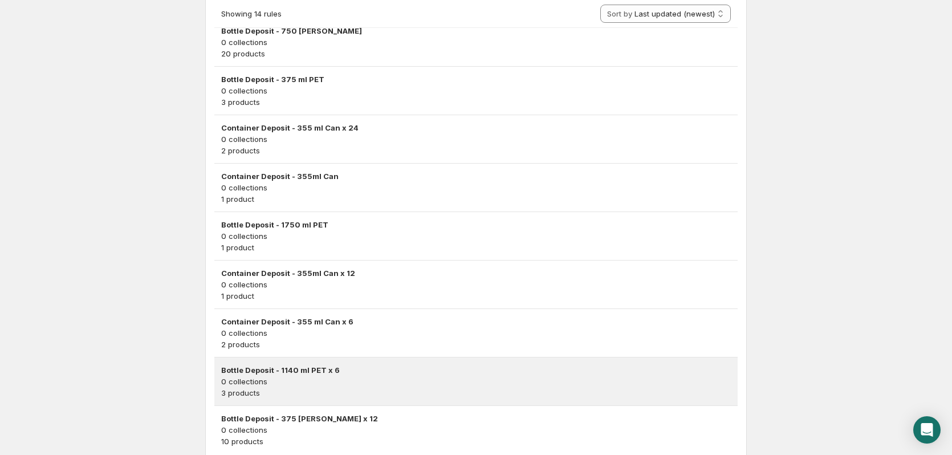
scroll to position [527, 0]
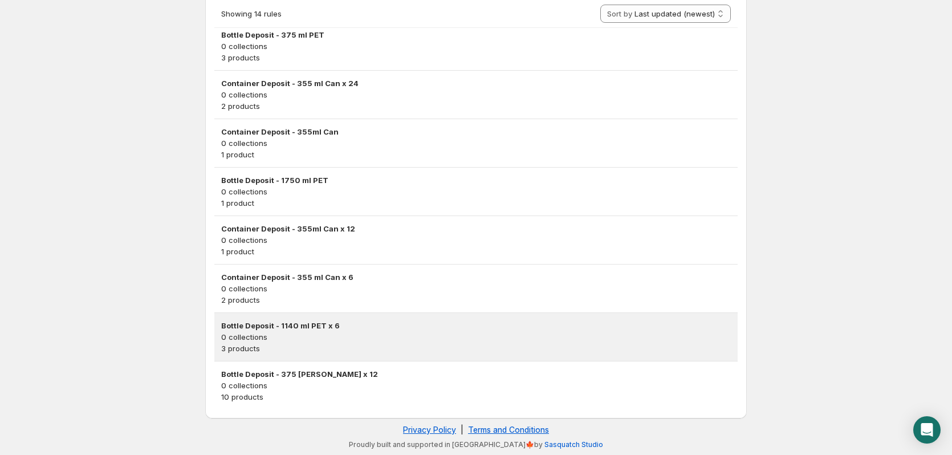
click at [368, 341] on p "0 collections" at bounding box center [476, 336] width 510 height 11
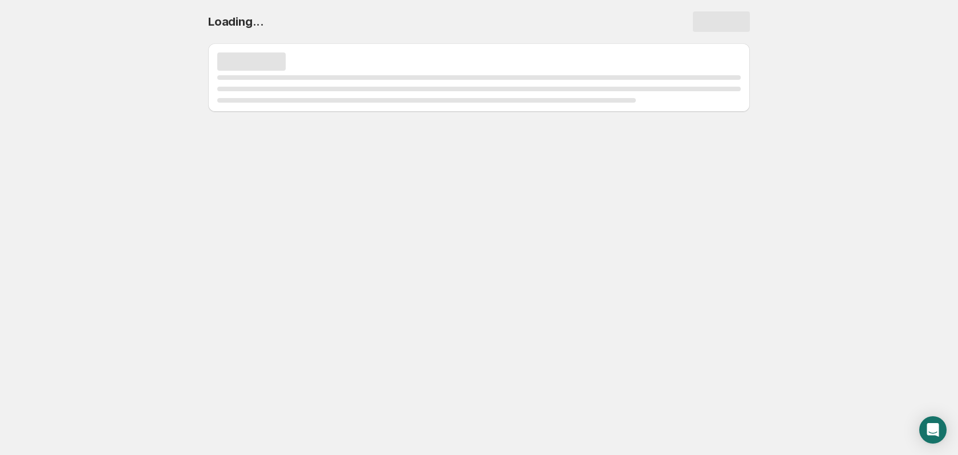
select select "deactive"
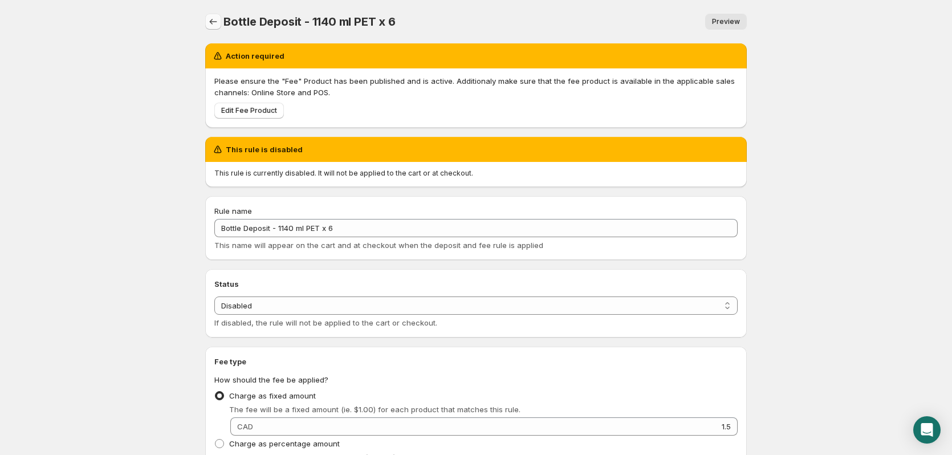
click at [212, 19] on icon "Settings" at bounding box center [213, 21] width 11 height 11
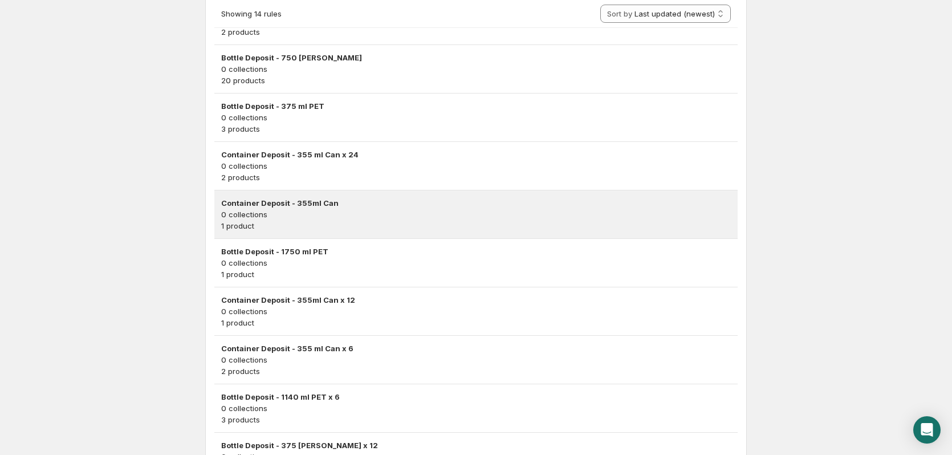
scroll to position [527, 0]
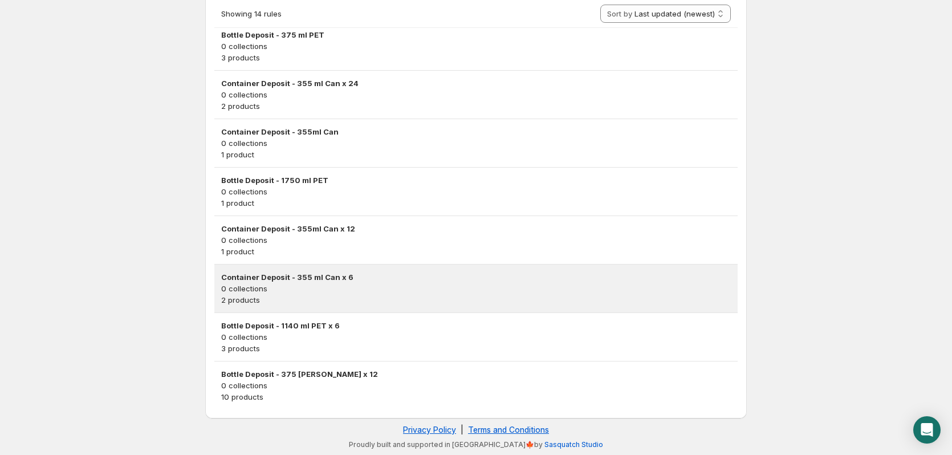
click at [388, 300] on p "2 products" at bounding box center [476, 299] width 510 height 11
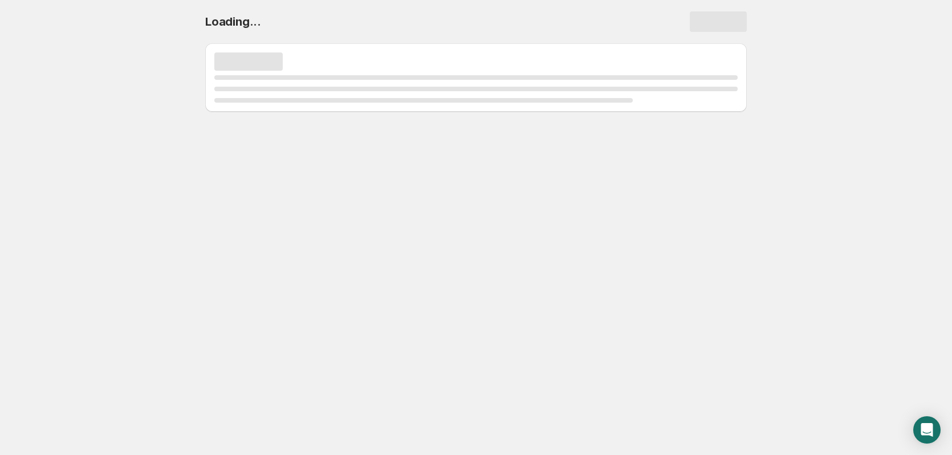
scroll to position [0, 0]
select select "deactive"
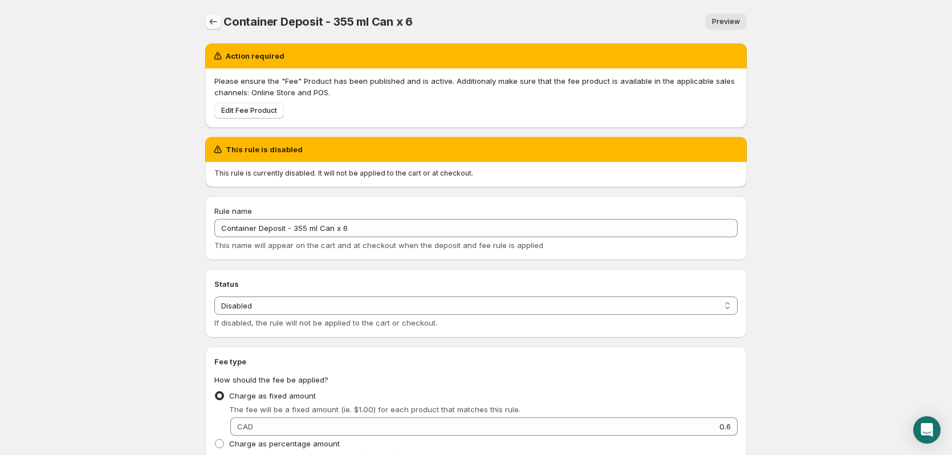
click at [218, 20] on icon "Settings" at bounding box center [213, 21] width 11 height 11
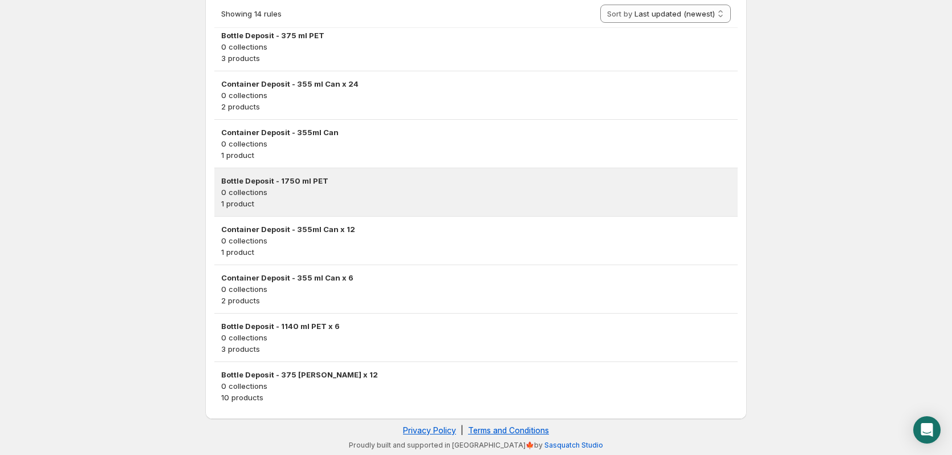
scroll to position [527, 0]
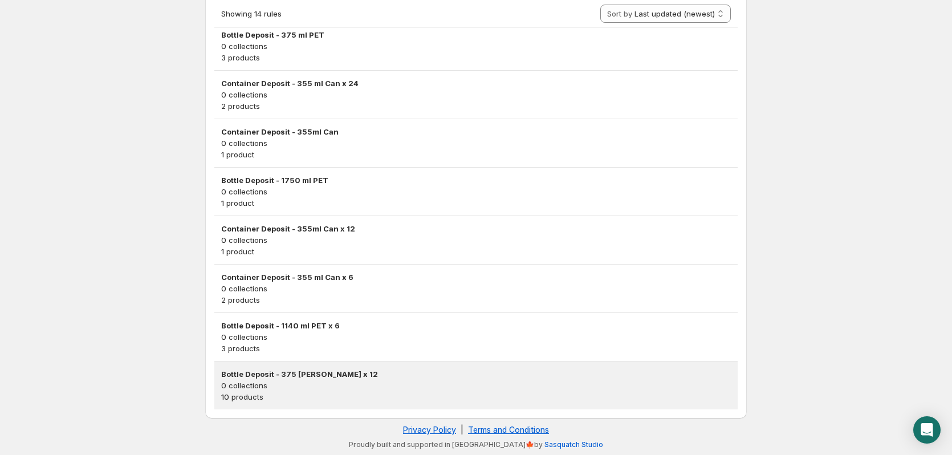
click at [381, 388] on p "0 collections" at bounding box center [476, 385] width 510 height 11
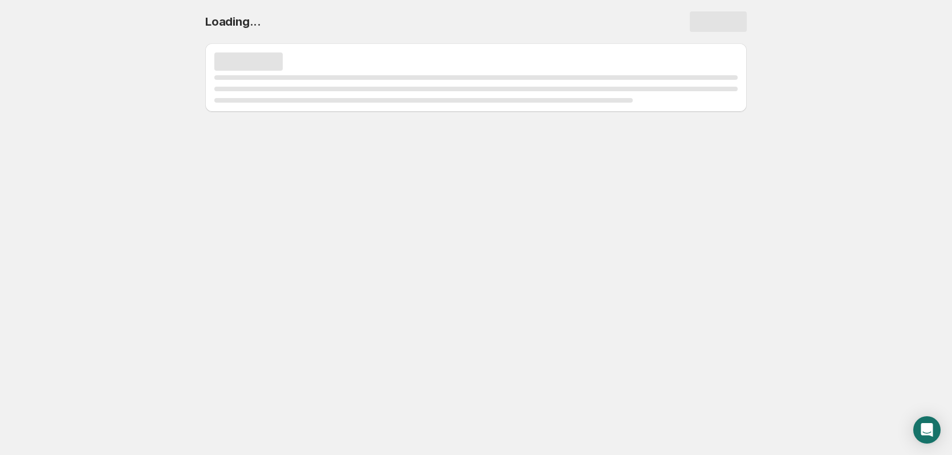
select select "deactive"
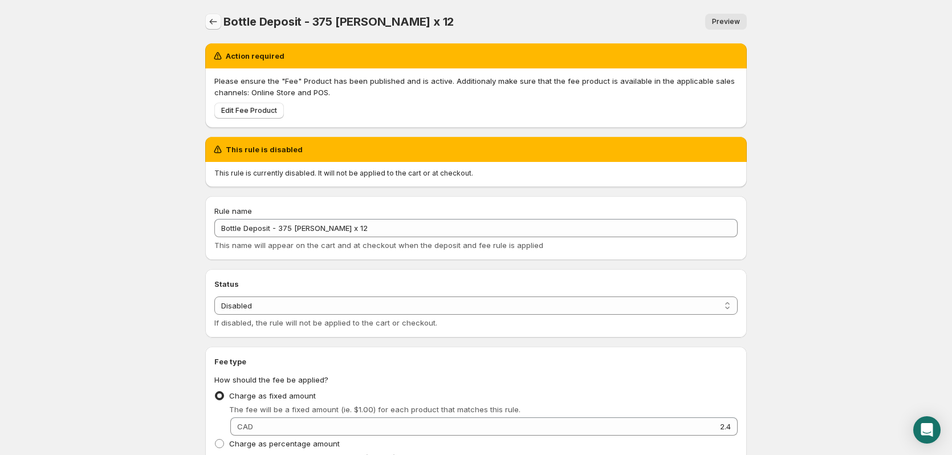
click at [213, 25] on icon "Settings" at bounding box center [213, 21] width 11 height 11
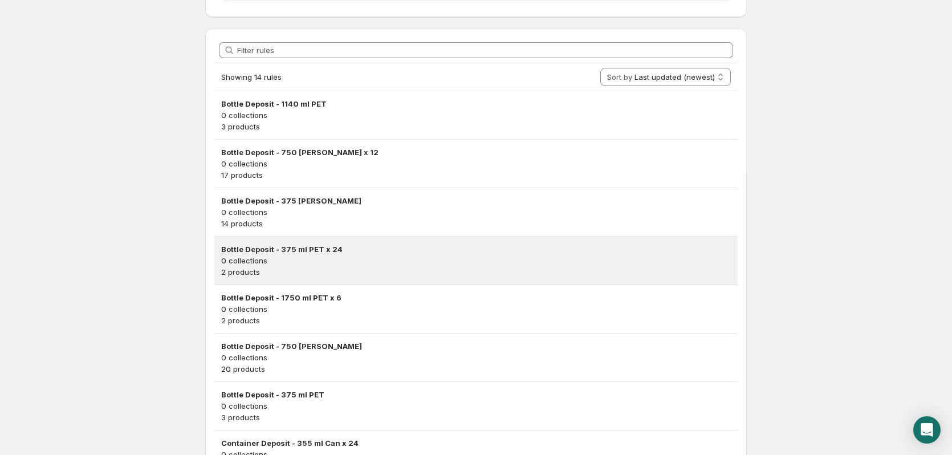
scroll to position [342, 0]
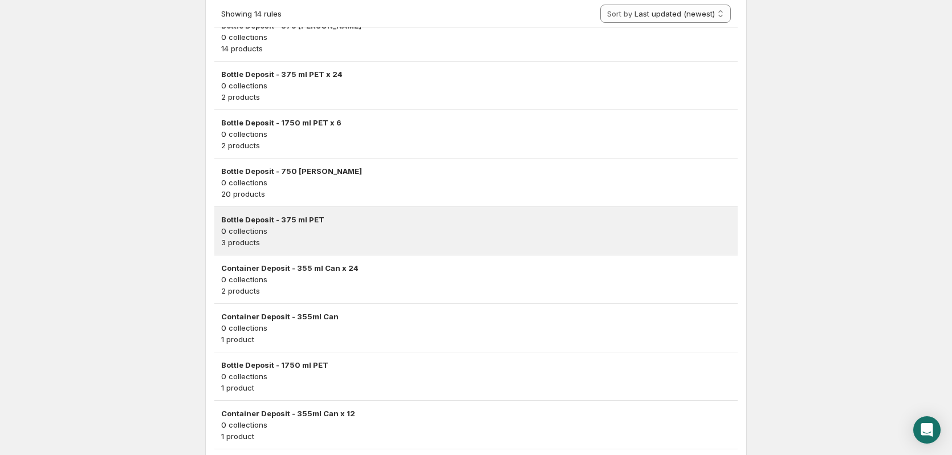
click at [483, 243] on p "3 products" at bounding box center [476, 242] width 510 height 11
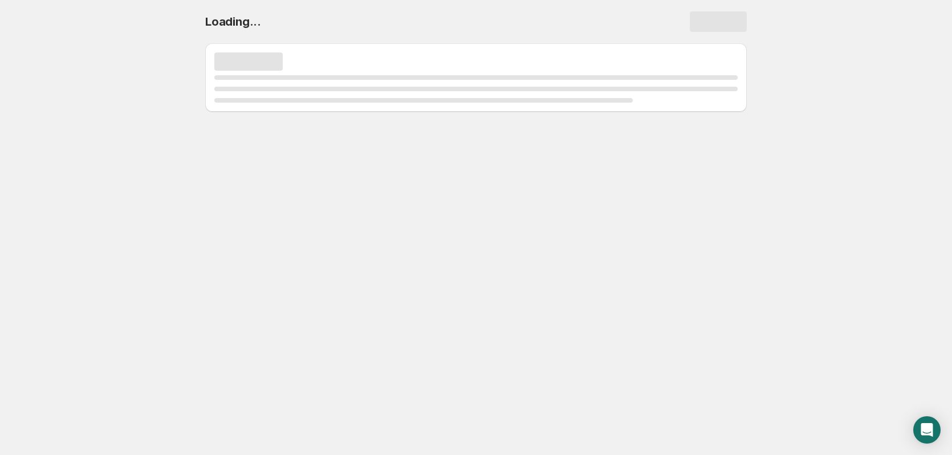
scroll to position [0, 0]
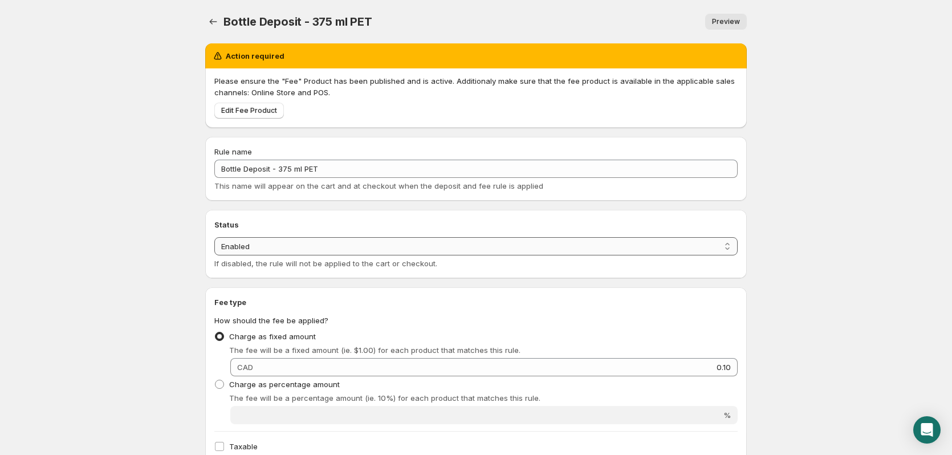
click at [294, 238] on select "Enabled Disabled" at bounding box center [475, 246] width 523 height 18
select select "deactive"
click at [214, 255] on select "Enabled Disabled" at bounding box center [475, 246] width 523 height 18
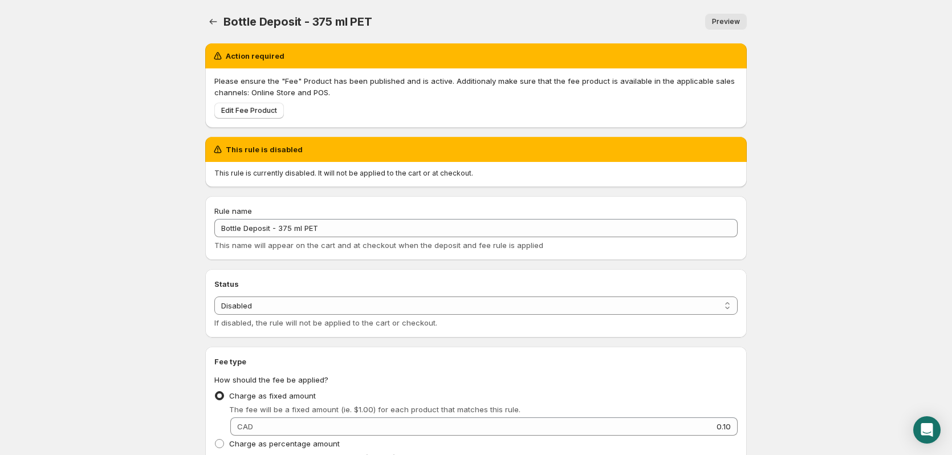
type input "0.1"
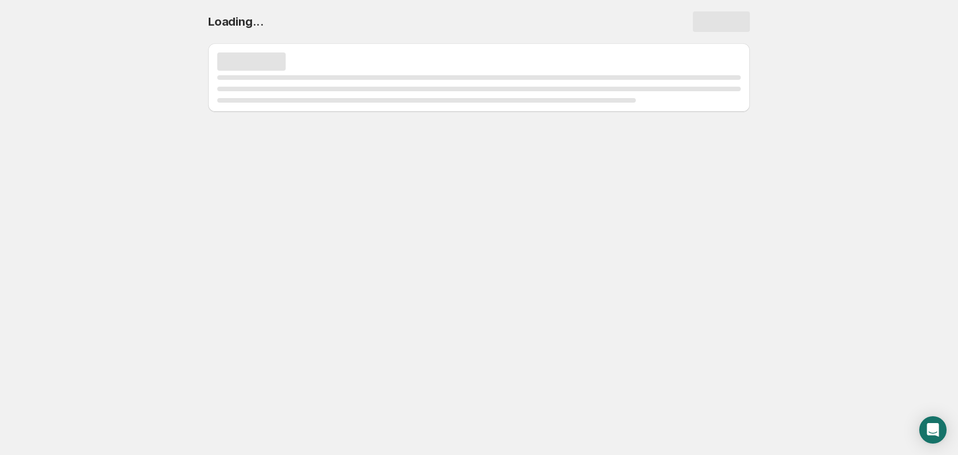
select select "deactive"
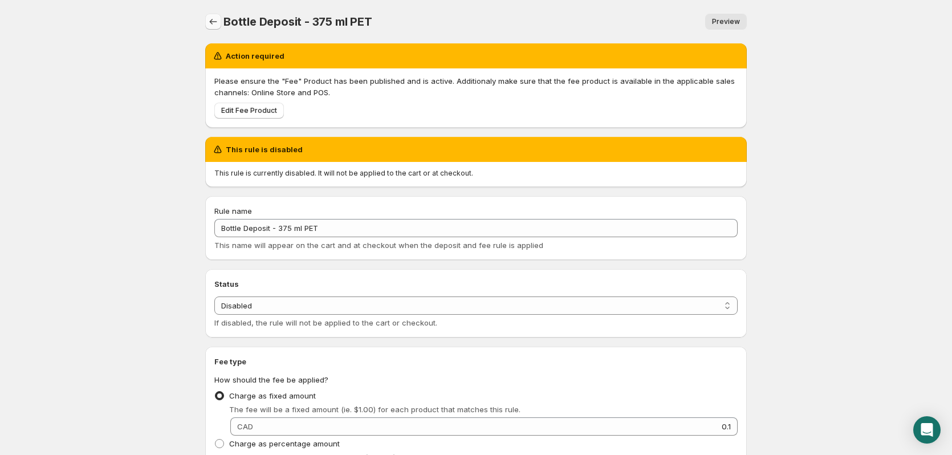
click at [215, 22] on icon "Settings" at bounding box center [213, 21] width 11 height 11
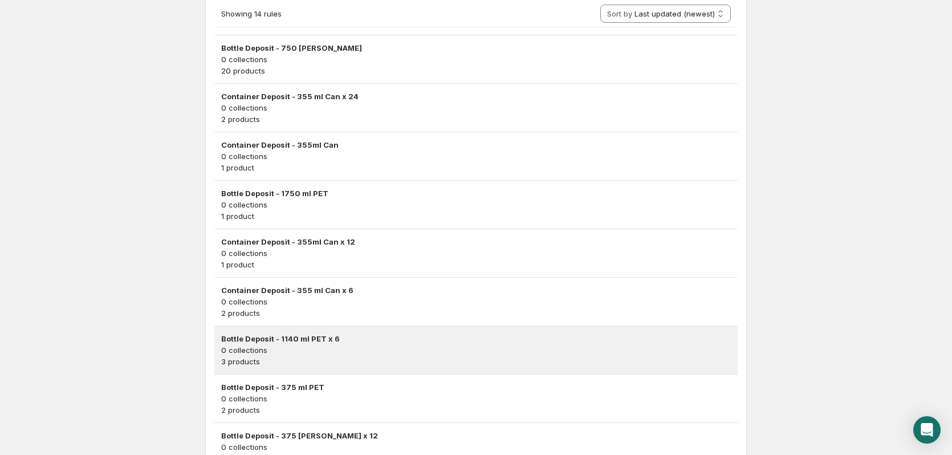
scroll to position [527, 0]
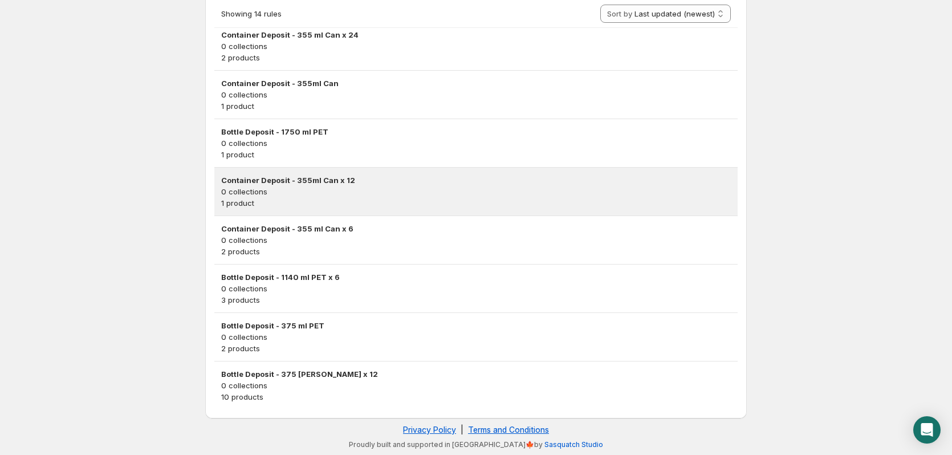
click at [460, 195] on p "0 collections" at bounding box center [476, 191] width 510 height 11
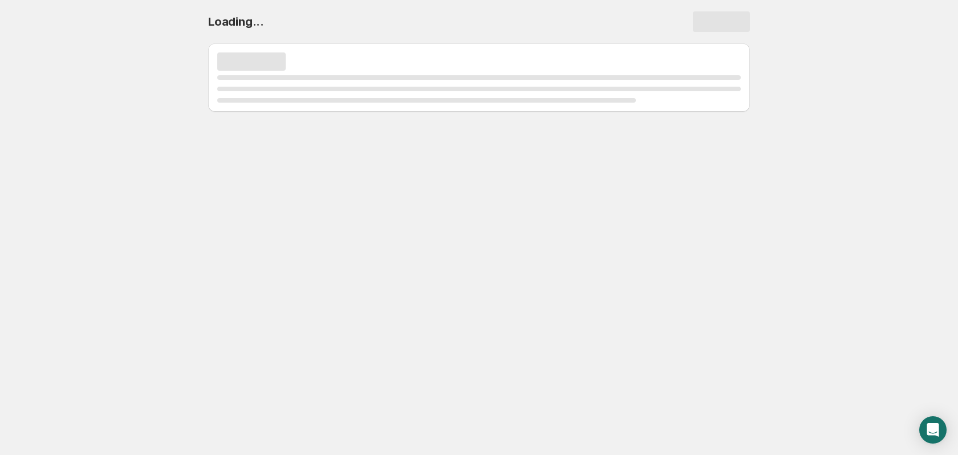
select select "deactive"
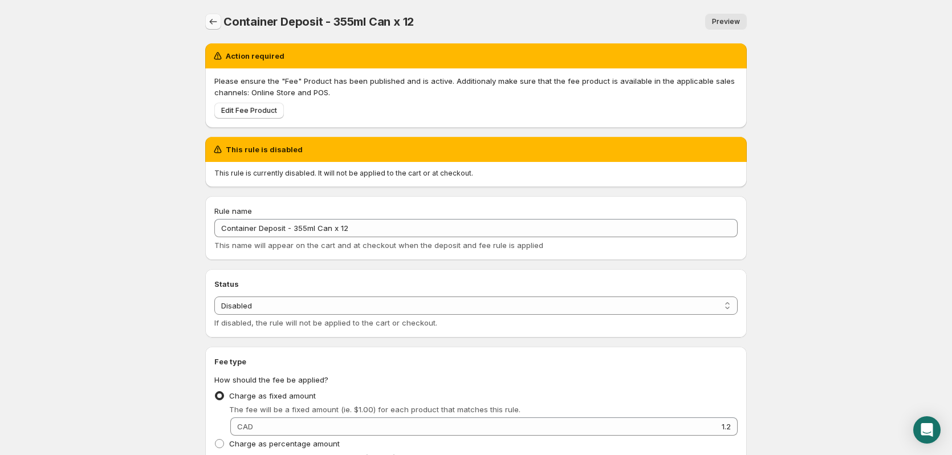
click at [209, 23] on icon "Settings" at bounding box center [213, 21] width 11 height 11
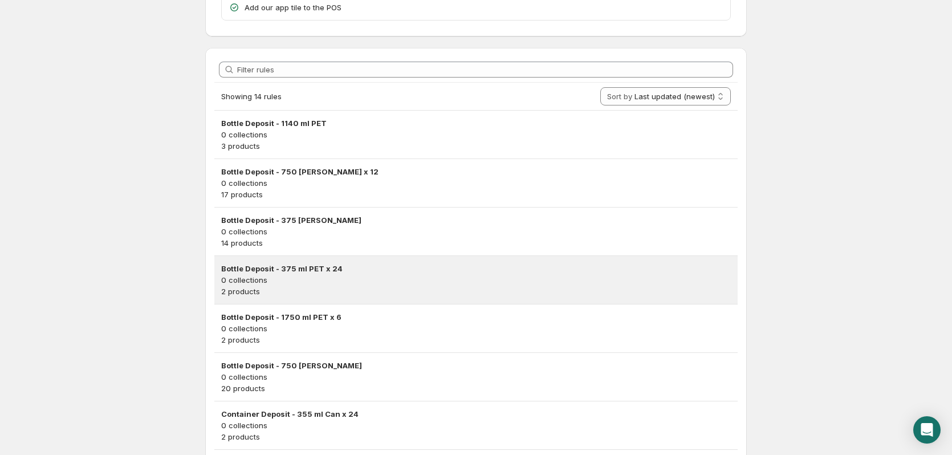
scroll to position [114, 0]
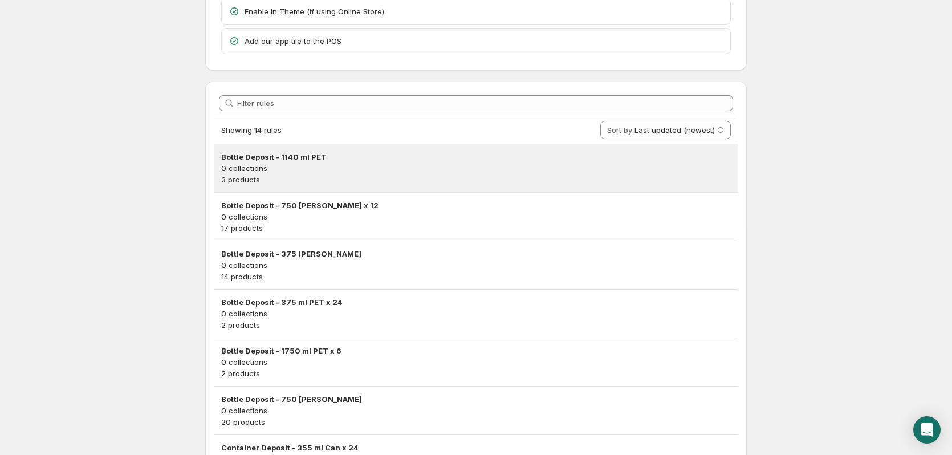
click at [316, 181] on p "3 products" at bounding box center [476, 179] width 510 height 11
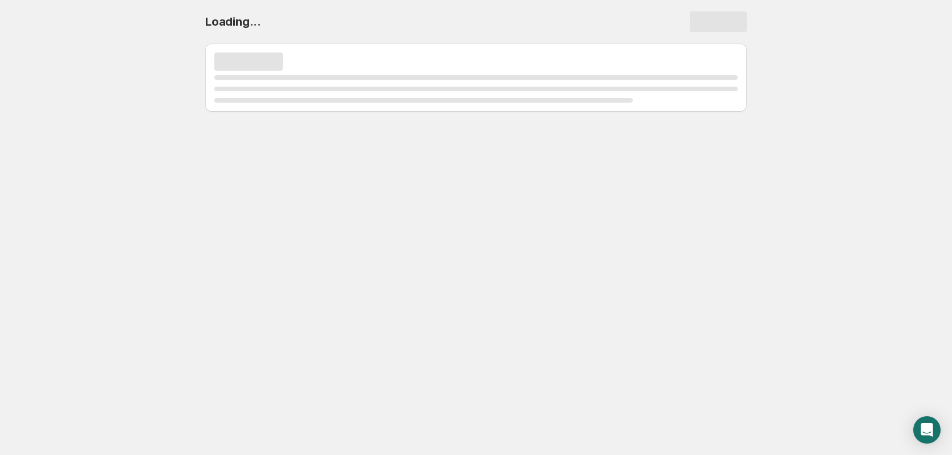
scroll to position [0, 0]
select select "deactive"
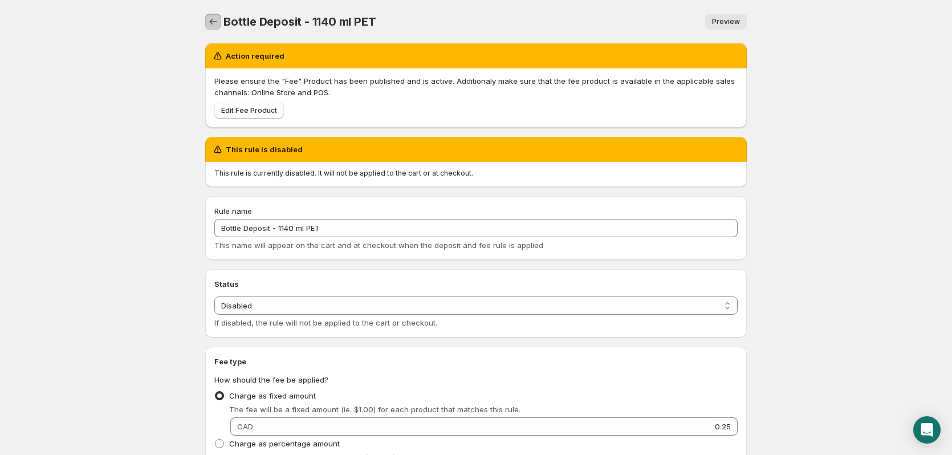
click at [213, 23] on icon "Settings" at bounding box center [213, 21] width 11 height 11
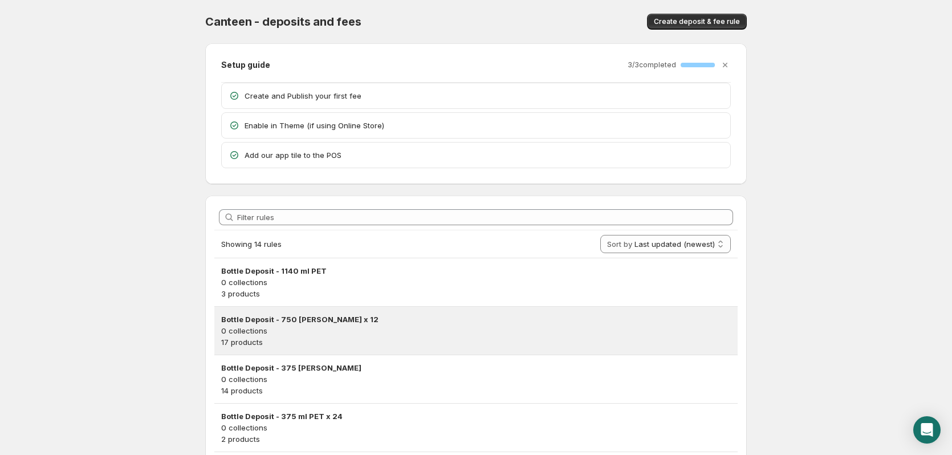
click at [371, 332] on p "0 collections" at bounding box center [476, 330] width 510 height 11
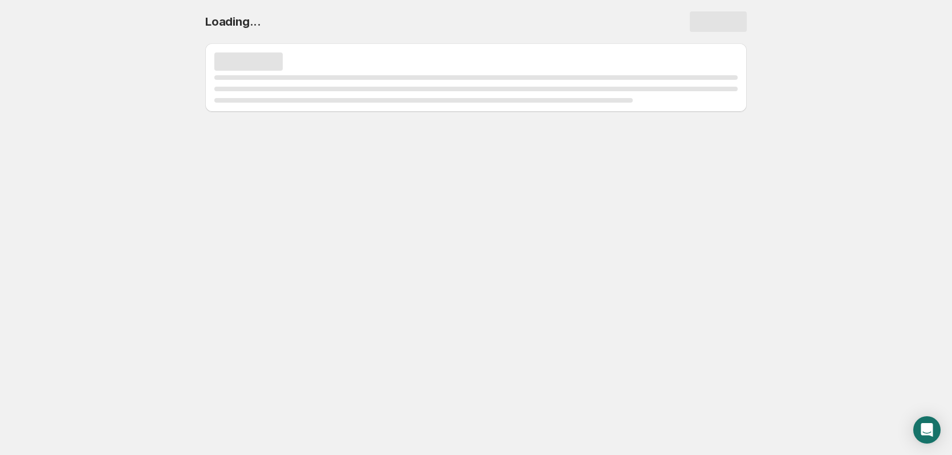
select select "deactive"
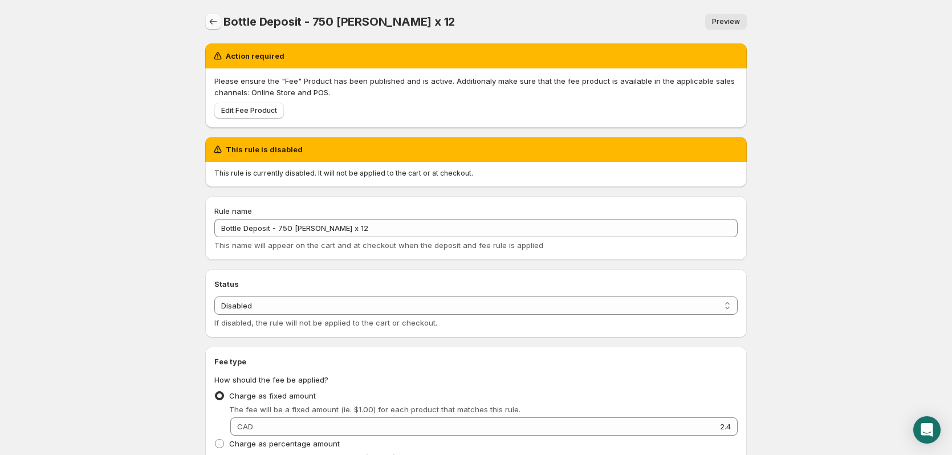
click at [210, 22] on icon "Settings" at bounding box center [213, 21] width 11 height 11
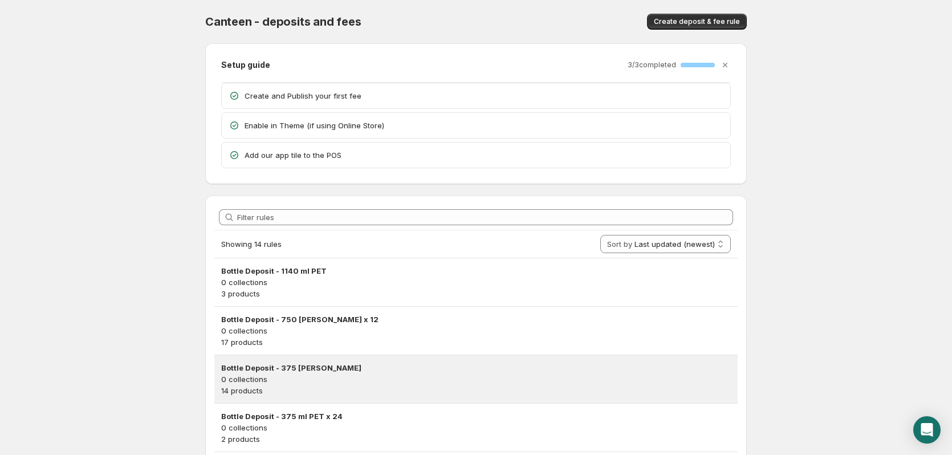
click at [358, 375] on p "0 collections" at bounding box center [476, 378] width 510 height 11
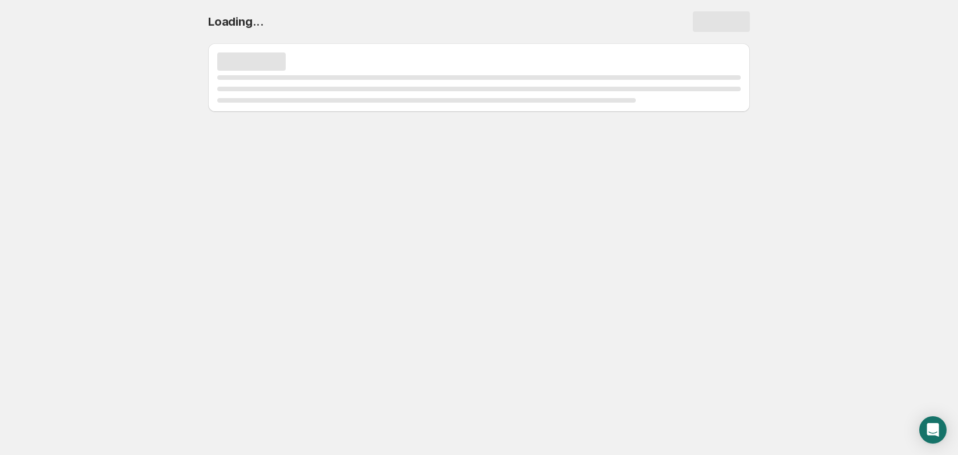
select select "deactive"
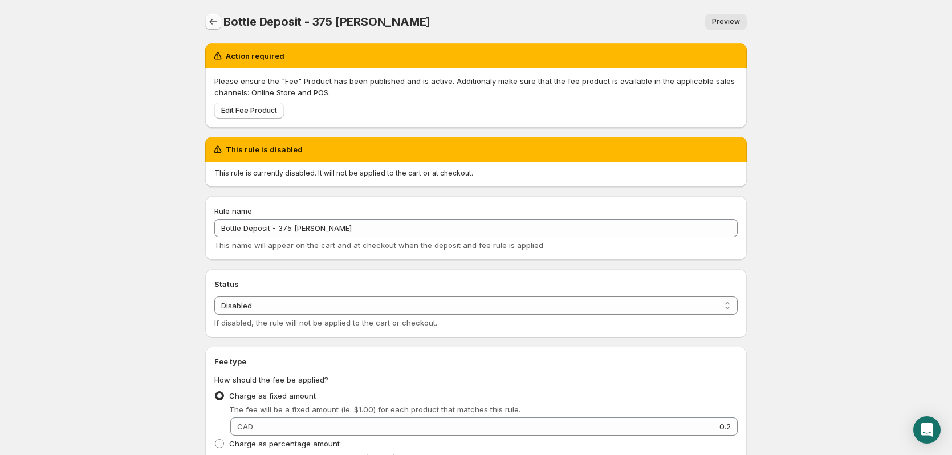
click at [210, 21] on icon "Settings" at bounding box center [213, 21] width 11 height 11
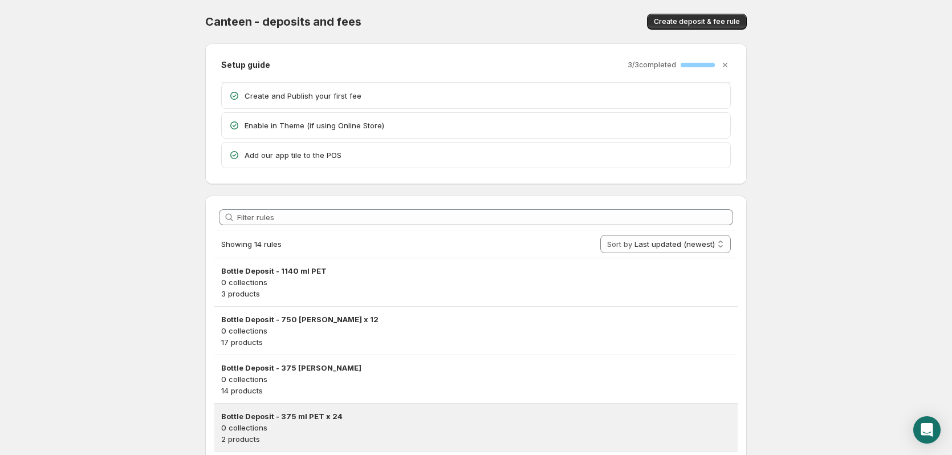
click at [355, 415] on h3 "Bottle Deposit - 375 ml PET x 24" at bounding box center [476, 416] width 510 height 11
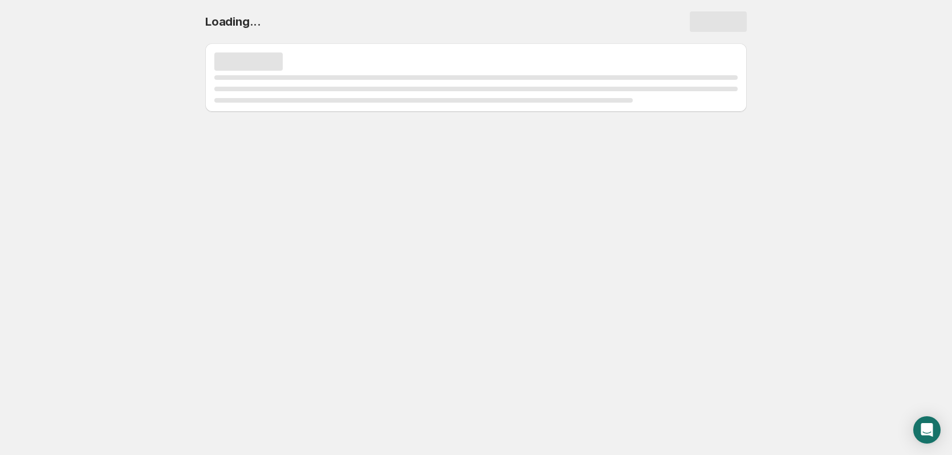
select select "deactive"
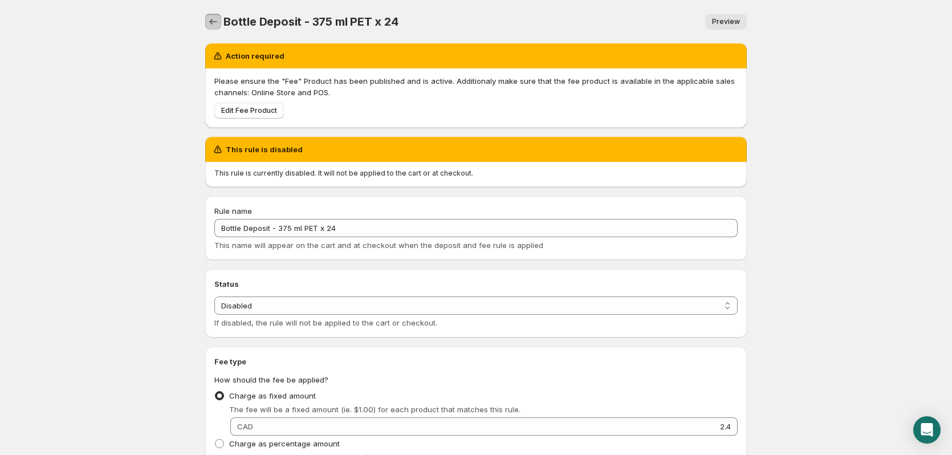
click at [215, 20] on icon "Settings" at bounding box center [213, 21] width 11 height 11
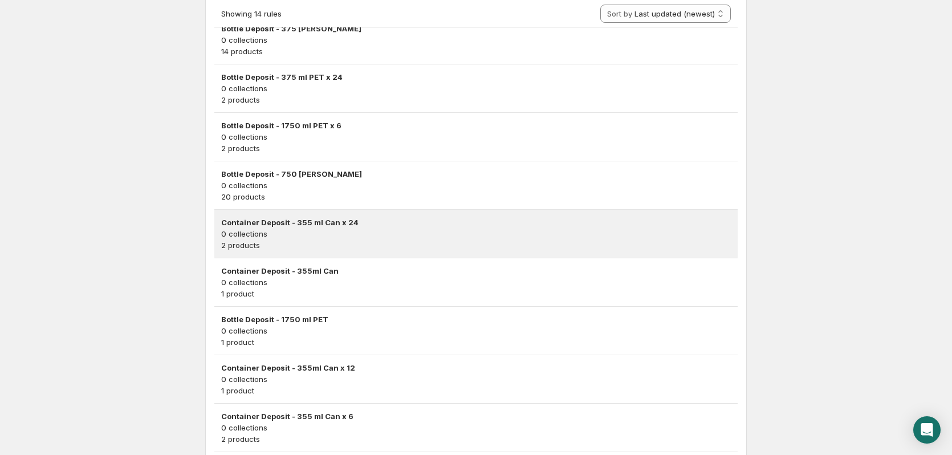
scroll to position [342, 0]
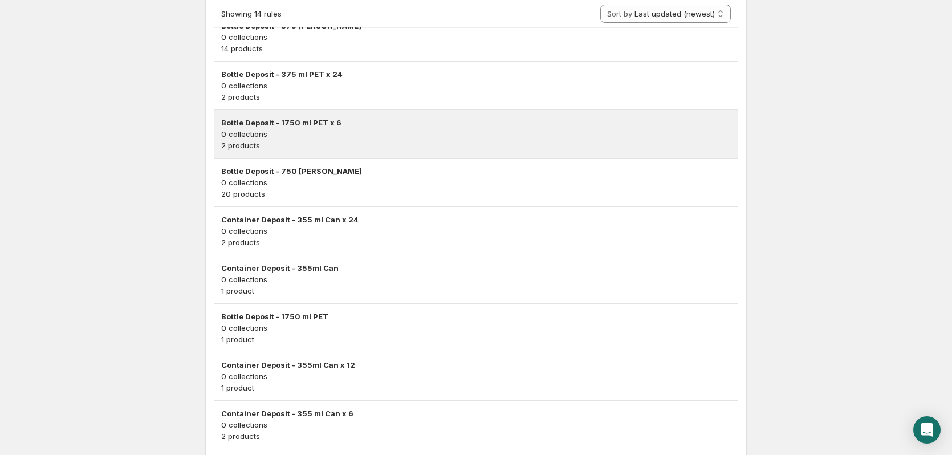
click at [363, 120] on h3 "Bottle Deposit - 1750 ml PET x 6" at bounding box center [476, 122] width 510 height 11
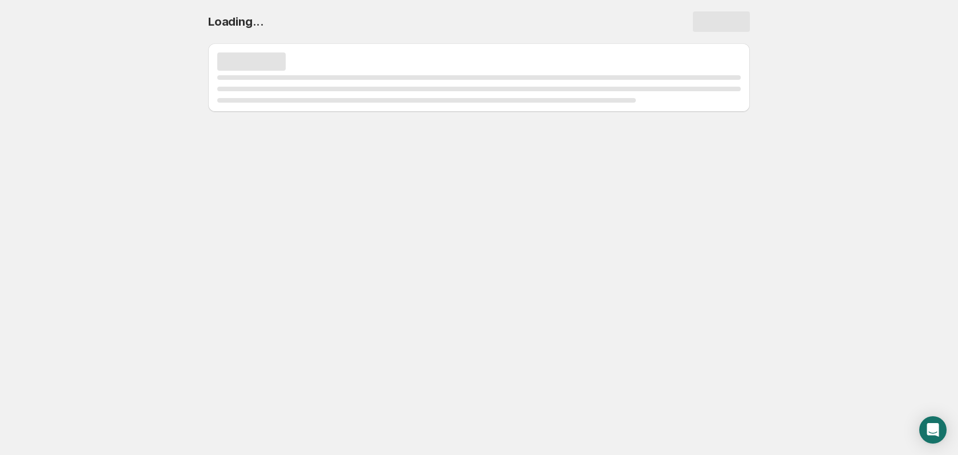
select select "deactive"
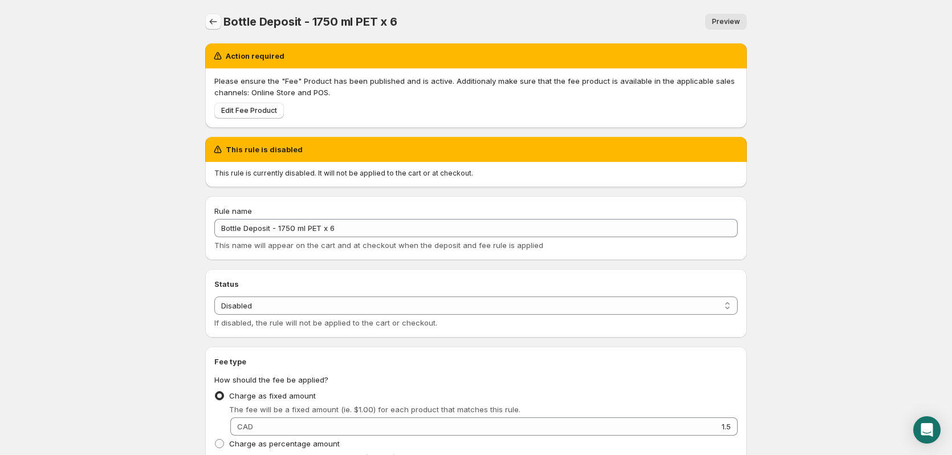
click at [212, 23] on icon "Settings" at bounding box center [213, 21] width 11 height 11
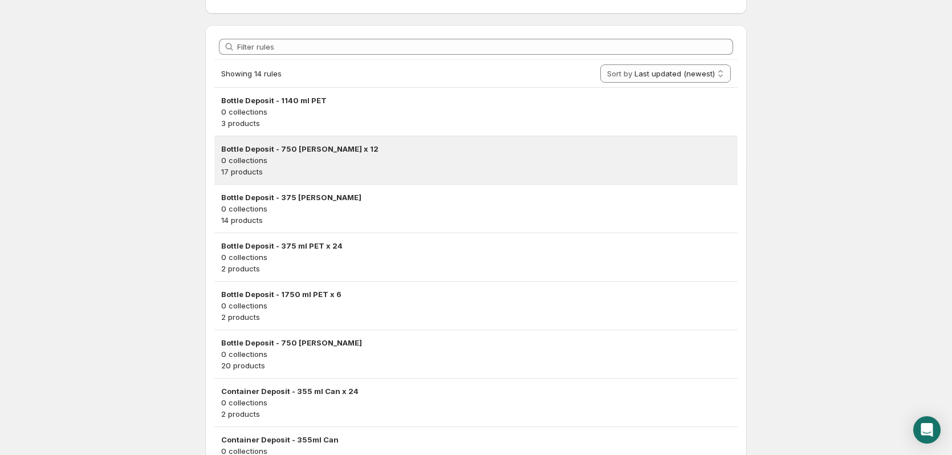
scroll to position [171, 0]
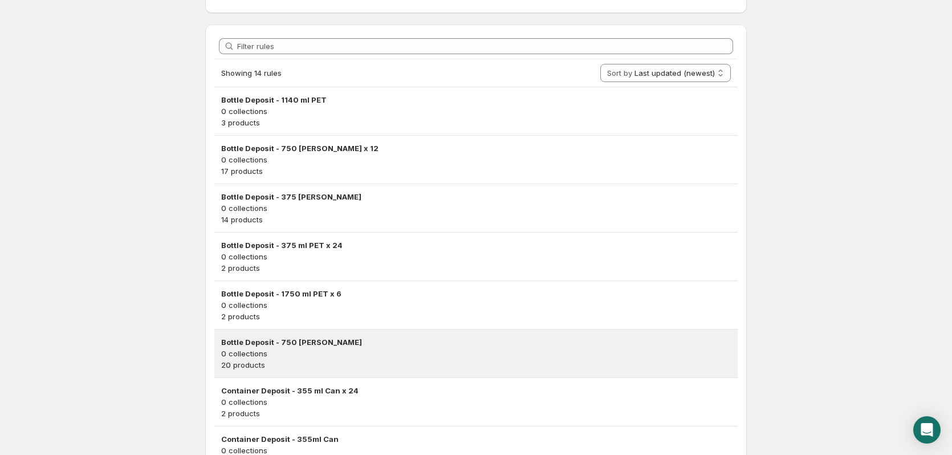
drag, startPoint x: 312, startPoint y: 344, endPoint x: 338, endPoint y: 368, distance: 35.1
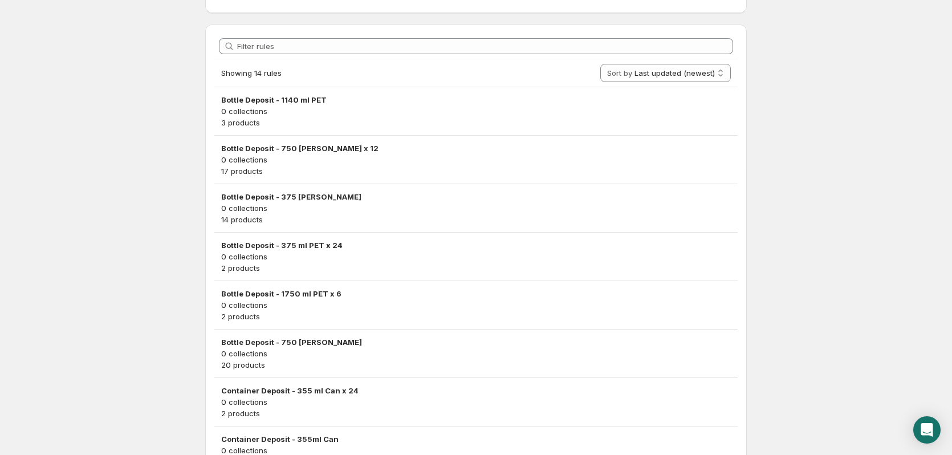
drag, startPoint x: 338, startPoint y: 368, endPoint x: 308, endPoint y: 356, distance: 32.0
click at [308, 356] on p "0 collections" at bounding box center [476, 353] width 510 height 11
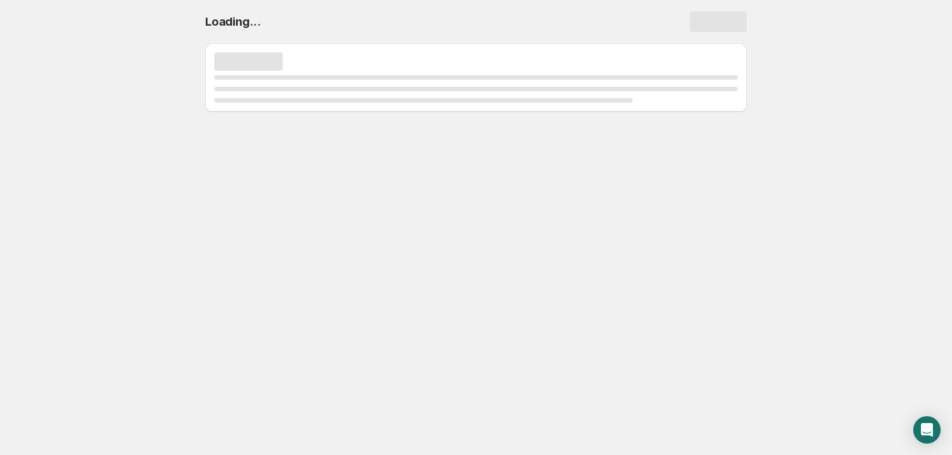
scroll to position [0, 0]
select select "deactive"
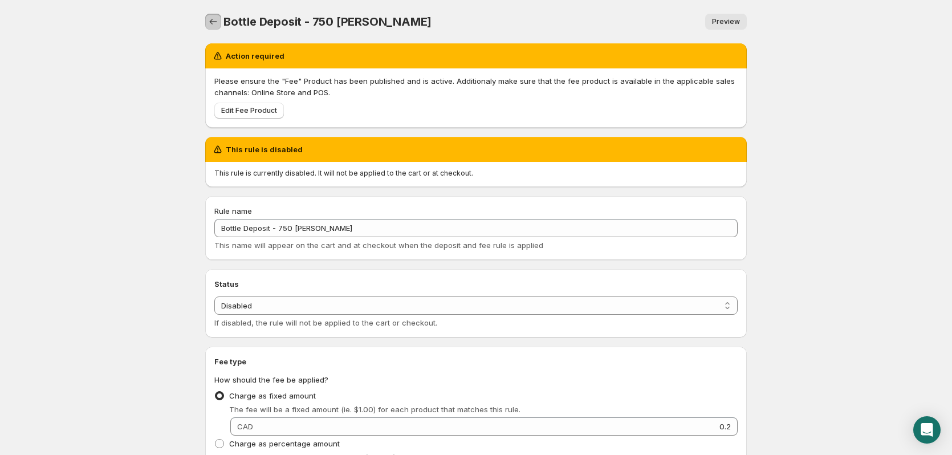
click at [209, 20] on icon "Settings" at bounding box center [213, 21] width 11 height 11
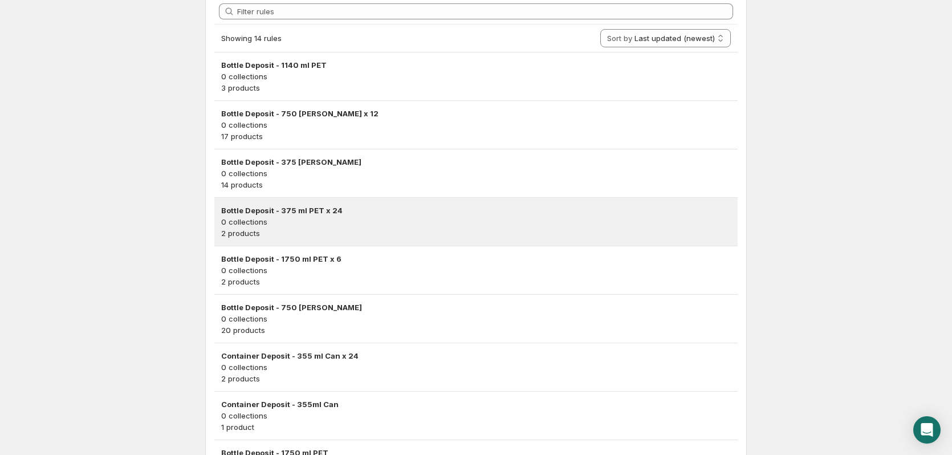
scroll to position [228, 0]
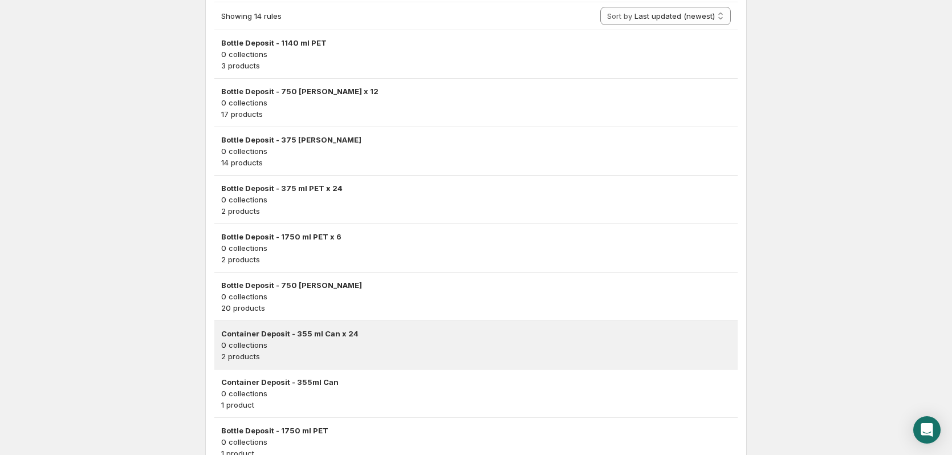
click at [346, 343] on p "0 collections" at bounding box center [476, 344] width 510 height 11
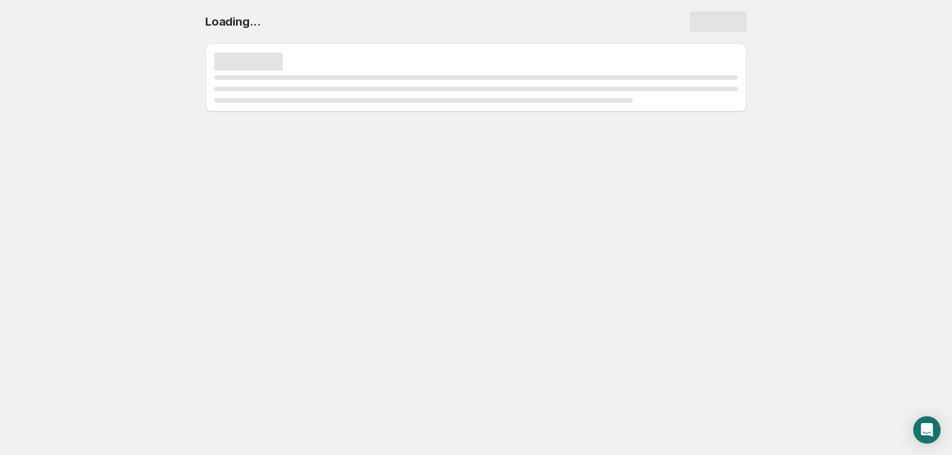
scroll to position [0, 0]
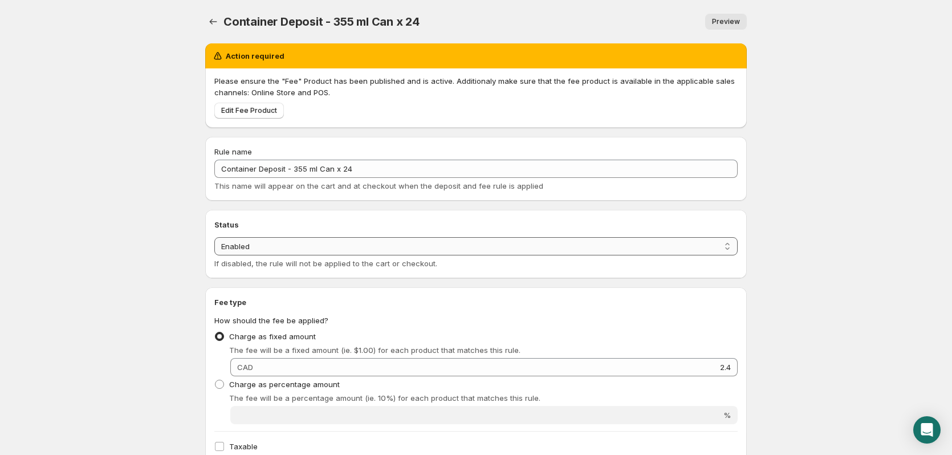
click at [316, 247] on select "Enabled Disabled" at bounding box center [475, 246] width 523 height 18
select select "deactive"
click at [214, 255] on select "Enabled Disabled" at bounding box center [475, 246] width 523 height 18
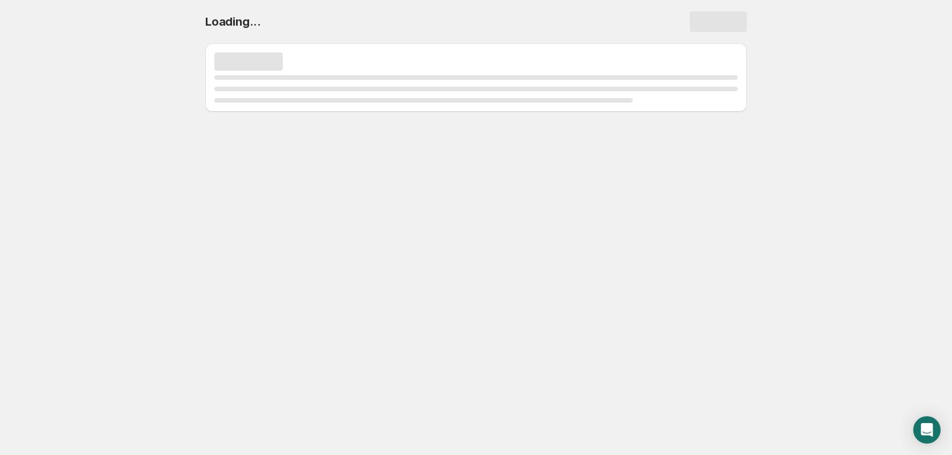
select select "deactive"
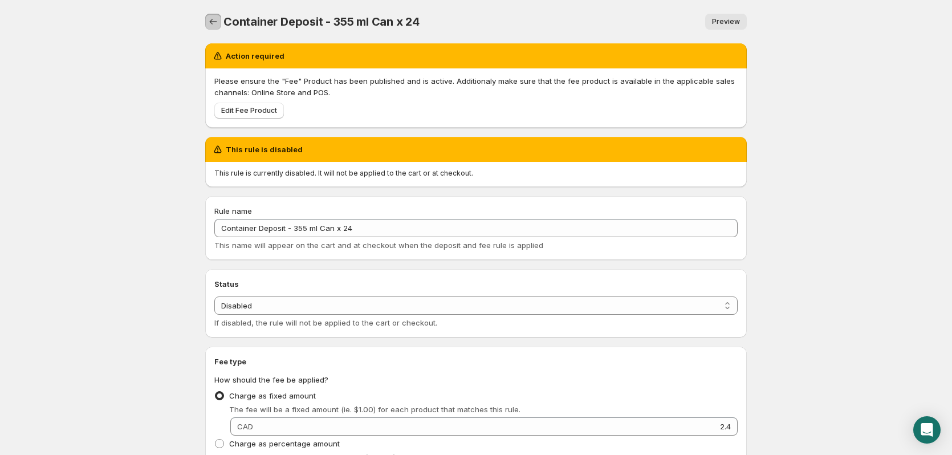
click at [209, 25] on icon "Settings" at bounding box center [213, 21] width 11 height 11
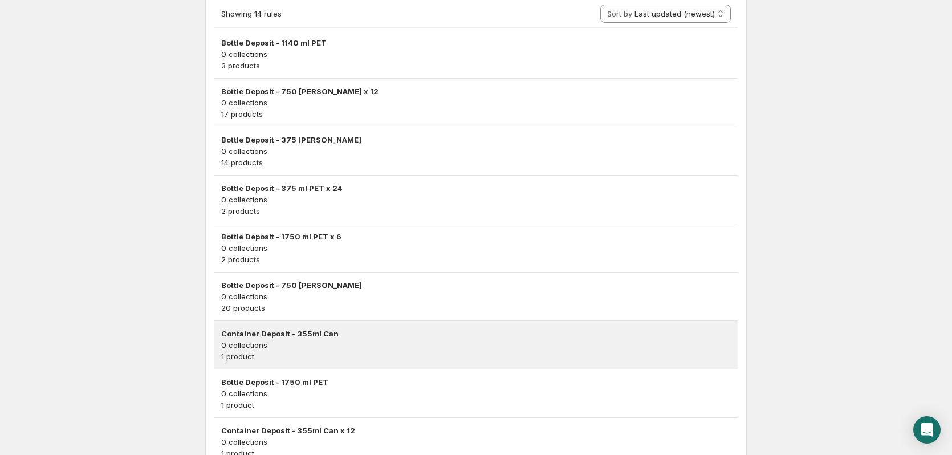
scroll to position [285, 0]
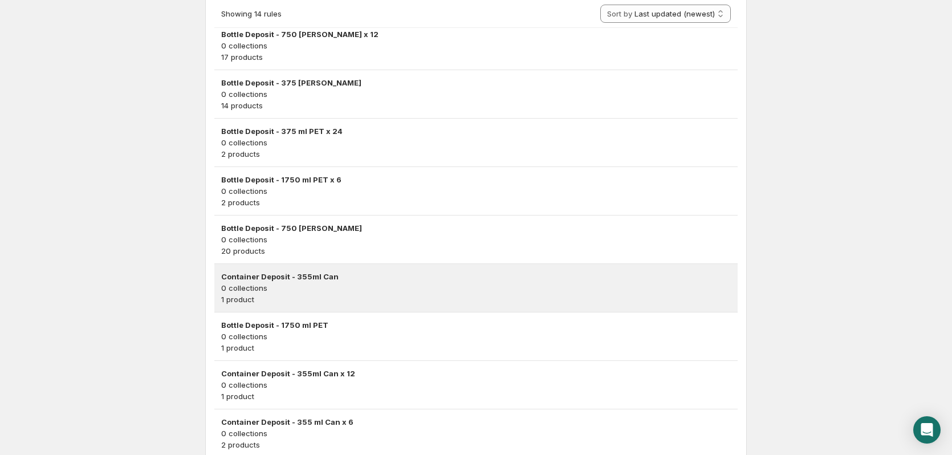
click at [391, 285] on p "0 collections" at bounding box center [476, 287] width 510 height 11
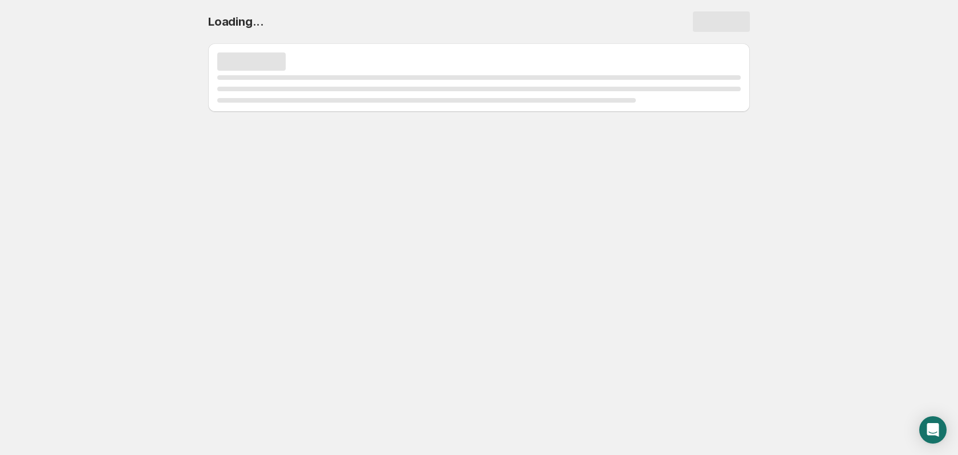
select select "deactive"
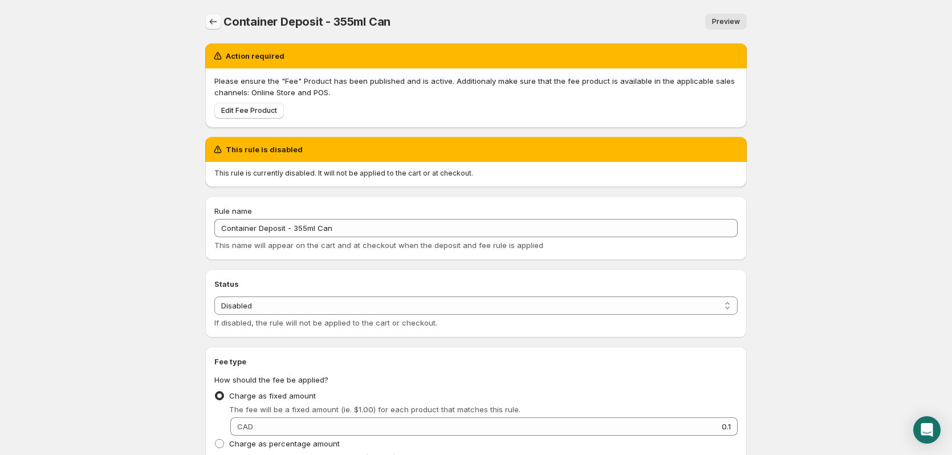
click at [214, 21] on icon "Settings" at bounding box center [213, 21] width 11 height 11
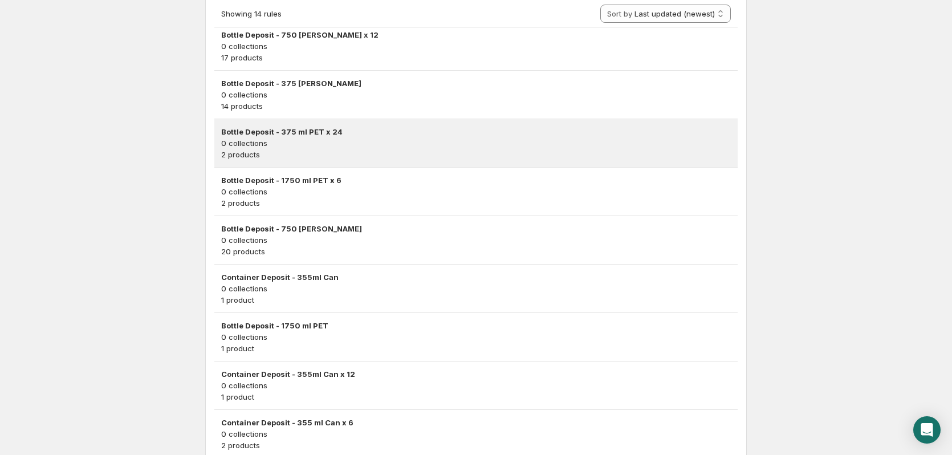
scroll to position [285, 0]
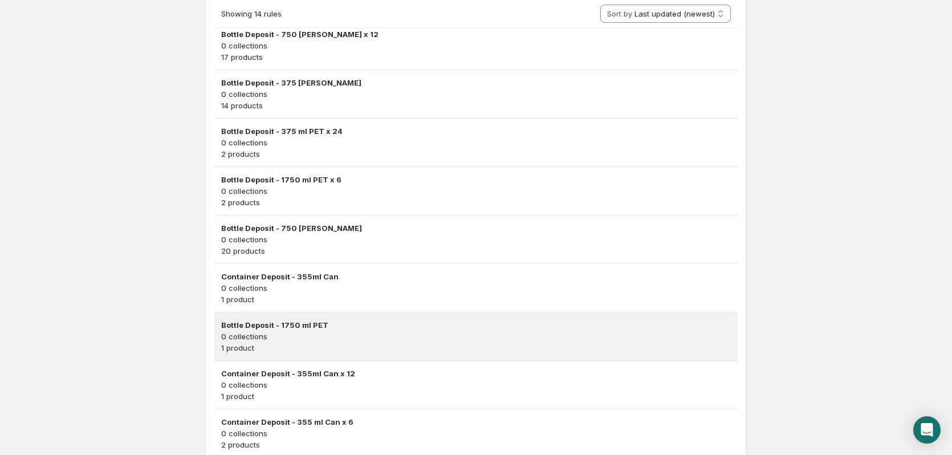
click at [308, 346] on p "1 product" at bounding box center [476, 347] width 510 height 11
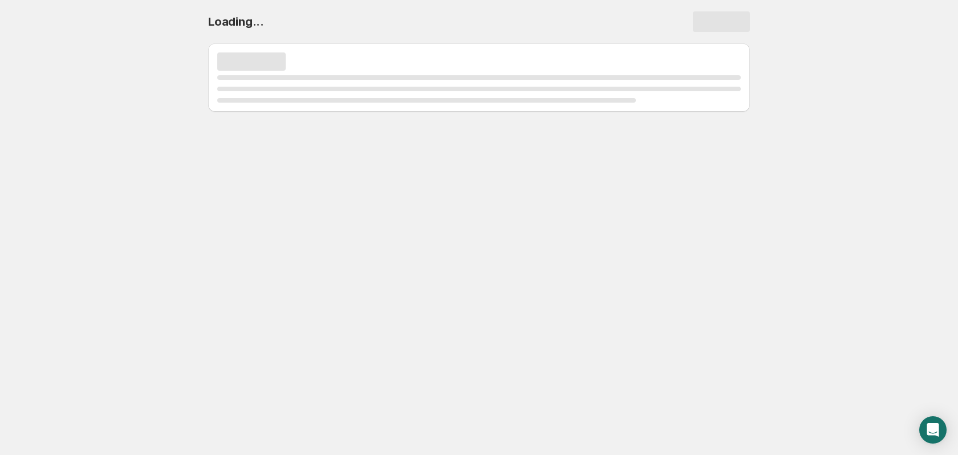
select select "deactive"
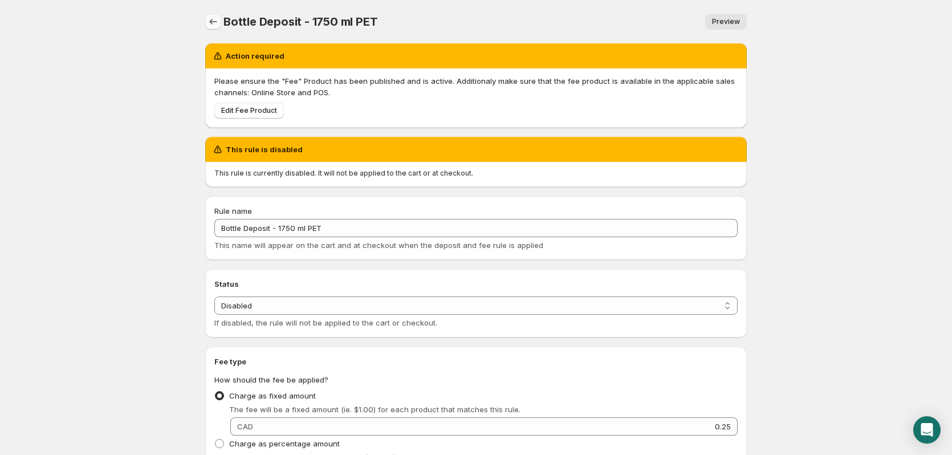
click at [213, 21] on icon "Settings" at bounding box center [213, 21] width 11 height 11
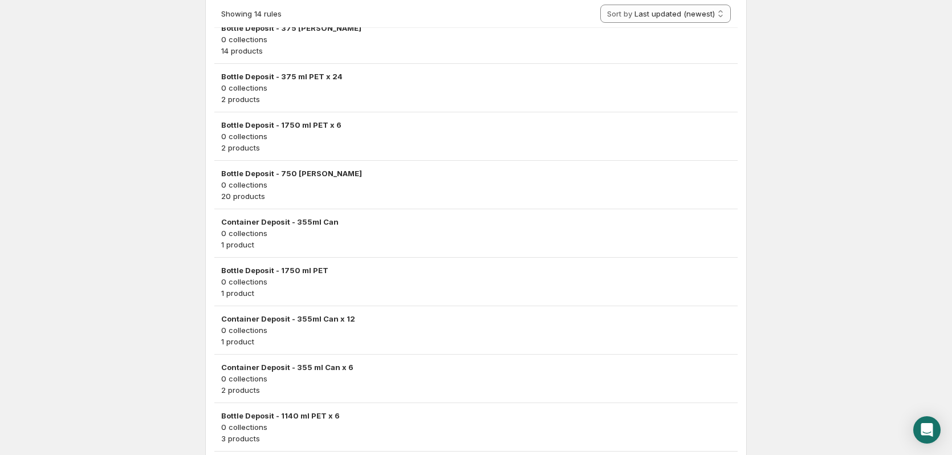
scroll to position [342, 0]
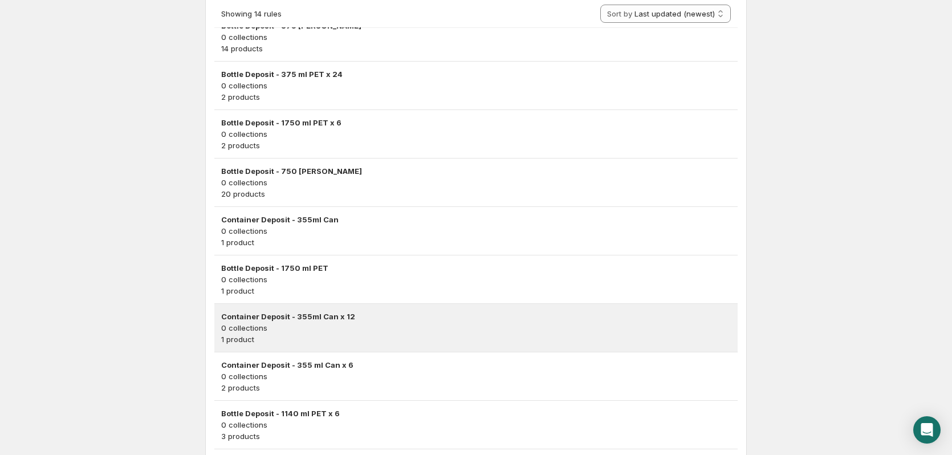
click at [354, 335] on p "1 product" at bounding box center [476, 339] width 510 height 11
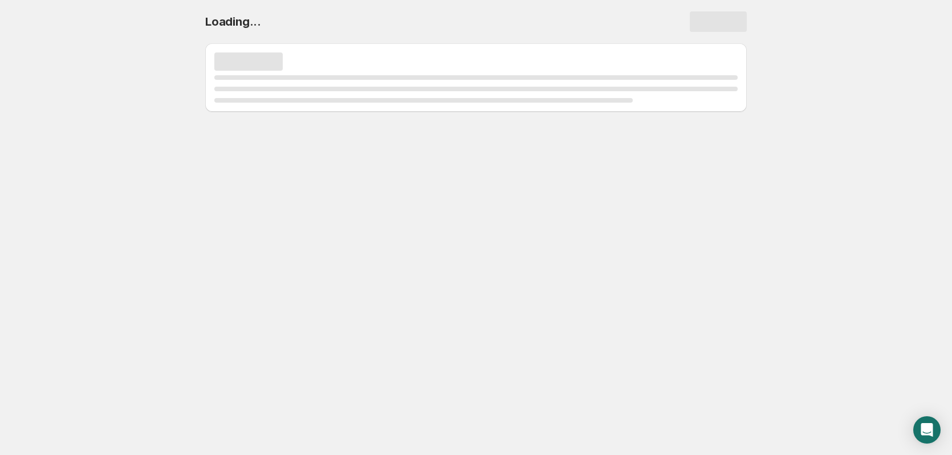
scroll to position [0, 0]
select select "deactive"
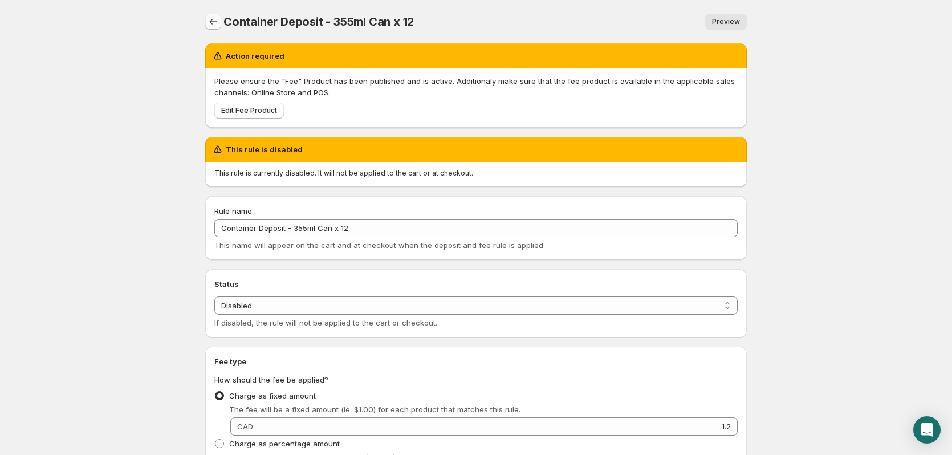
click at [212, 19] on icon "Settings" at bounding box center [213, 21] width 11 height 11
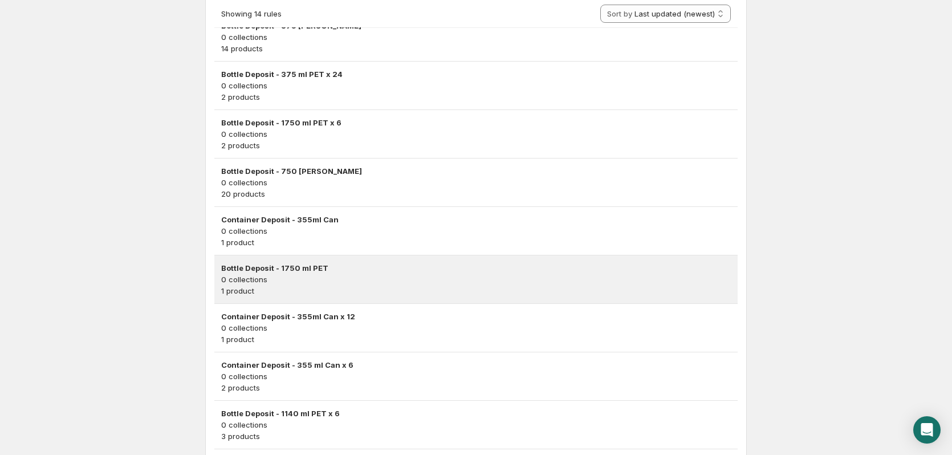
scroll to position [456, 0]
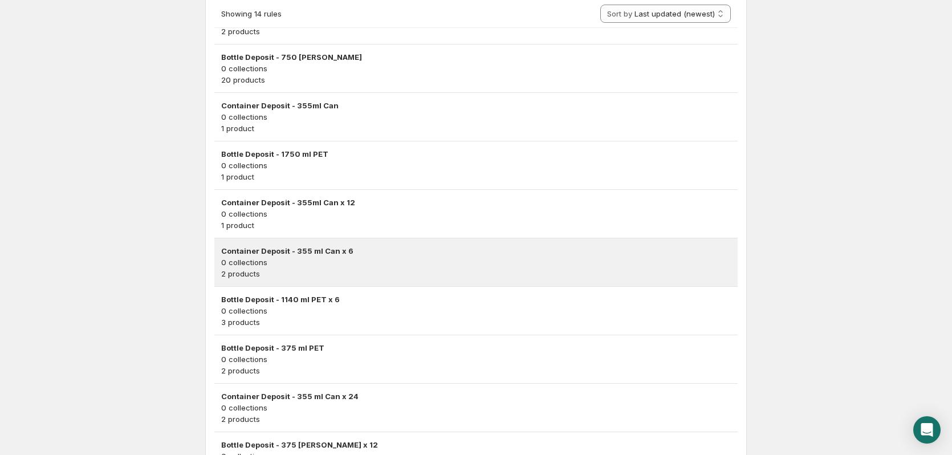
click at [378, 255] on h3 "Container Deposit - 355 ml Can x 6" at bounding box center [476, 250] width 510 height 11
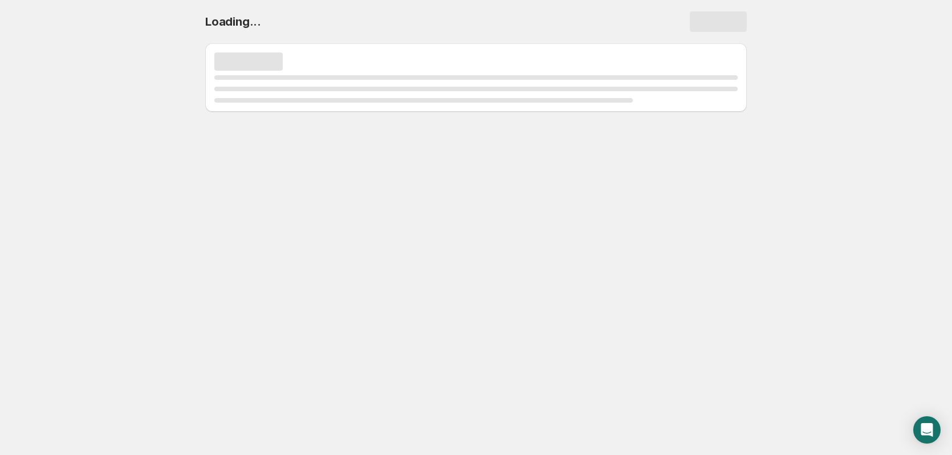
scroll to position [0, 0]
select select "deactive"
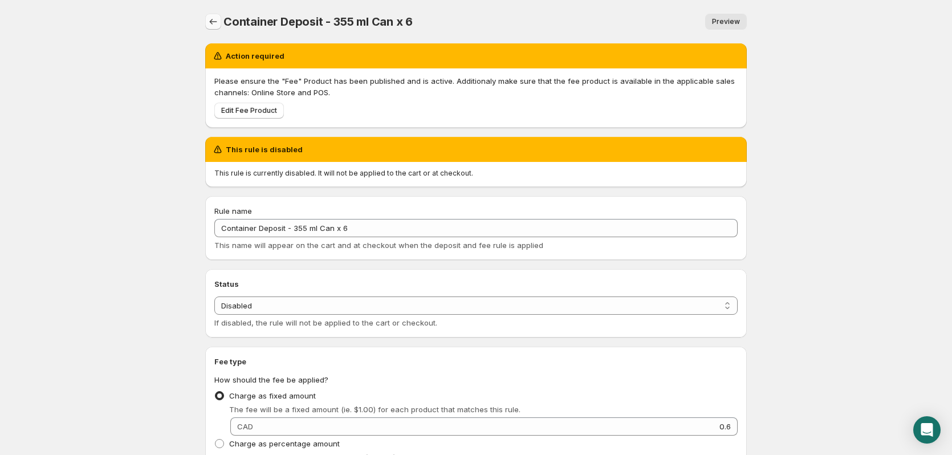
click at [215, 21] on icon "Settings" at bounding box center [213, 21] width 11 height 11
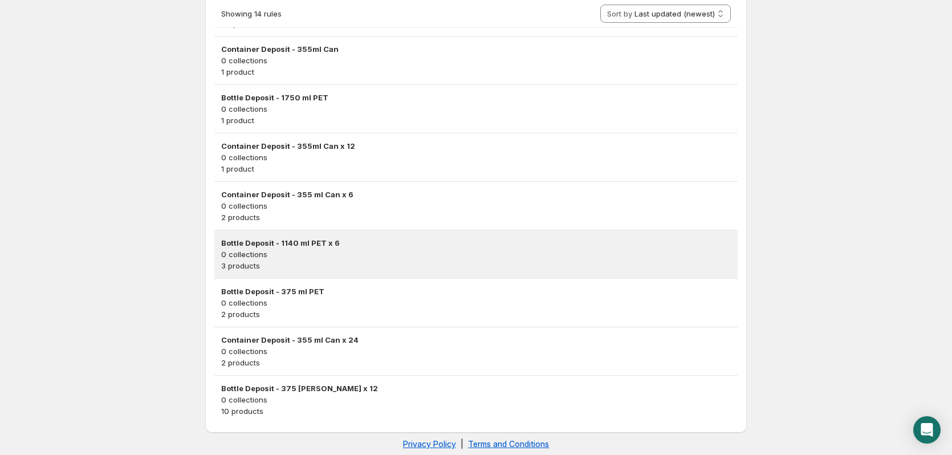
scroll to position [513, 0]
click at [354, 264] on p "3 products" at bounding box center [476, 264] width 510 height 11
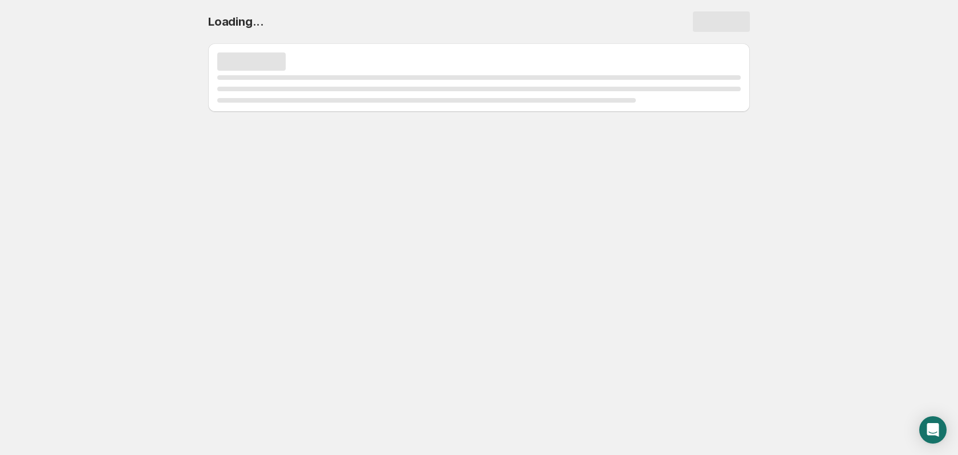
select select "deactive"
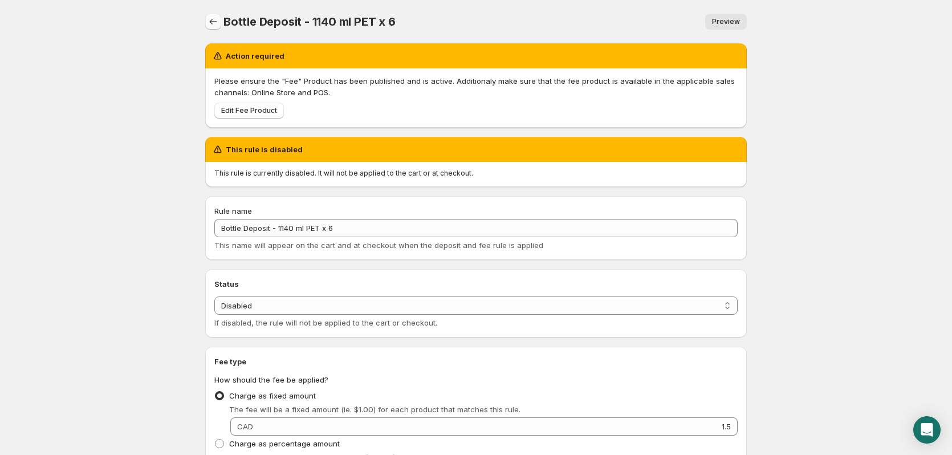
click at [214, 18] on icon "Settings" at bounding box center [213, 21] width 11 height 11
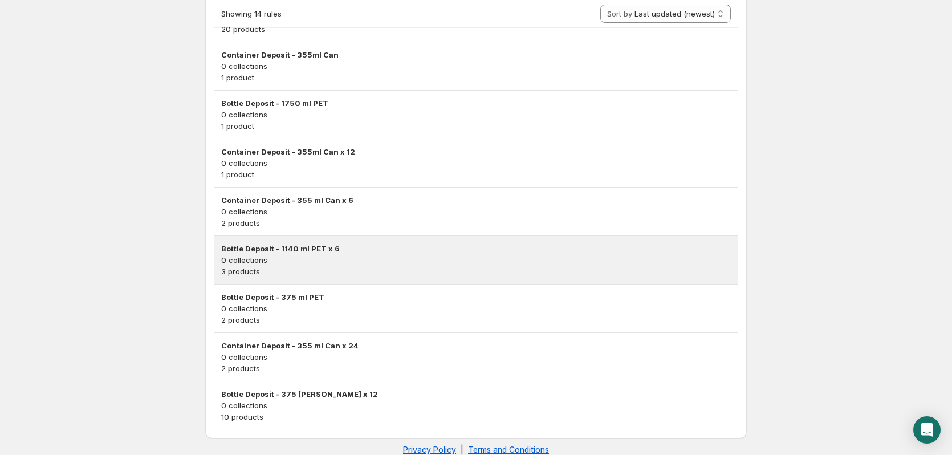
scroll to position [513, 0]
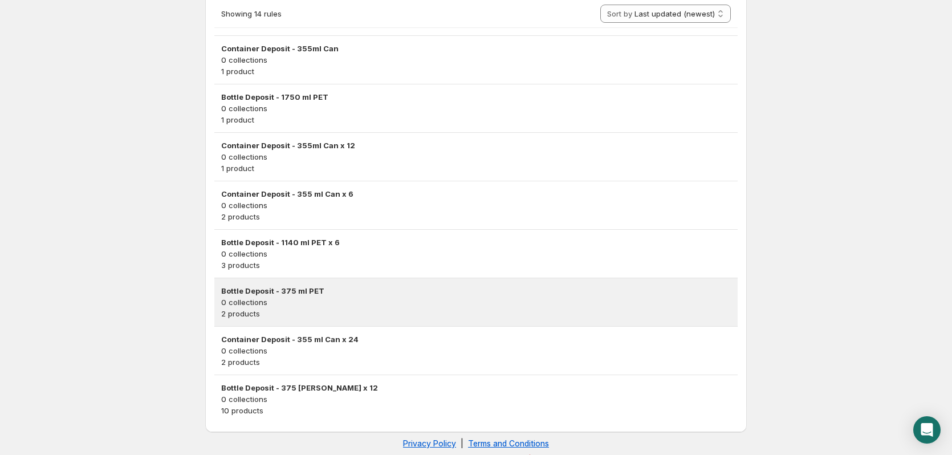
click at [309, 301] on p "0 collections" at bounding box center [476, 302] width 510 height 11
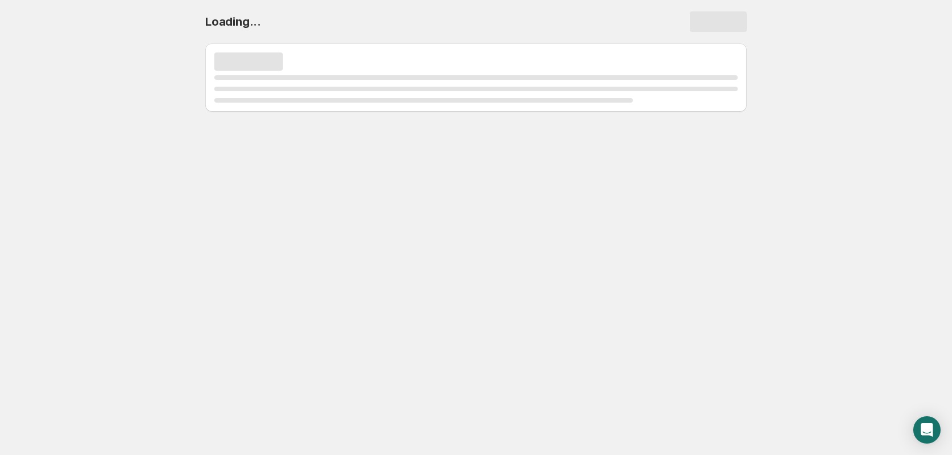
scroll to position [0, 0]
select select "deactive"
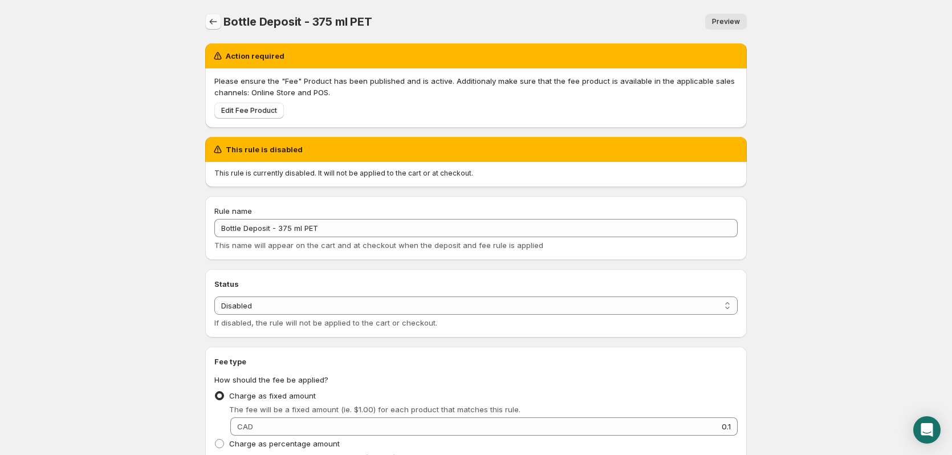
click at [212, 18] on icon "Settings" at bounding box center [213, 21] width 11 height 11
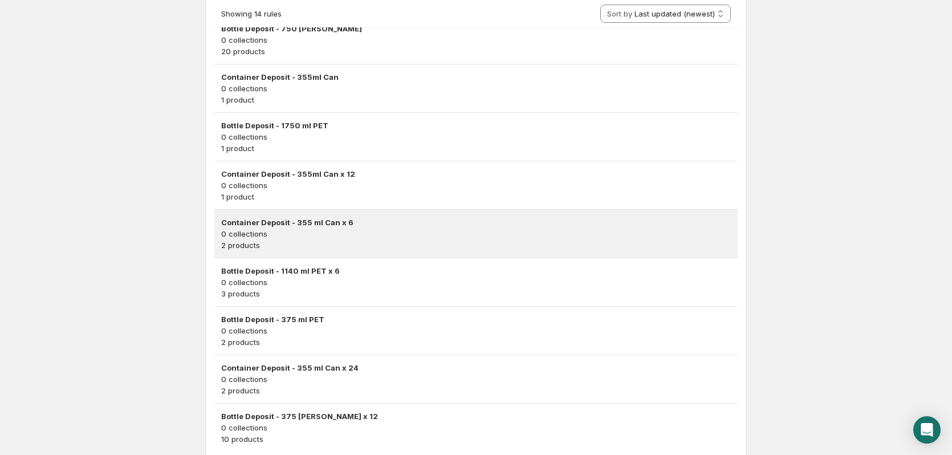
scroll to position [527, 0]
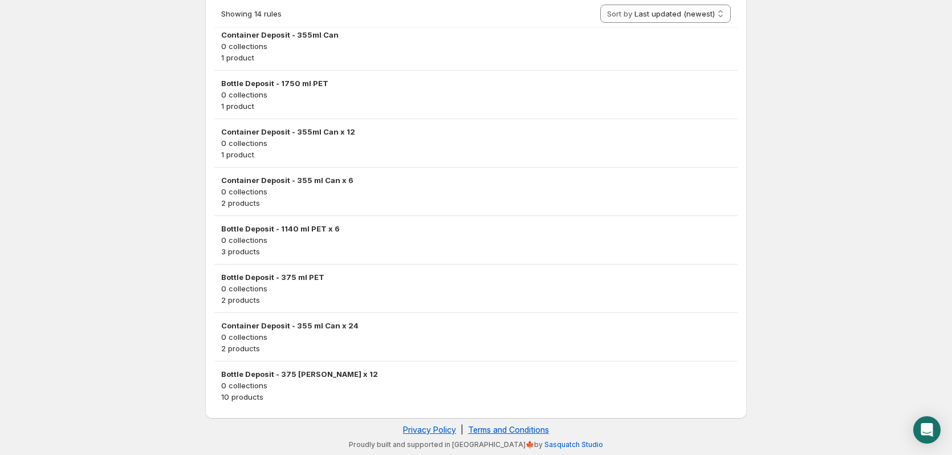
click at [405, 342] on p "0 collections" at bounding box center [476, 336] width 510 height 11
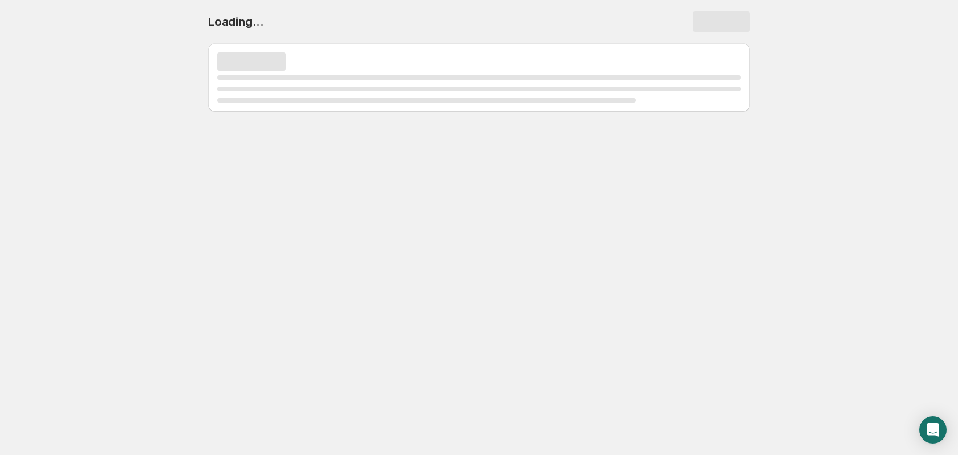
select select "deactive"
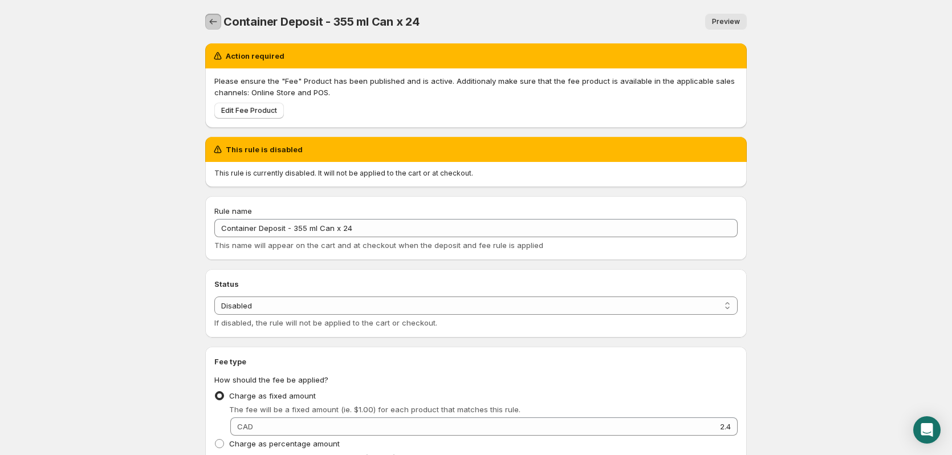
click at [210, 22] on icon "Settings" at bounding box center [213, 21] width 11 height 11
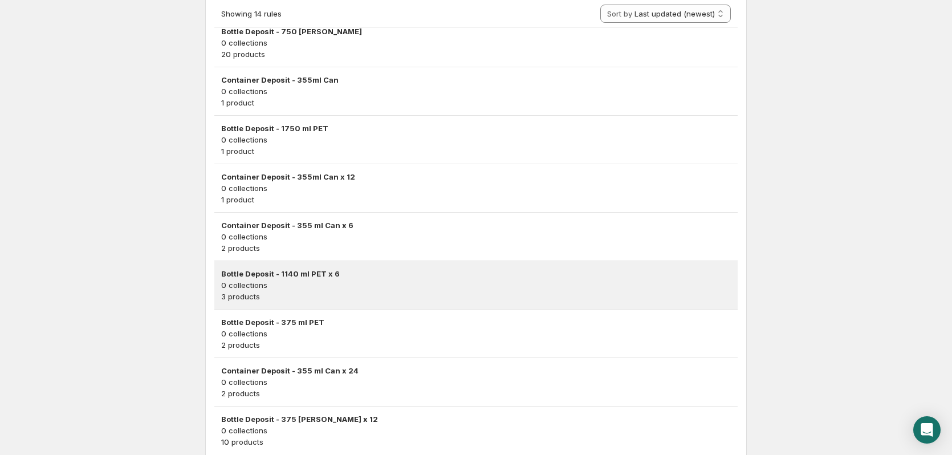
scroll to position [527, 0]
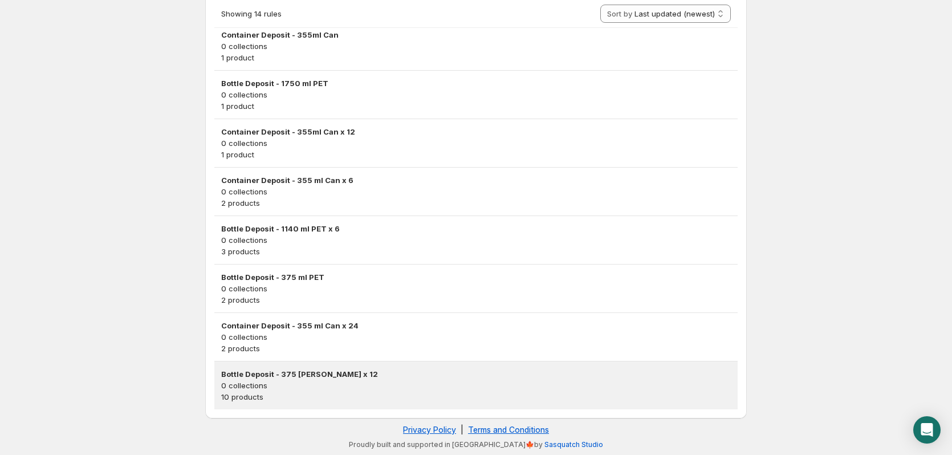
click at [373, 393] on p "10 products" at bounding box center [476, 396] width 510 height 11
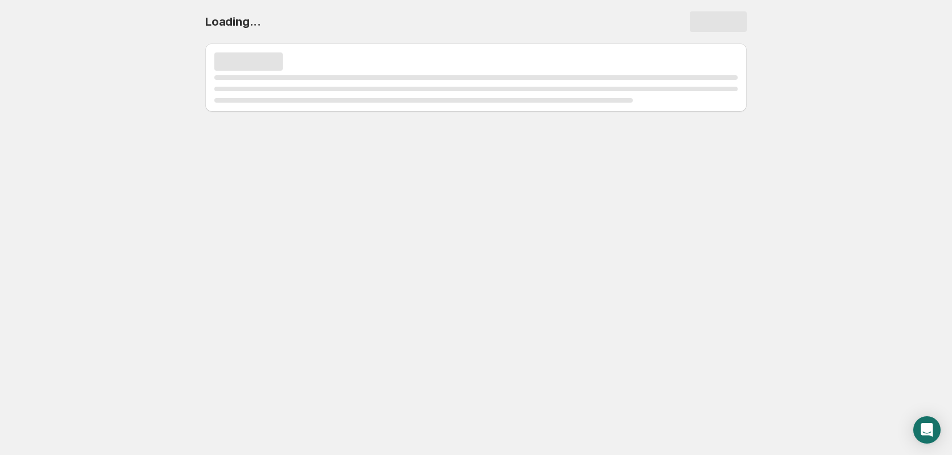
scroll to position [0, 0]
select select "deactive"
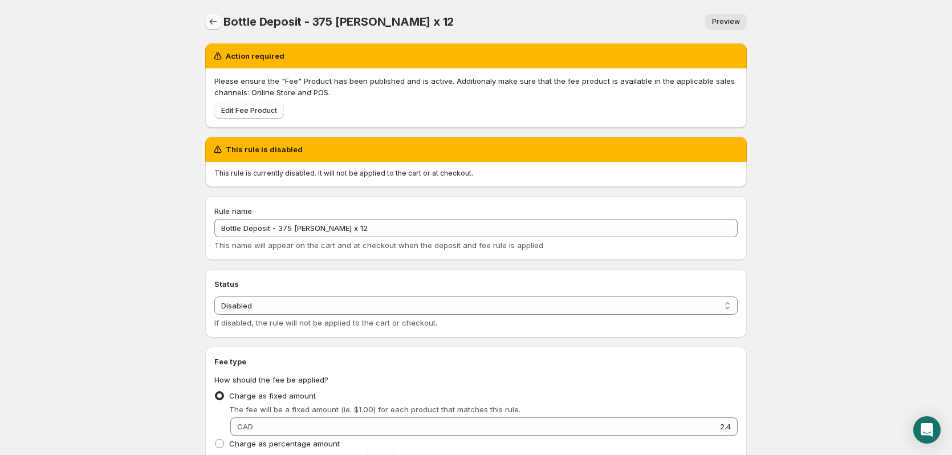
click at [210, 21] on icon "Settings" at bounding box center [213, 21] width 11 height 11
